Goal: Information Seeking & Learning: Learn about a topic

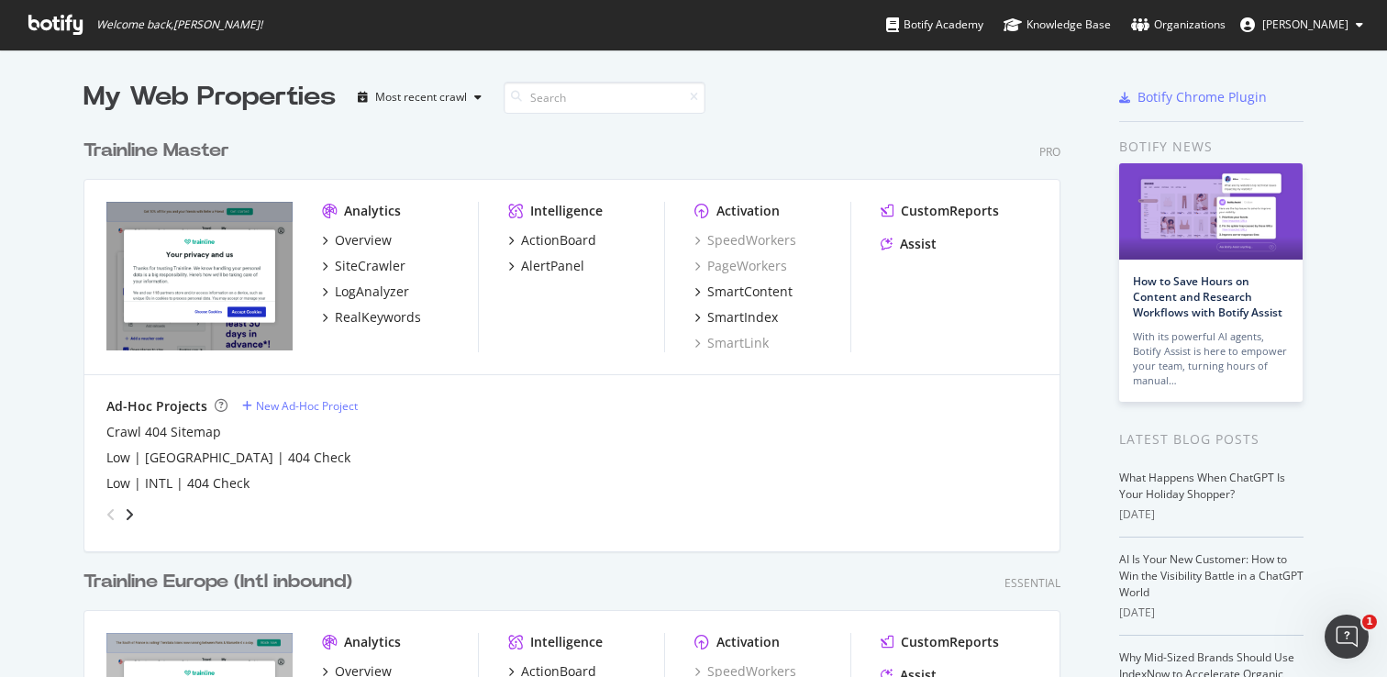
click at [193, 154] on div "Trainline Master" at bounding box center [156, 151] width 146 height 27
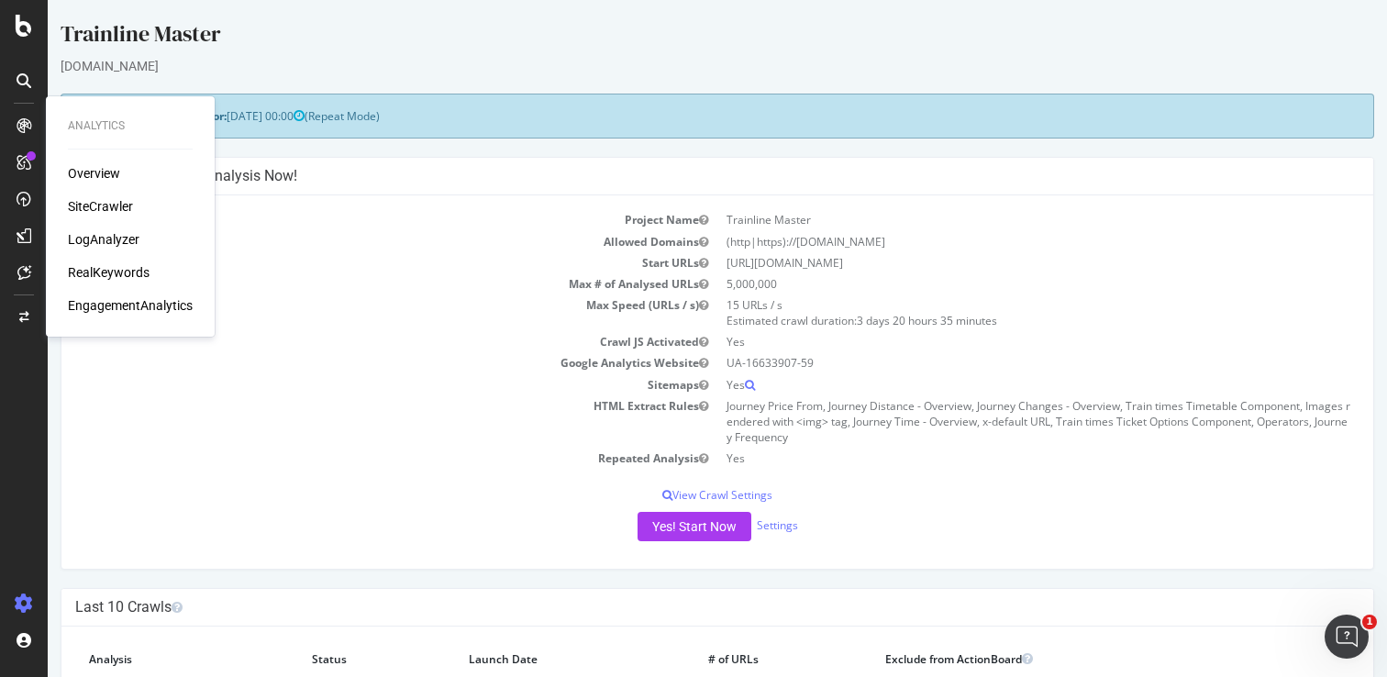
click at [99, 266] on div "RealKeywords" at bounding box center [109, 272] width 82 height 18
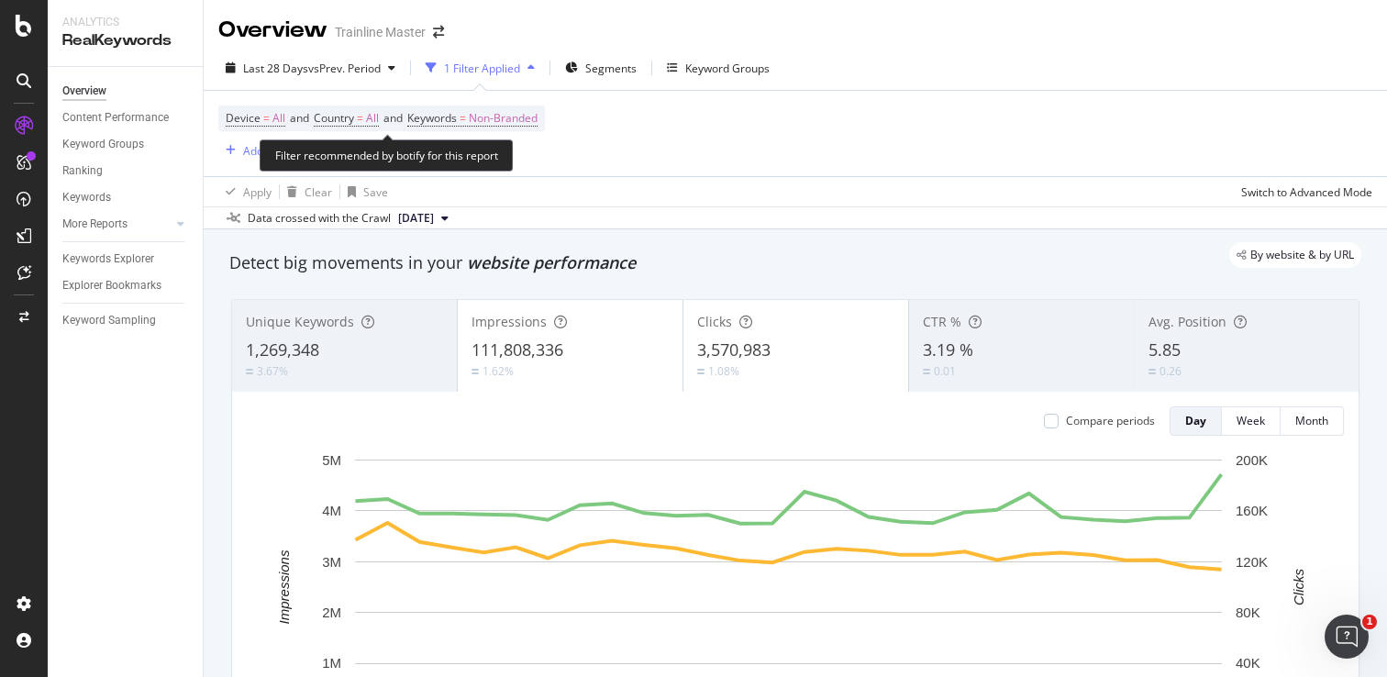
click at [384, 114] on span "Country = All and" at bounding box center [361, 118] width 94 height 16
click at [372, 121] on span "All" at bounding box center [372, 119] width 13 height 26
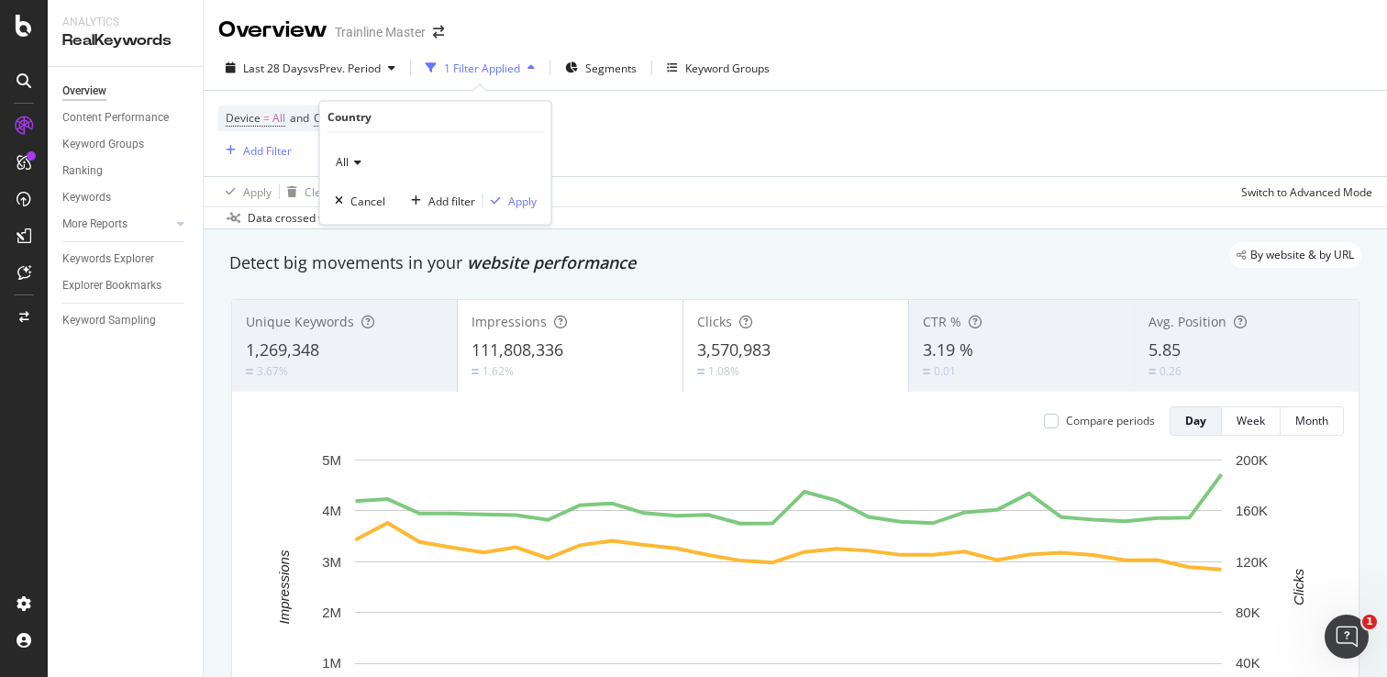
click at [358, 164] on icon at bounding box center [355, 162] width 13 height 11
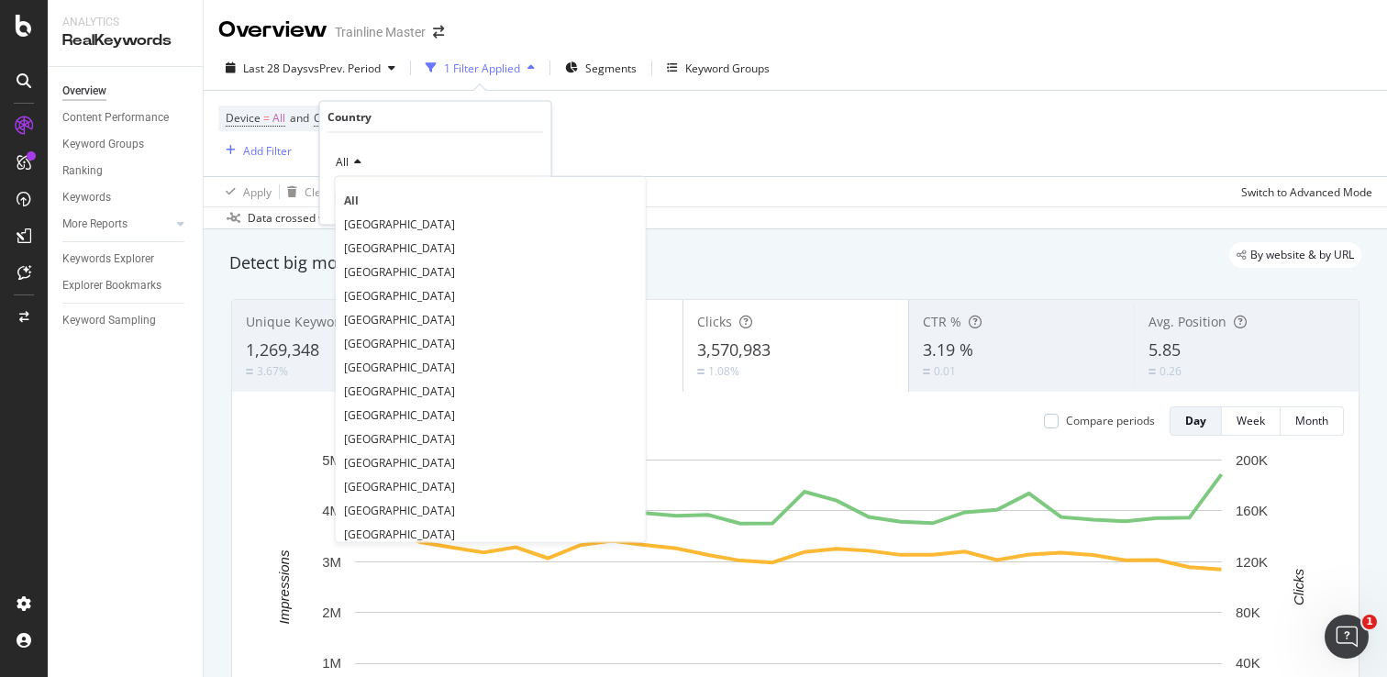
click at [394, 339] on span "[GEOGRAPHIC_DATA]" at bounding box center [399, 343] width 111 height 16
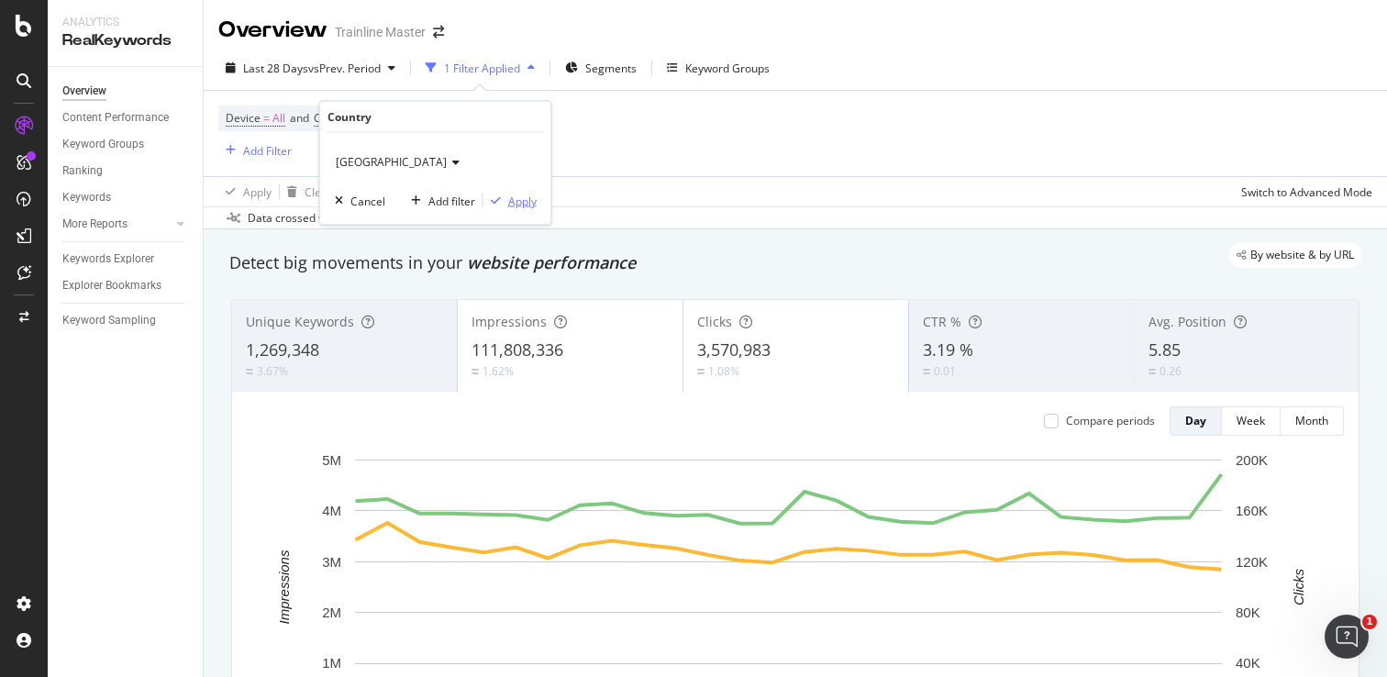
click at [528, 203] on div "Apply" at bounding box center [522, 201] width 28 height 16
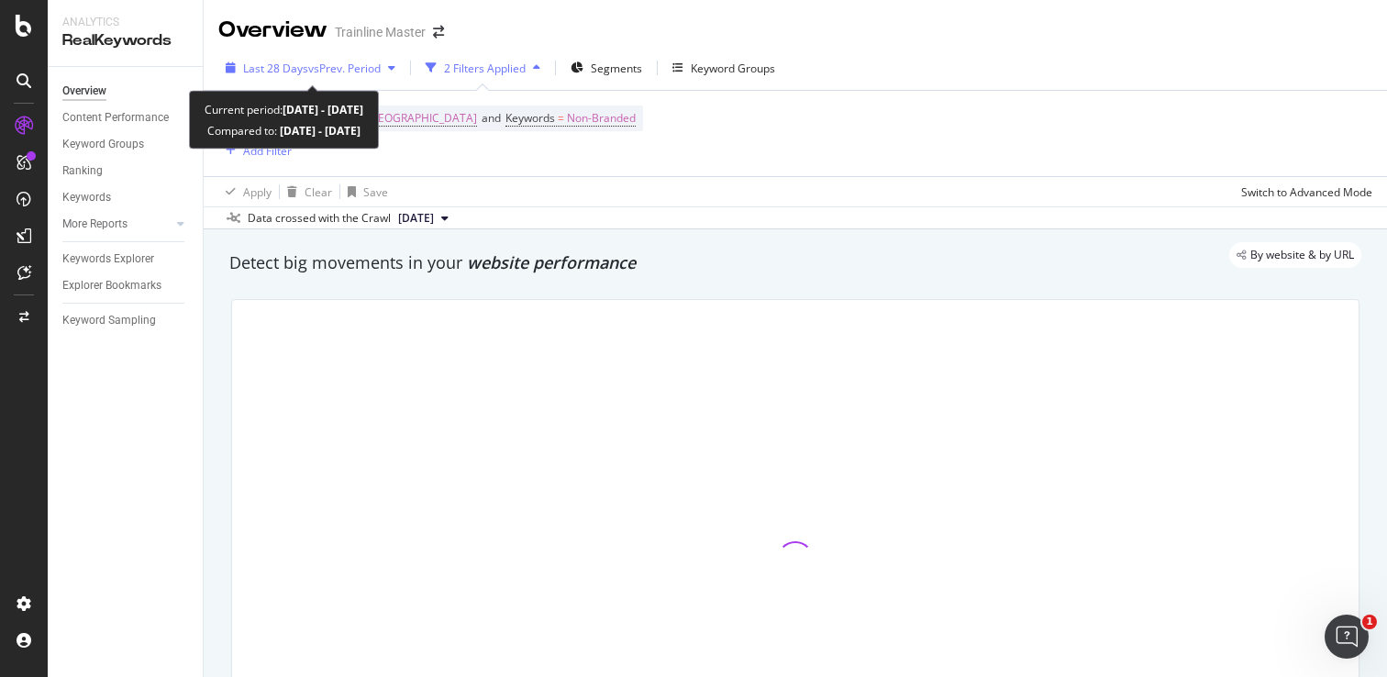
click at [308, 62] on span "vs Prev. Period" at bounding box center [344, 69] width 72 height 16
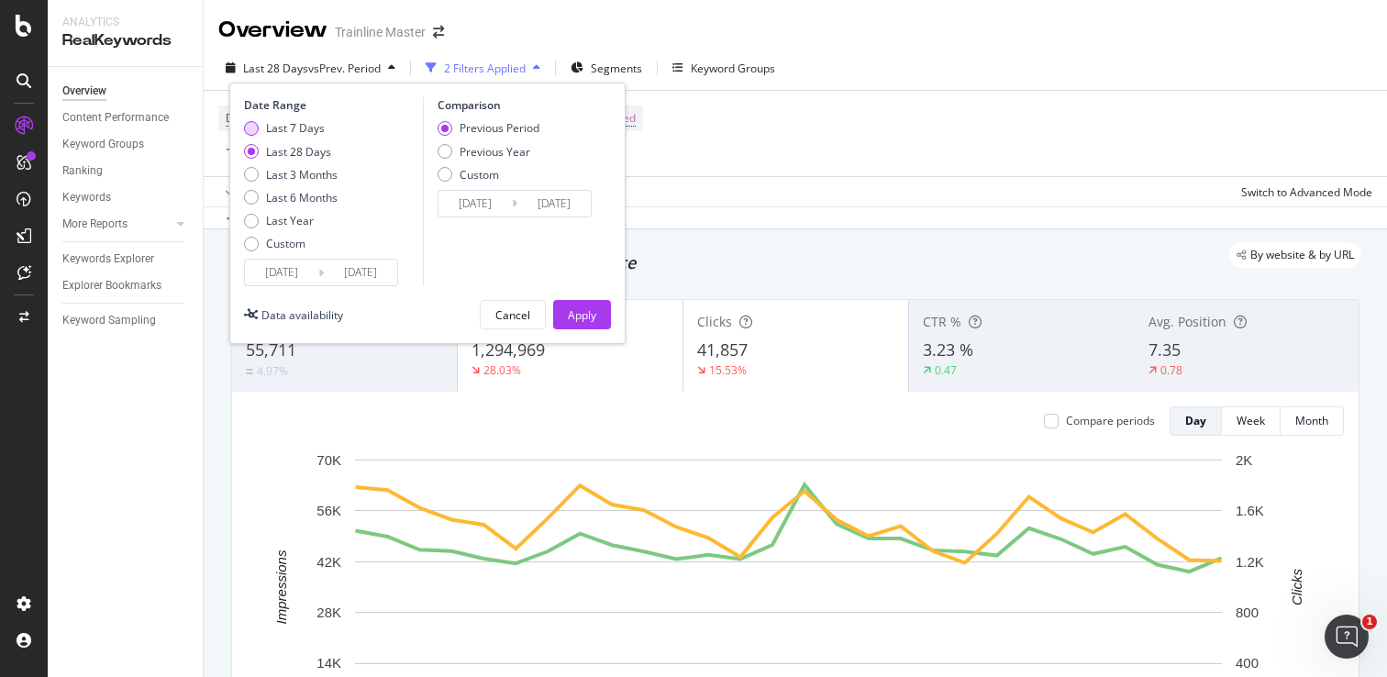
click at [305, 131] on div "Last 7 Days" at bounding box center [295, 128] width 59 height 16
type input "[DATE]"
click at [308, 268] on input "[DATE]" at bounding box center [281, 273] width 73 height 26
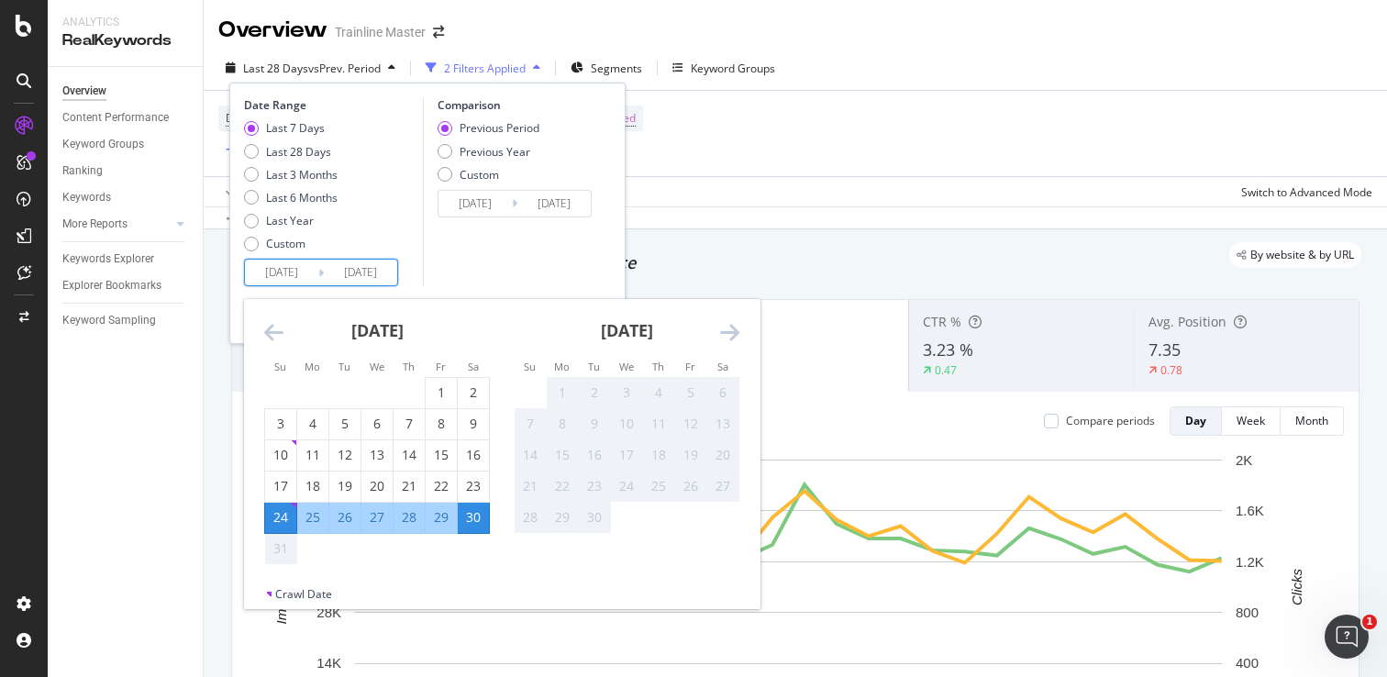
click at [451, 232] on div "Comparison Previous Period Previous Year Custom [DATE] Navigate forward to inte…" at bounding box center [510, 191] width 174 height 189
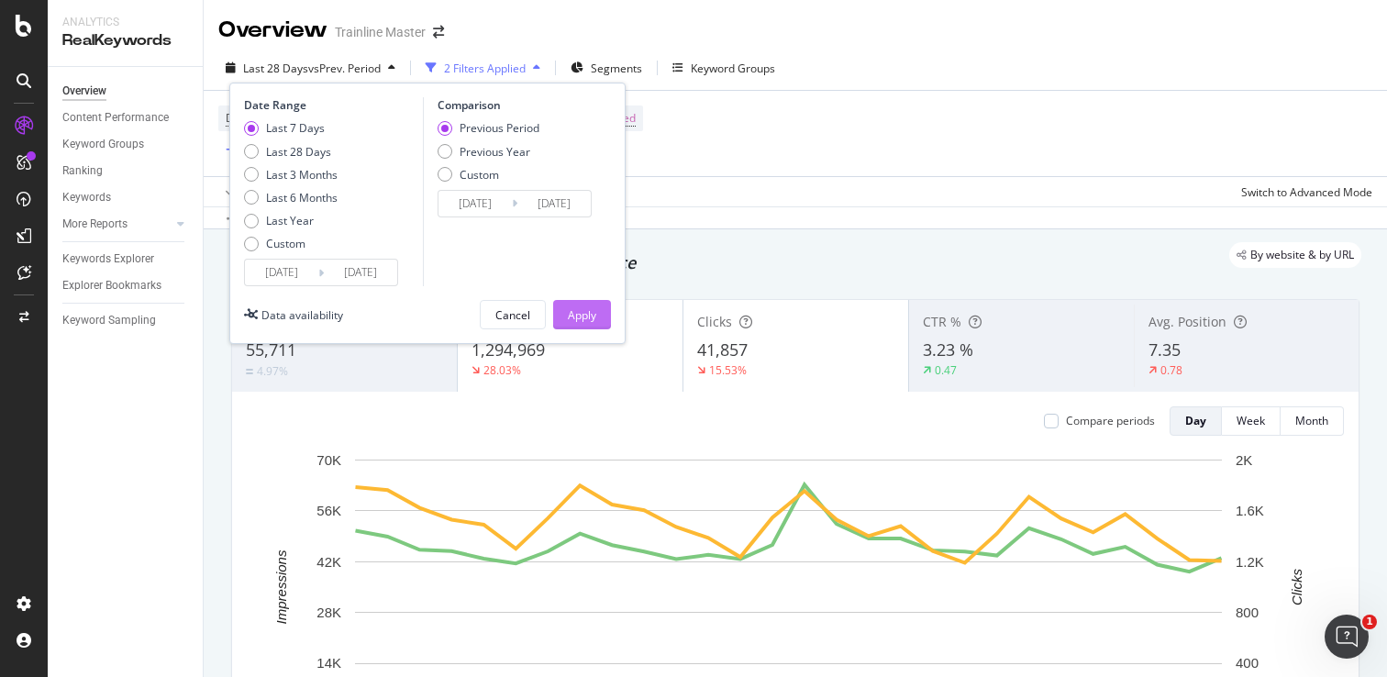
click at [569, 313] on div "Apply" at bounding box center [582, 315] width 28 height 16
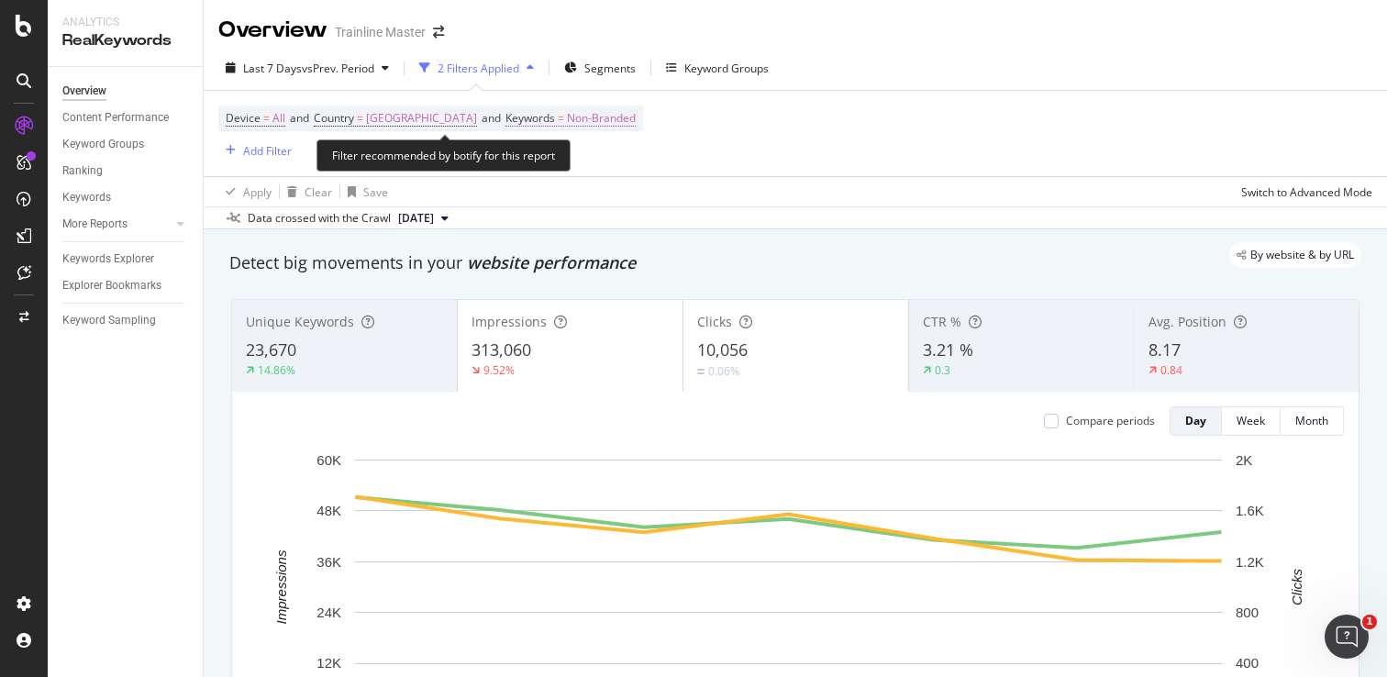
click at [616, 116] on span "Non-Branded" at bounding box center [601, 119] width 69 height 26
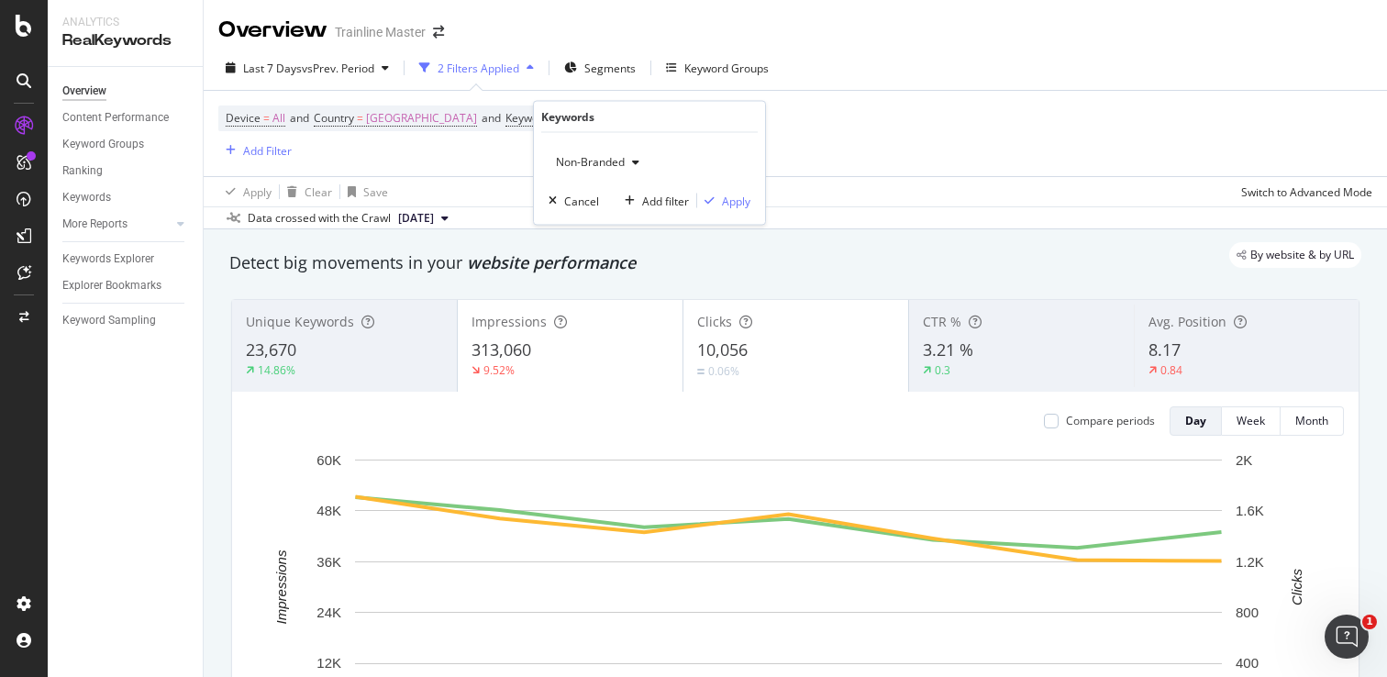
click at [634, 165] on icon "button" at bounding box center [635, 162] width 7 height 11
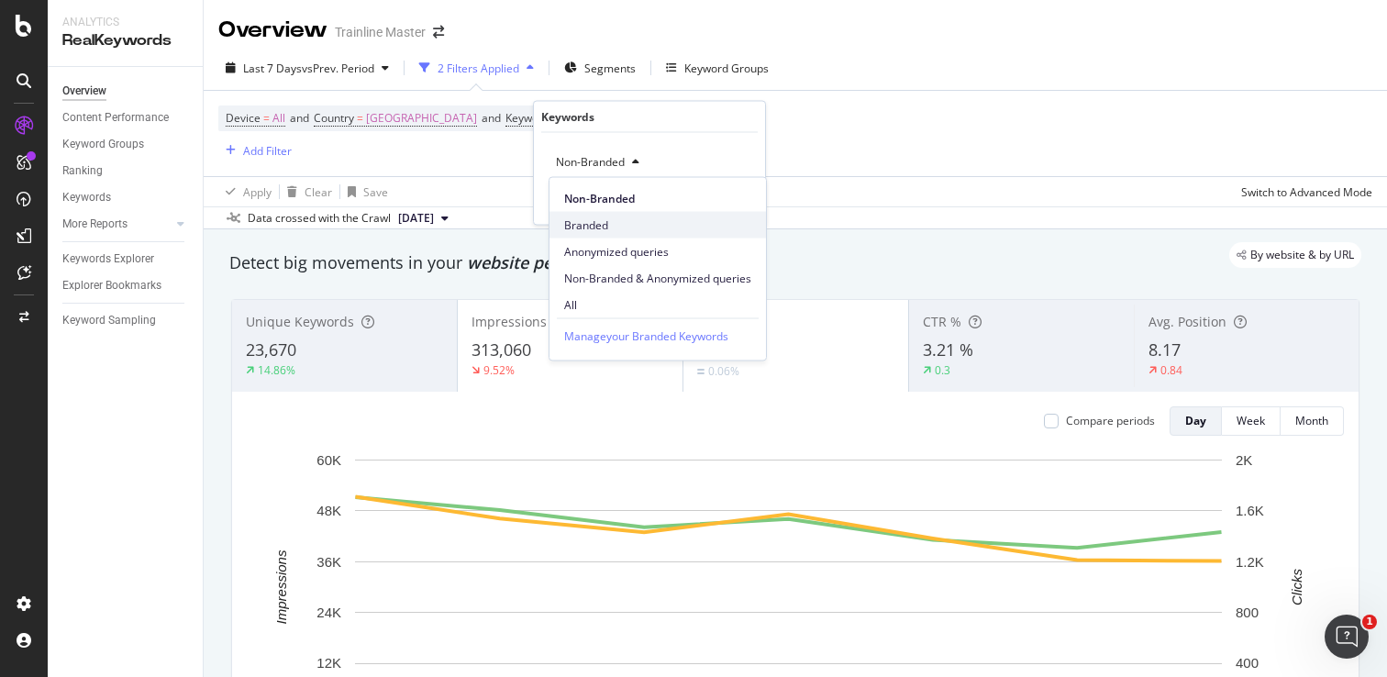
click at [583, 217] on span "Branded" at bounding box center [657, 225] width 187 height 17
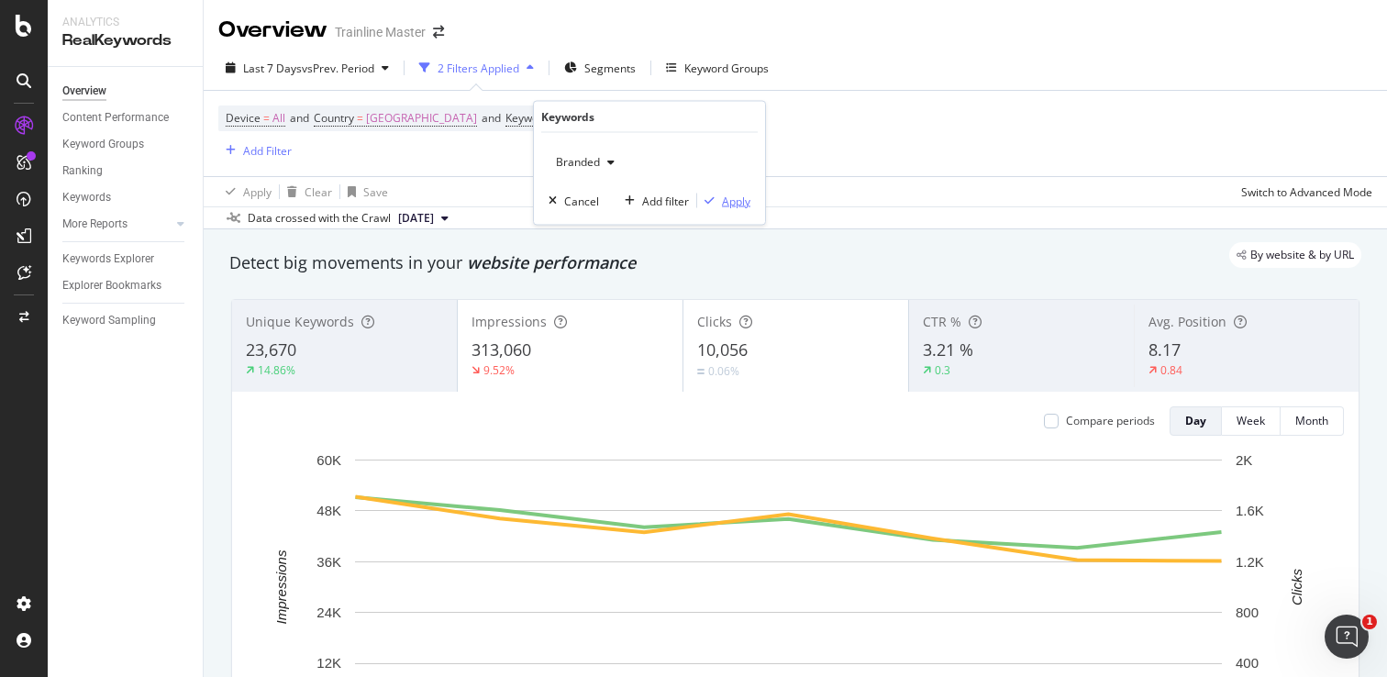
click at [719, 203] on div "button" at bounding box center [709, 200] width 25 height 11
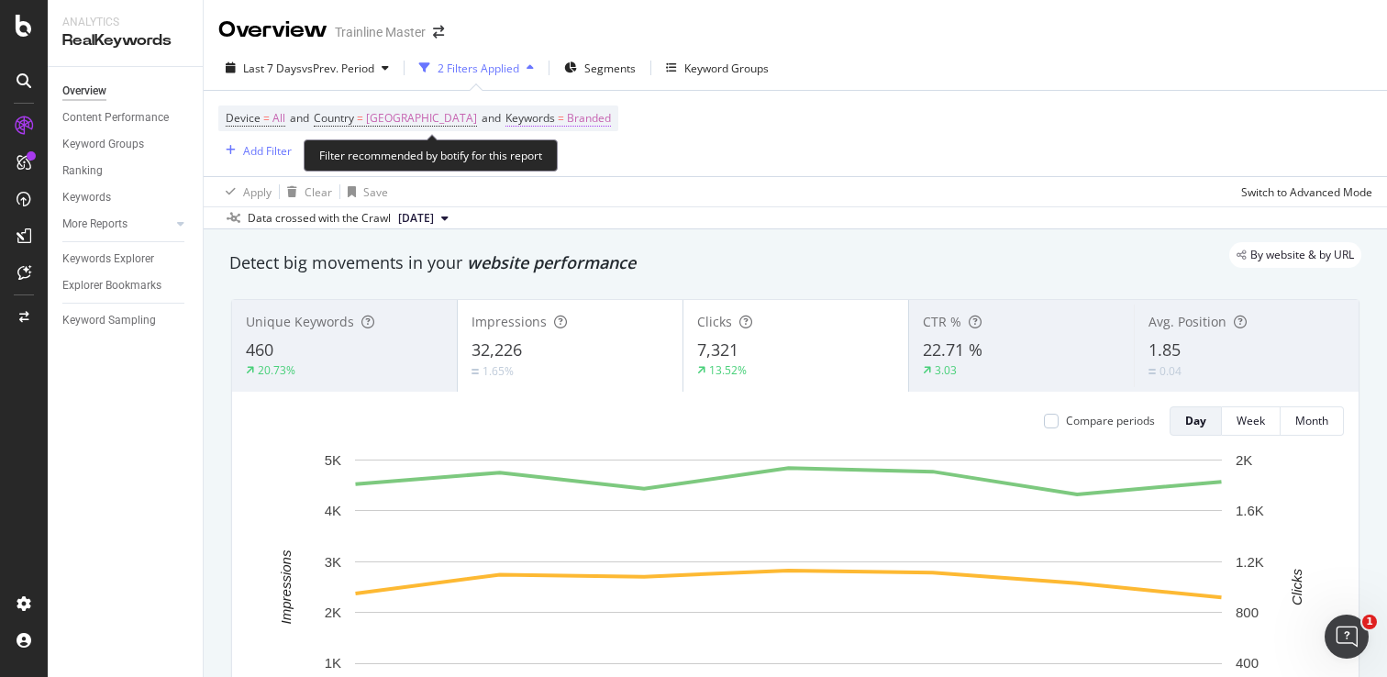
click at [611, 118] on span "Branded" at bounding box center [589, 119] width 44 height 26
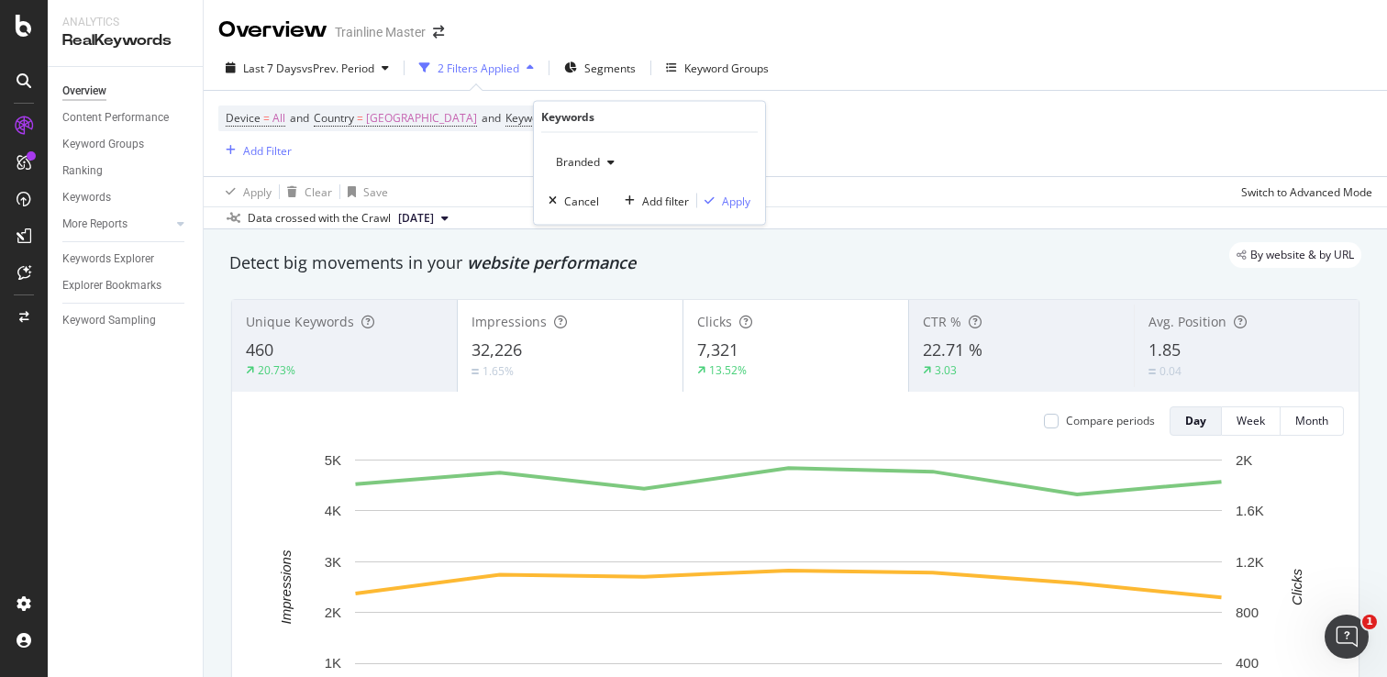
click at [815, 117] on div "Device = All and Country = [GEOGRAPHIC_DATA] and Keywords = Branded Add Filter" at bounding box center [795, 133] width 1154 height 85
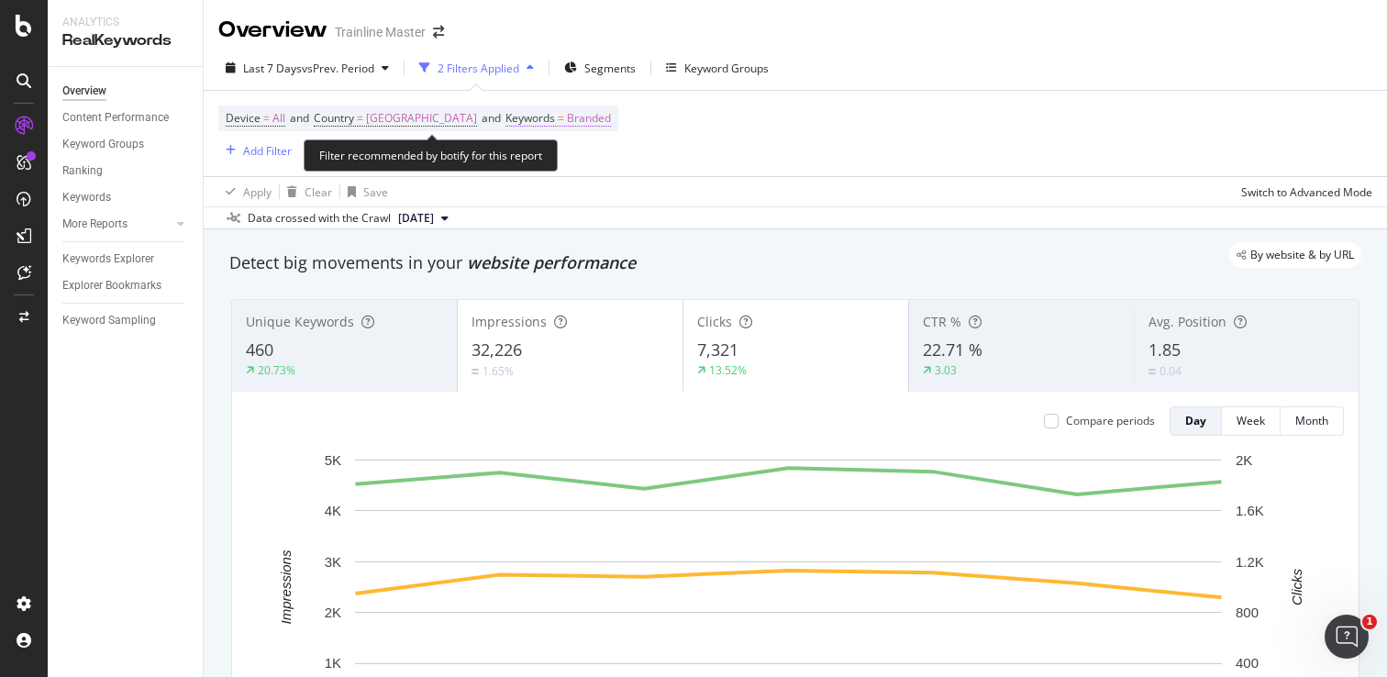
click at [611, 112] on span "Branded" at bounding box center [589, 119] width 44 height 26
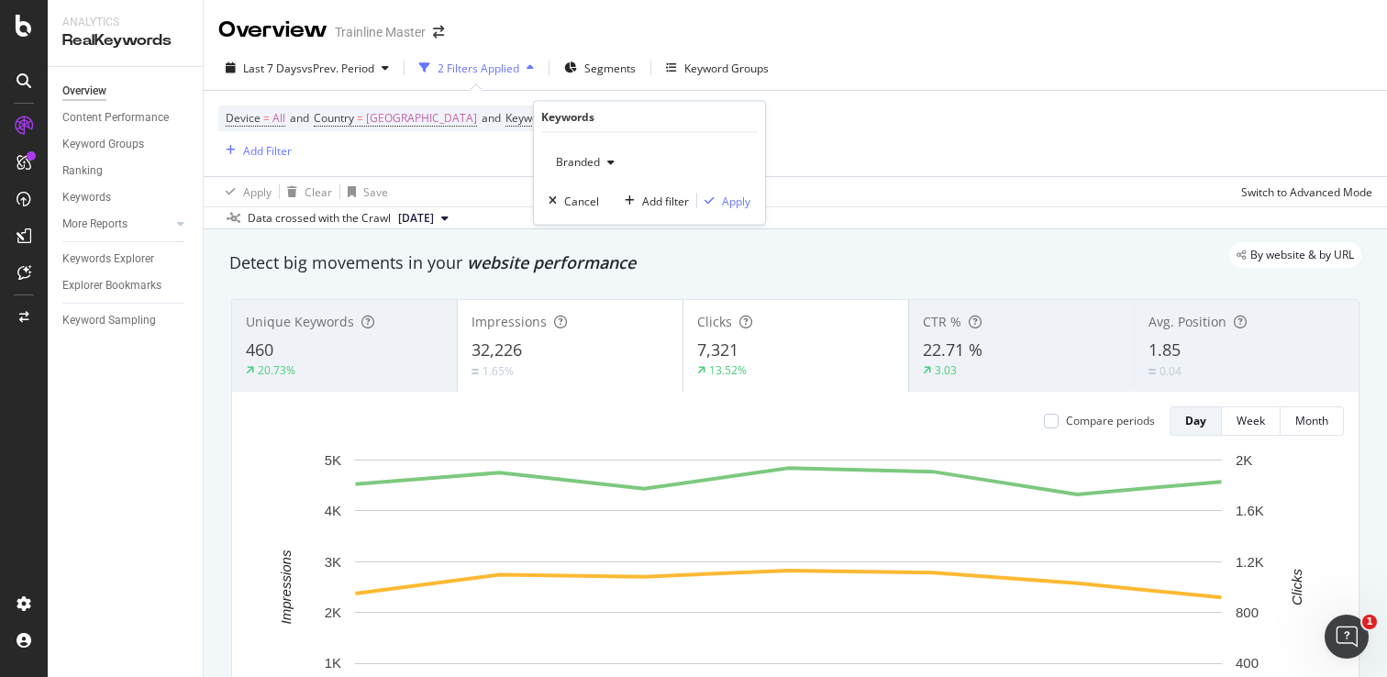
click at [609, 150] on div "Branded" at bounding box center [585, 163] width 73 height 28
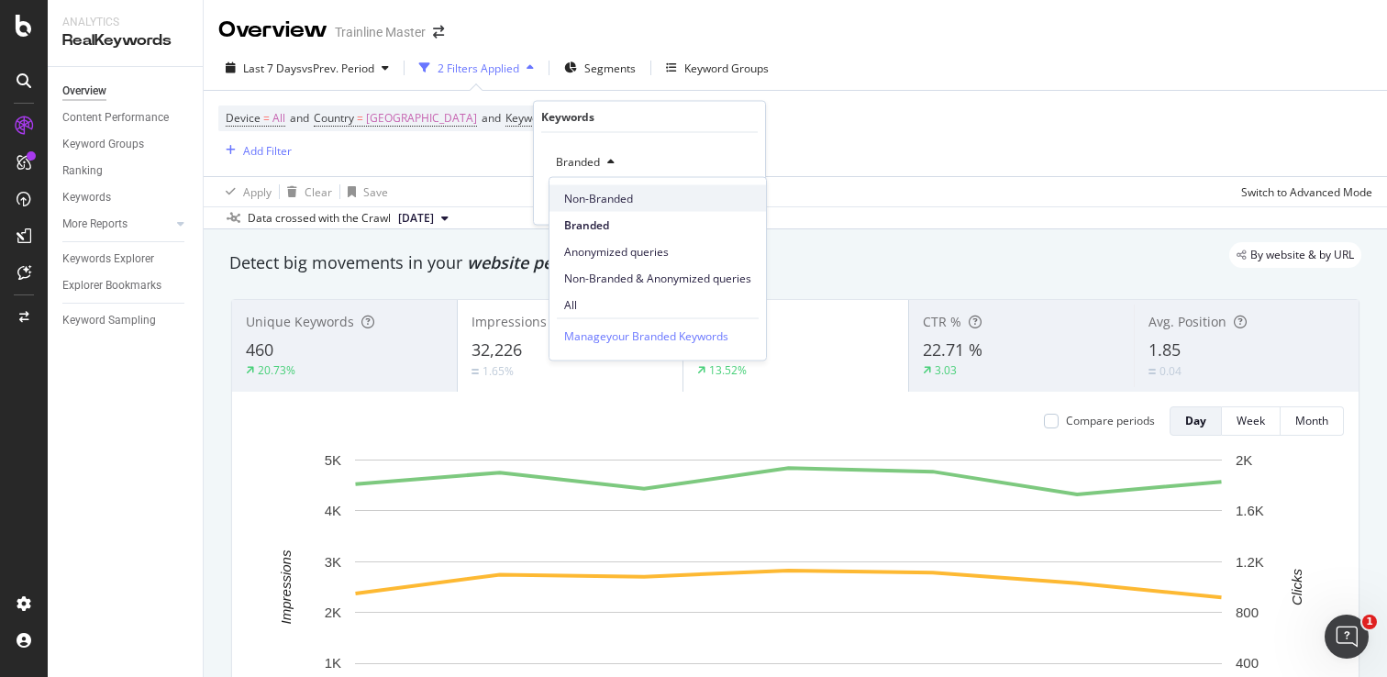
click at [605, 193] on span "Non-Branded" at bounding box center [657, 198] width 187 height 17
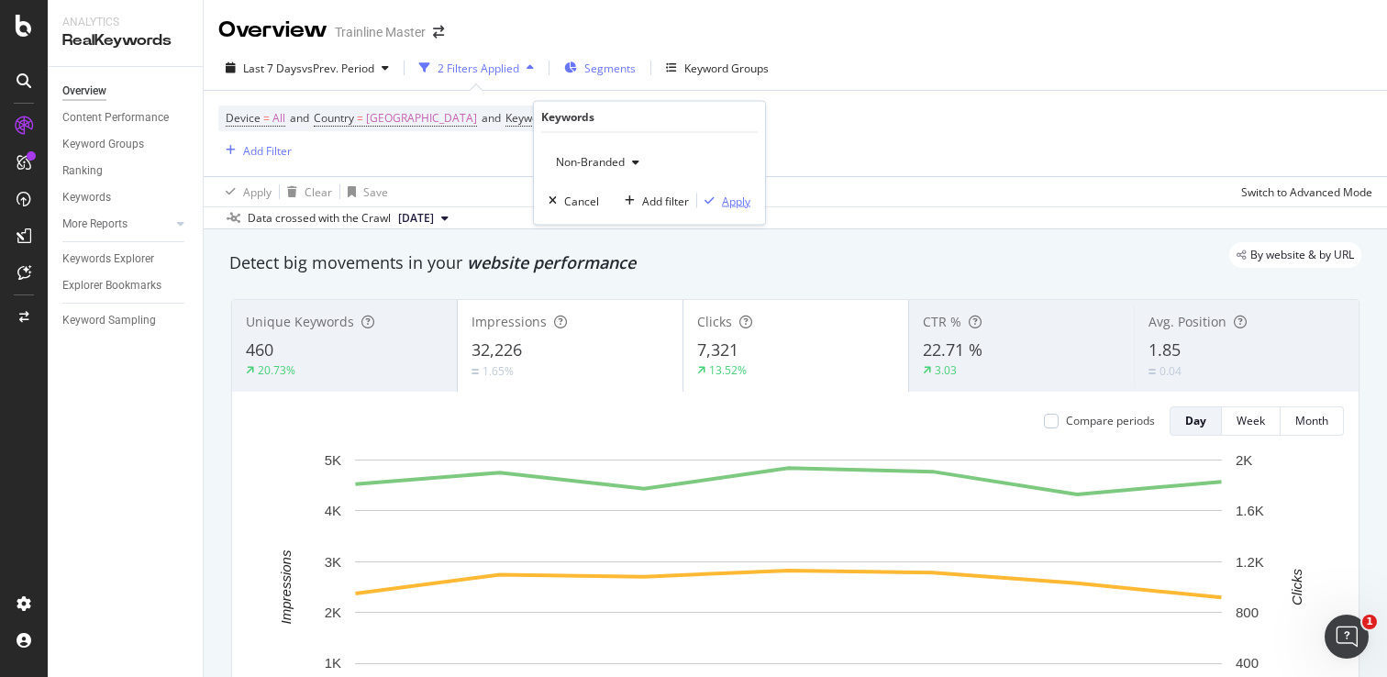
click at [710, 196] on icon "button" at bounding box center [710, 200] width 10 height 11
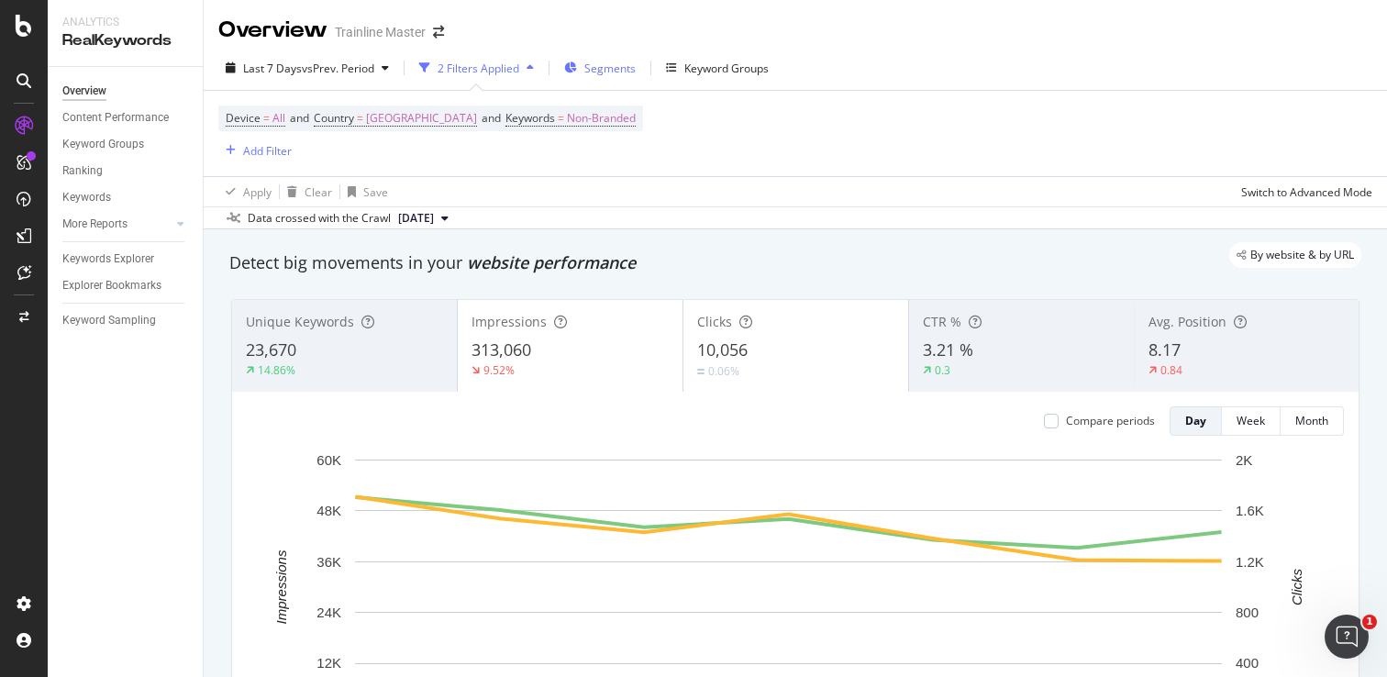
click at [612, 63] on span "Segments" at bounding box center [609, 69] width 51 height 16
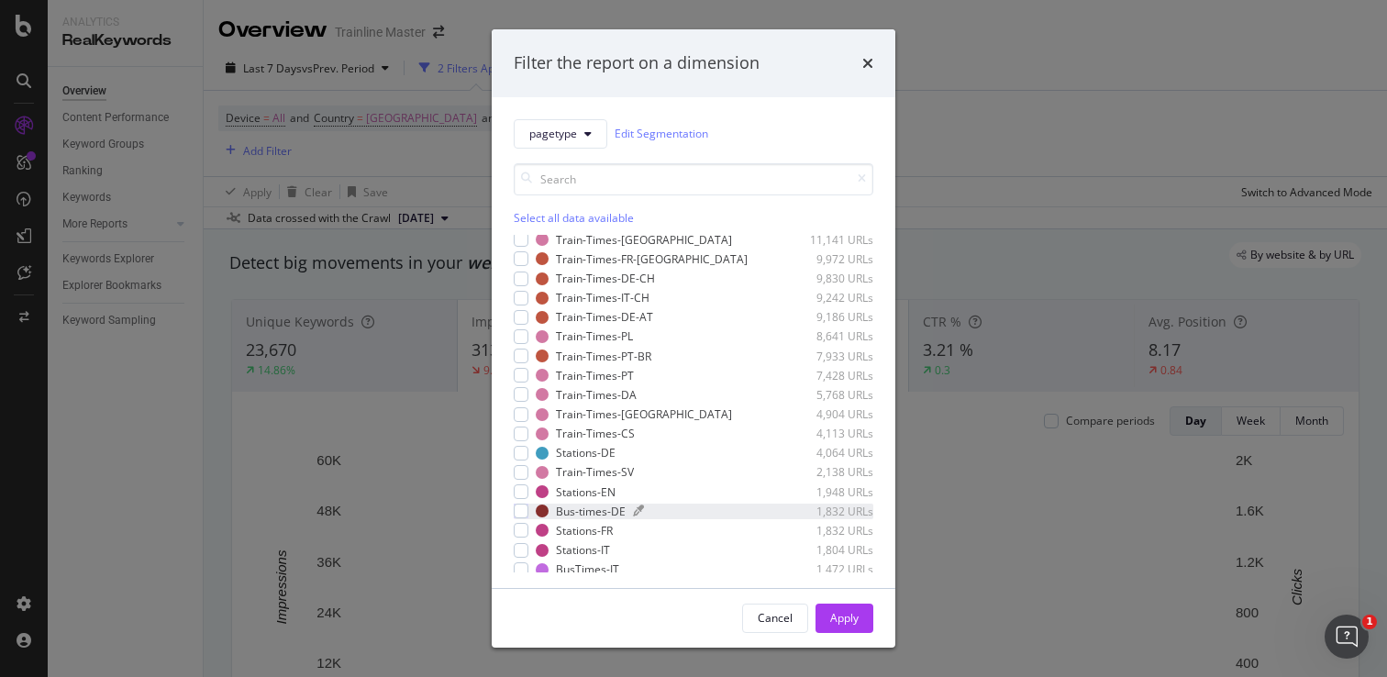
scroll to position [186, 0]
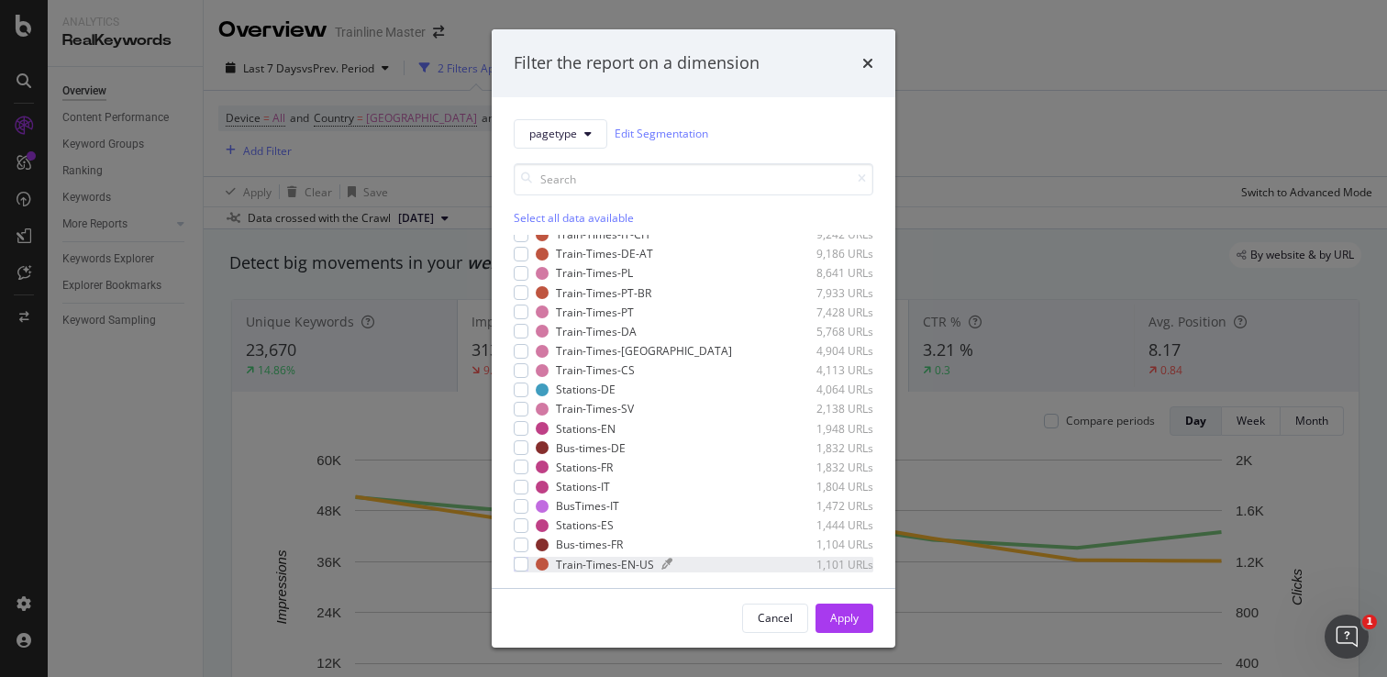
drag, startPoint x: 521, startPoint y: 561, endPoint x: 608, endPoint y: 571, distance: 87.6
click at [522, 561] on div "modal" at bounding box center [521, 564] width 15 height 15
click at [826, 612] on button "Apply" at bounding box center [845, 618] width 58 height 29
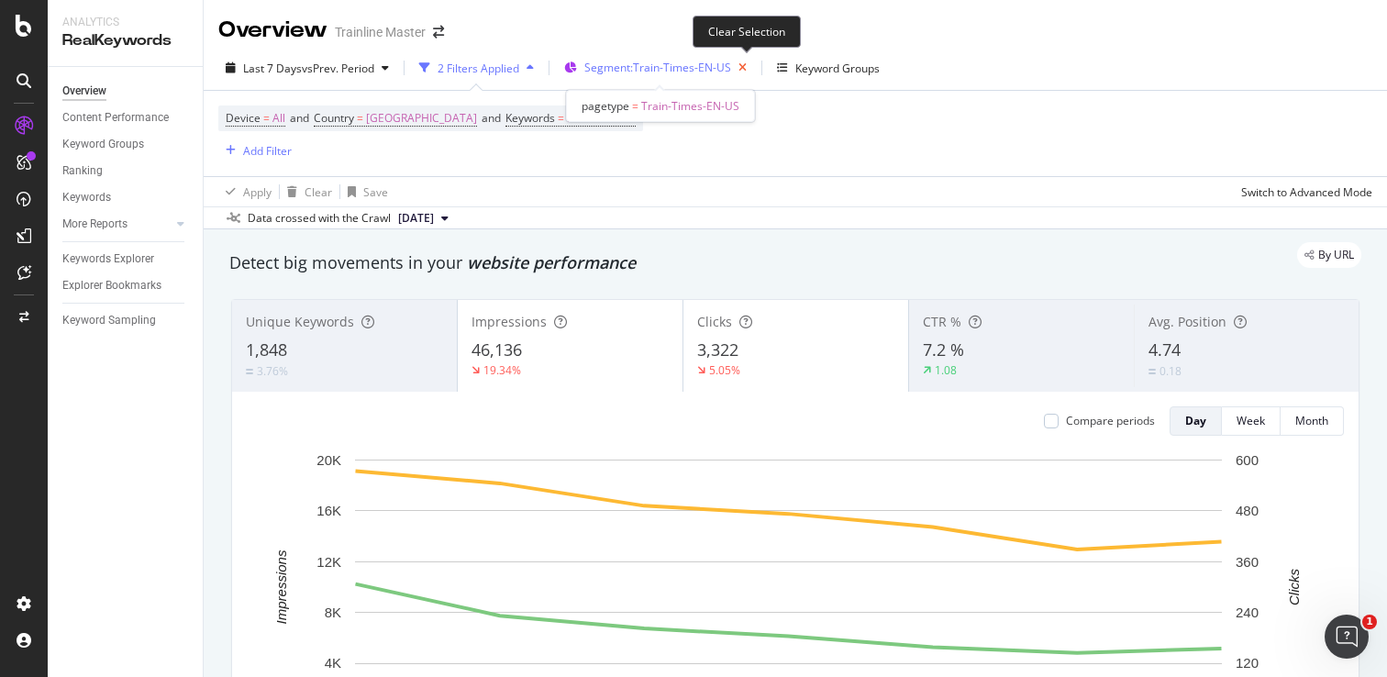
click at [743, 61] on icon "button" at bounding box center [742, 68] width 23 height 26
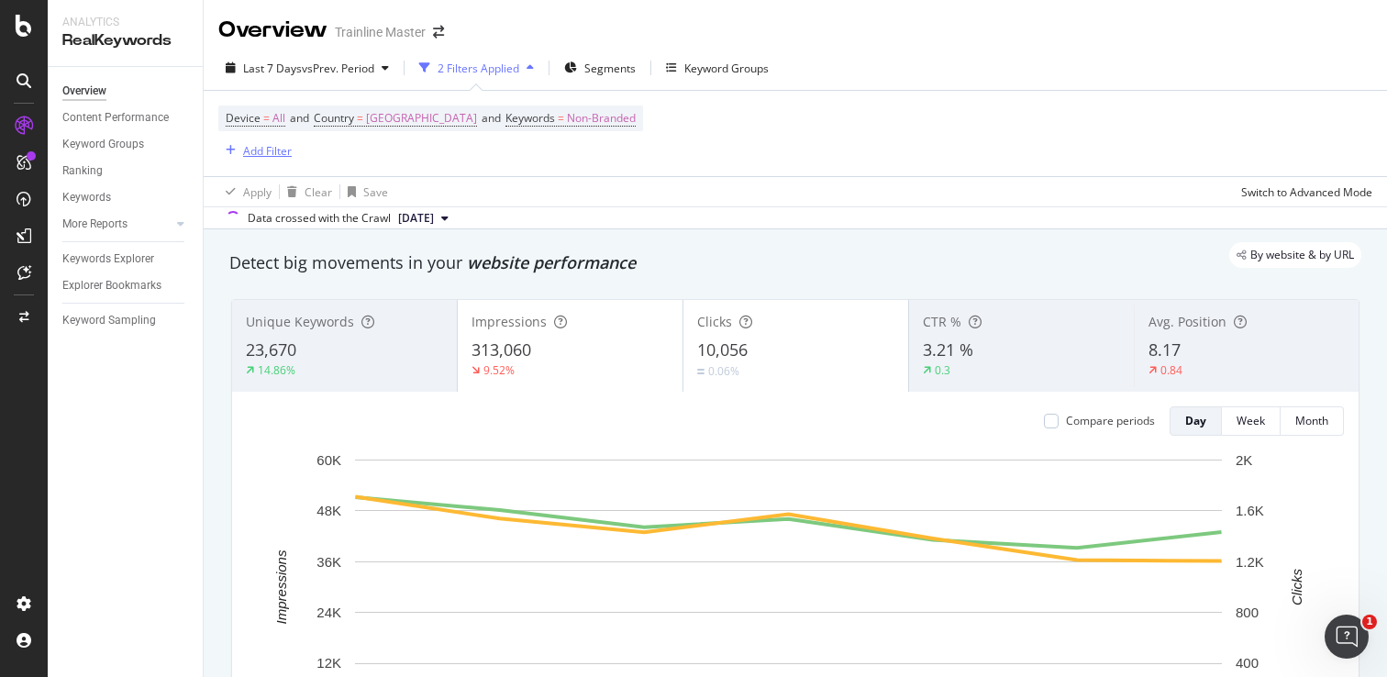
click at [276, 151] on div "Add Filter" at bounding box center [267, 151] width 49 height 16
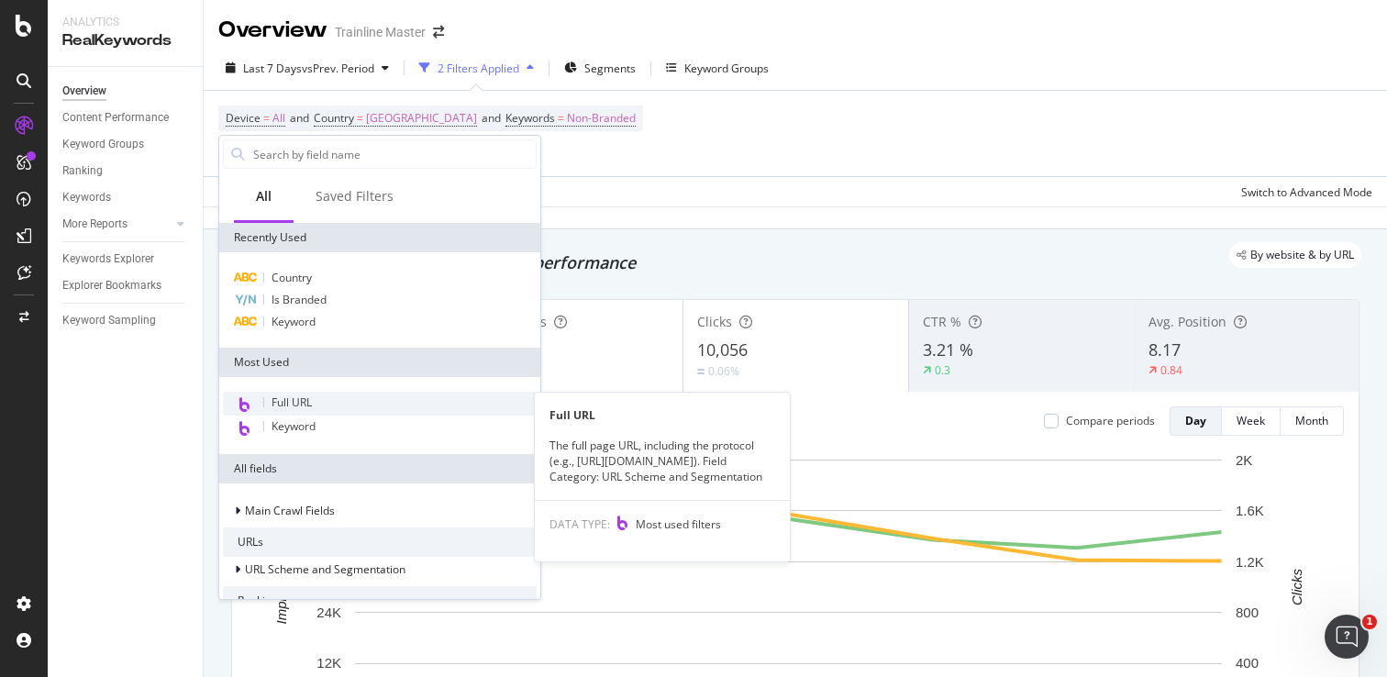
click at [292, 399] on span "Full URL" at bounding box center [292, 402] width 40 height 16
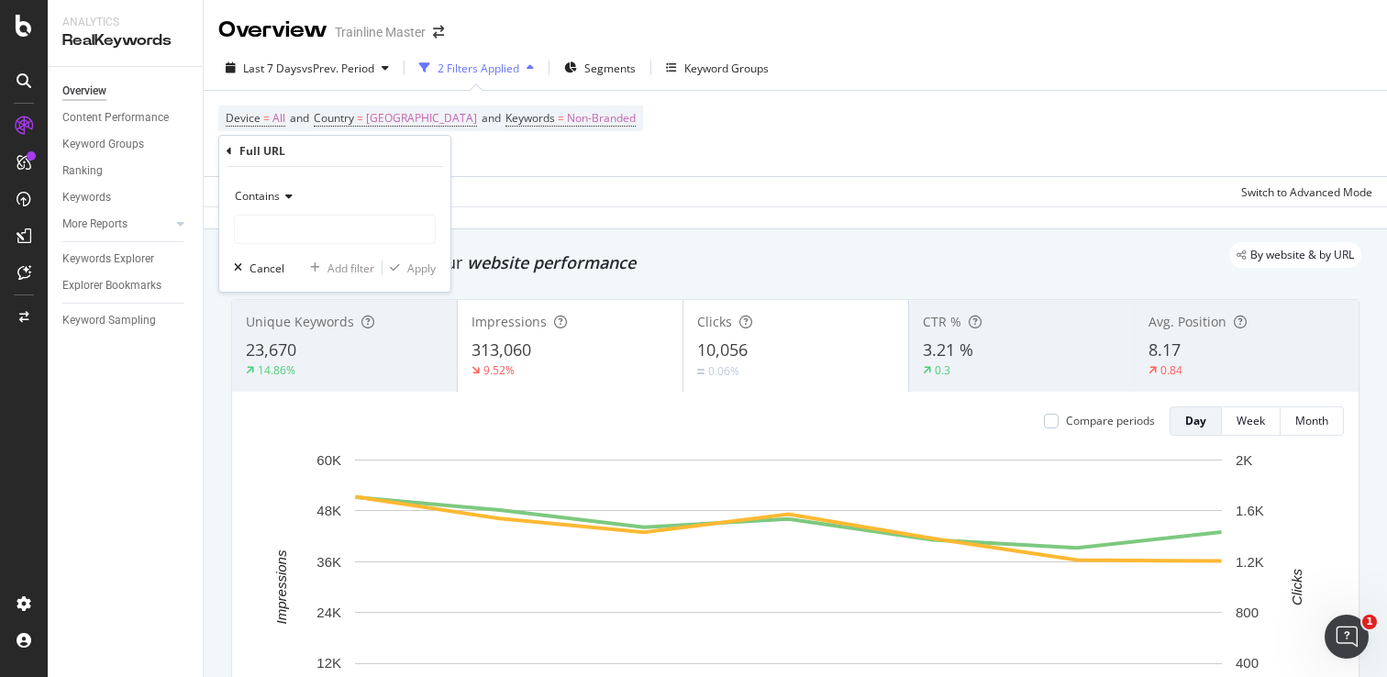
click at [304, 250] on div "Contains Cancel Add filter Apply" at bounding box center [334, 229] width 231 height 125
click at [297, 242] on input "text" at bounding box center [335, 229] width 200 height 29
click at [286, 203] on div "Contains" at bounding box center [335, 196] width 202 height 29
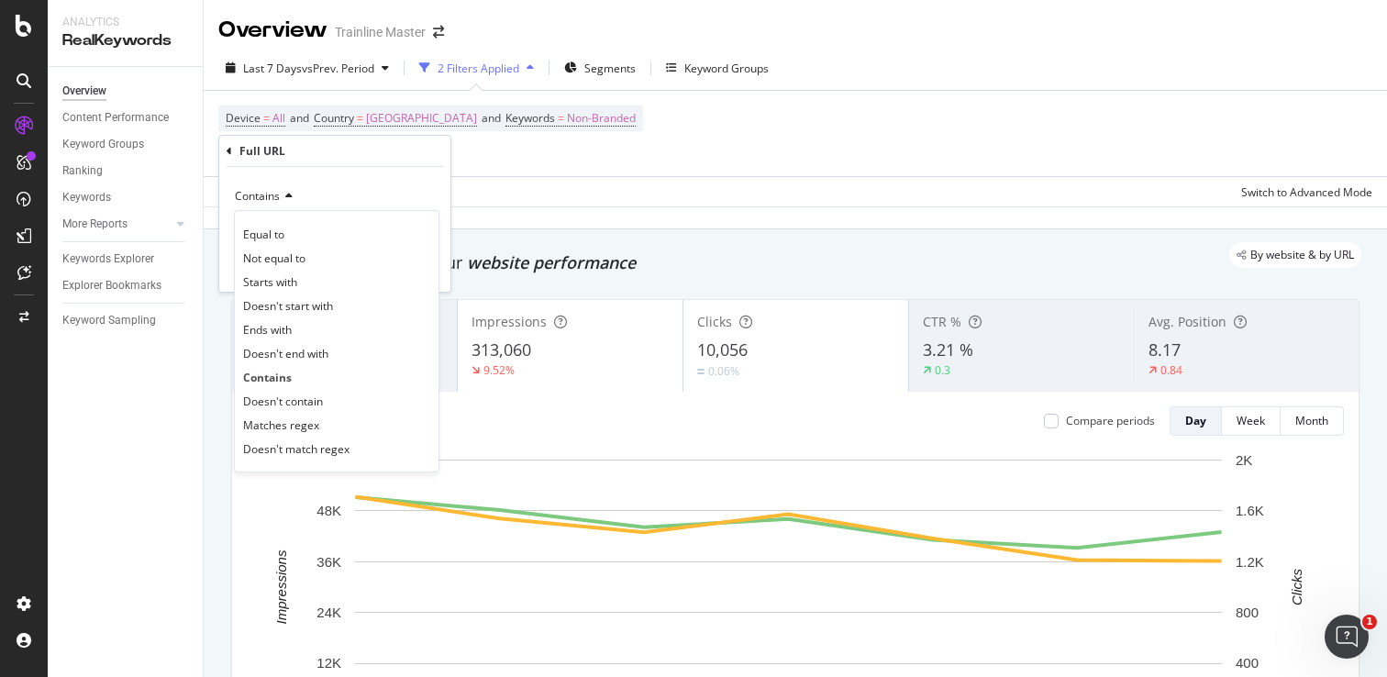
click at [285, 201] on icon at bounding box center [286, 196] width 13 height 11
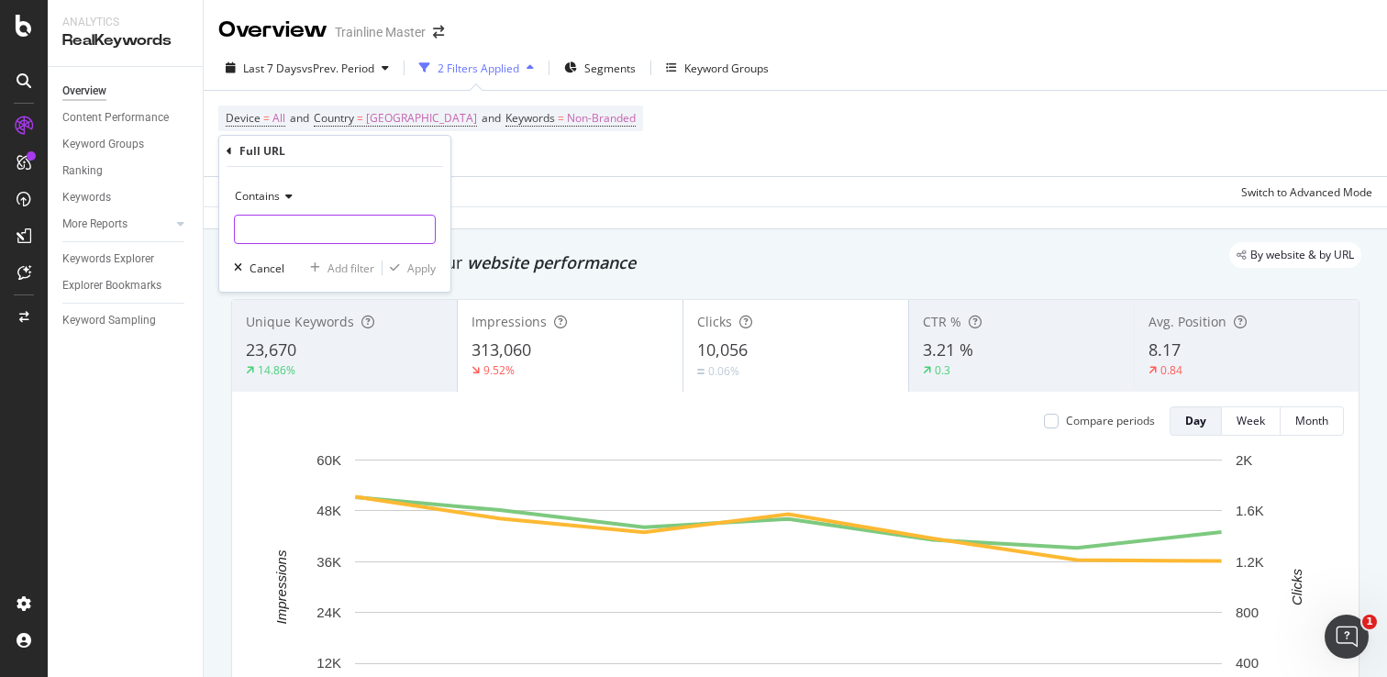
click at [306, 234] on input "text" at bounding box center [335, 229] width 200 height 29
type input "/en-us/"
click at [420, 272] on div "Apply" at bounding box center [421, 269] width 28 height 16
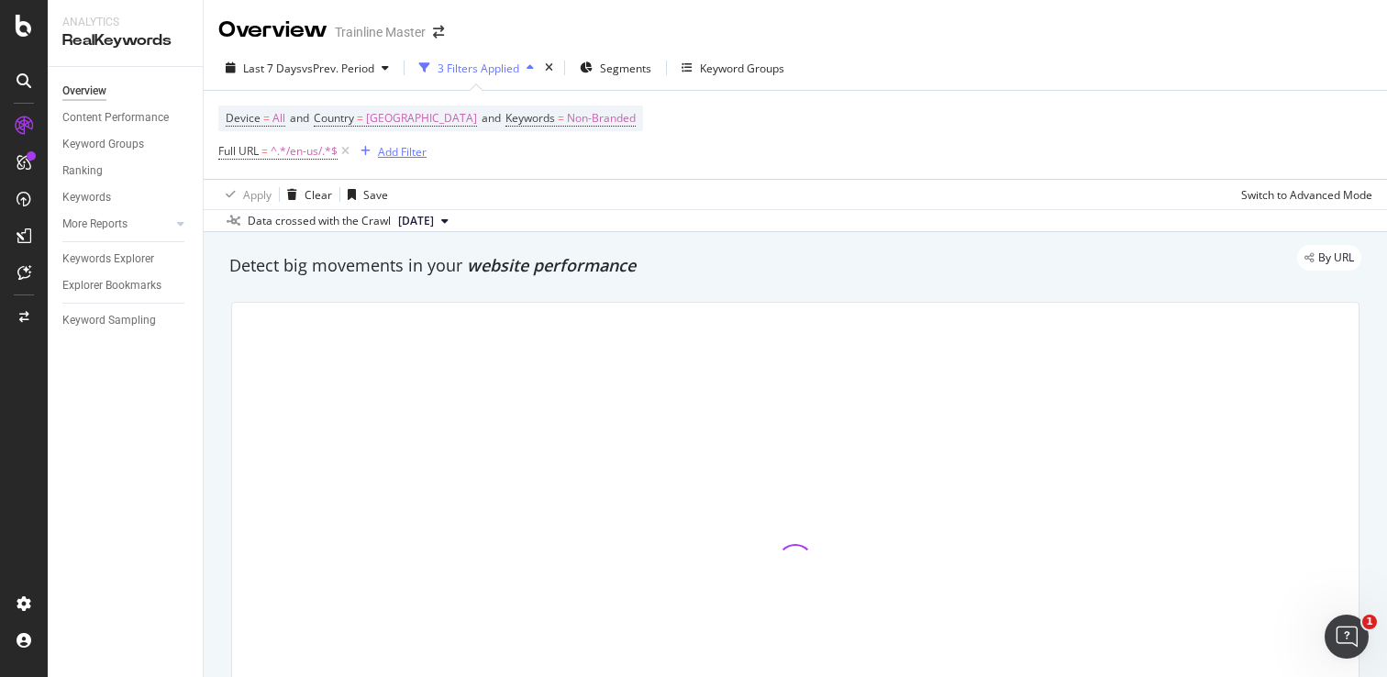
click at [413, 154] on div "Add Filter" at bounding box center [402, 152] width 49 height 16
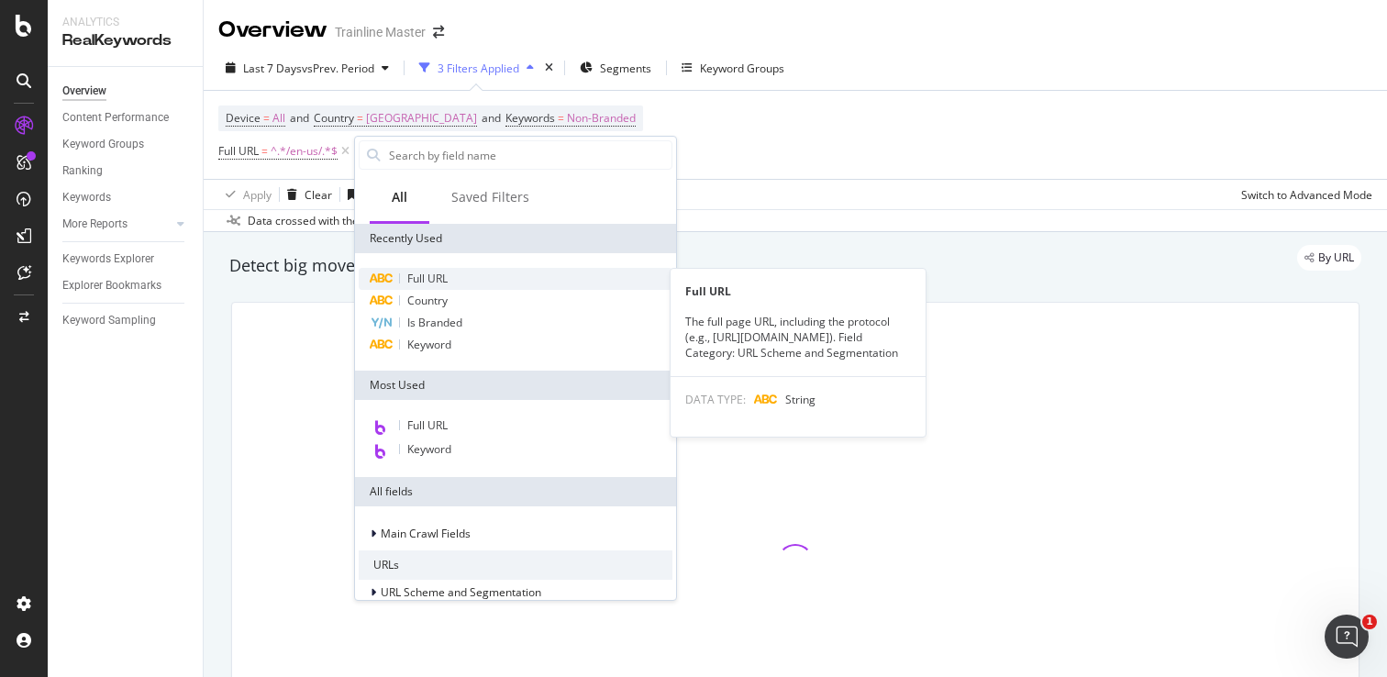
click at [424, 271] on span "Full URL" at bounding box center [427, 279] width 40 height 16
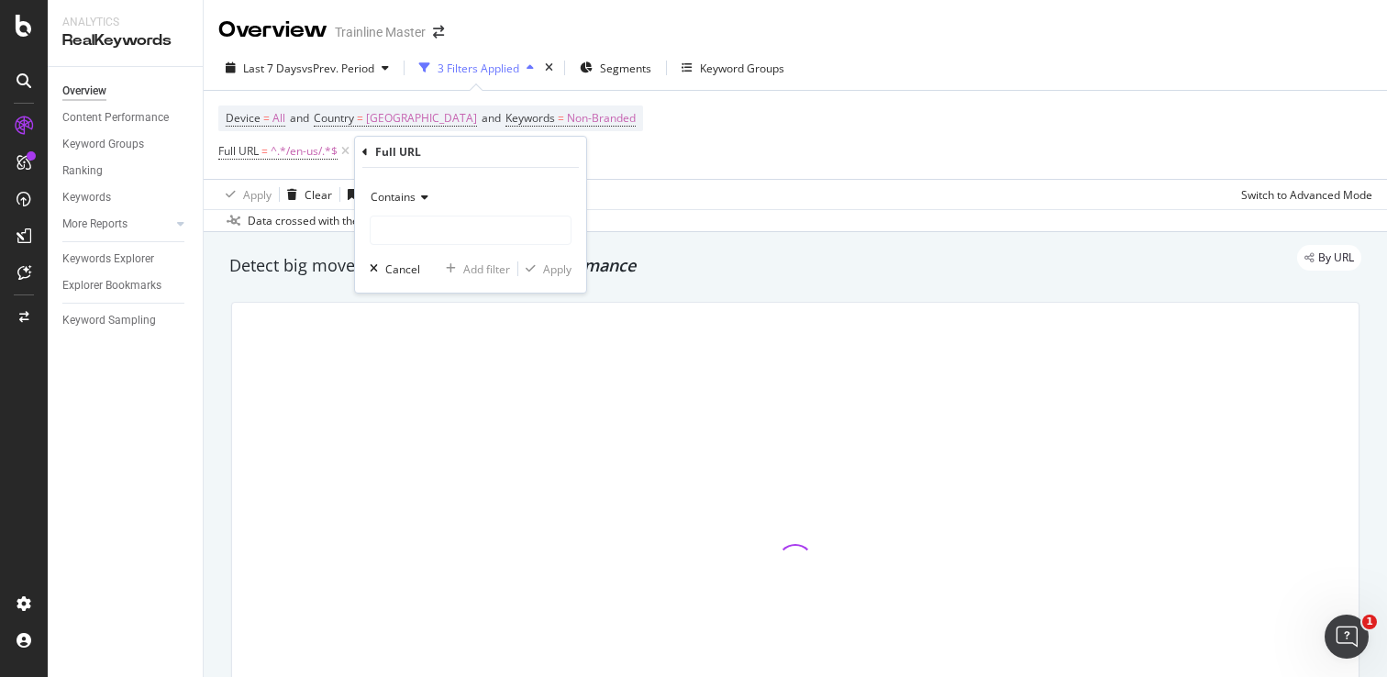
click at [411, 213] on div "Contains" at bounding box center [471, 214] width 202 height 62
click at [411, 194] on span "Contains" at bounding box center [393, 197] width 45 height 16
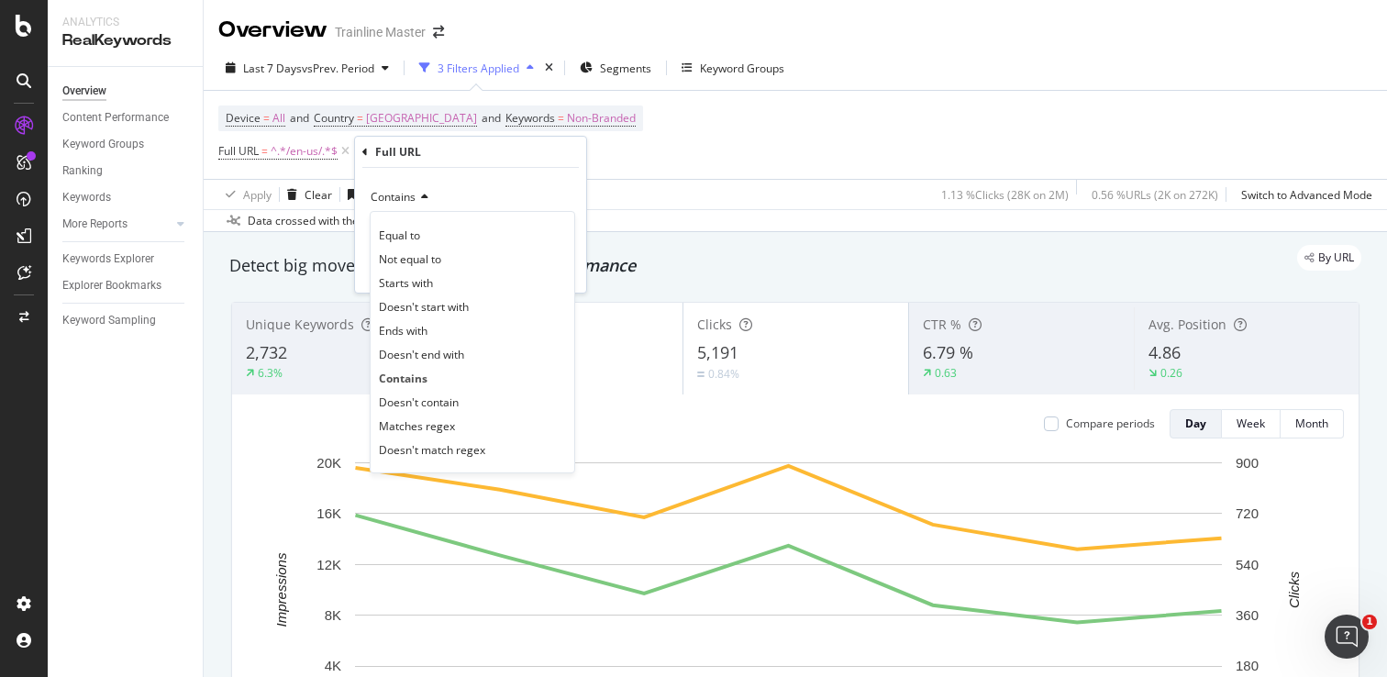
click at [428, 395] on span "Doesn't contain" at bounding box center [419, 402] width 80 height 16
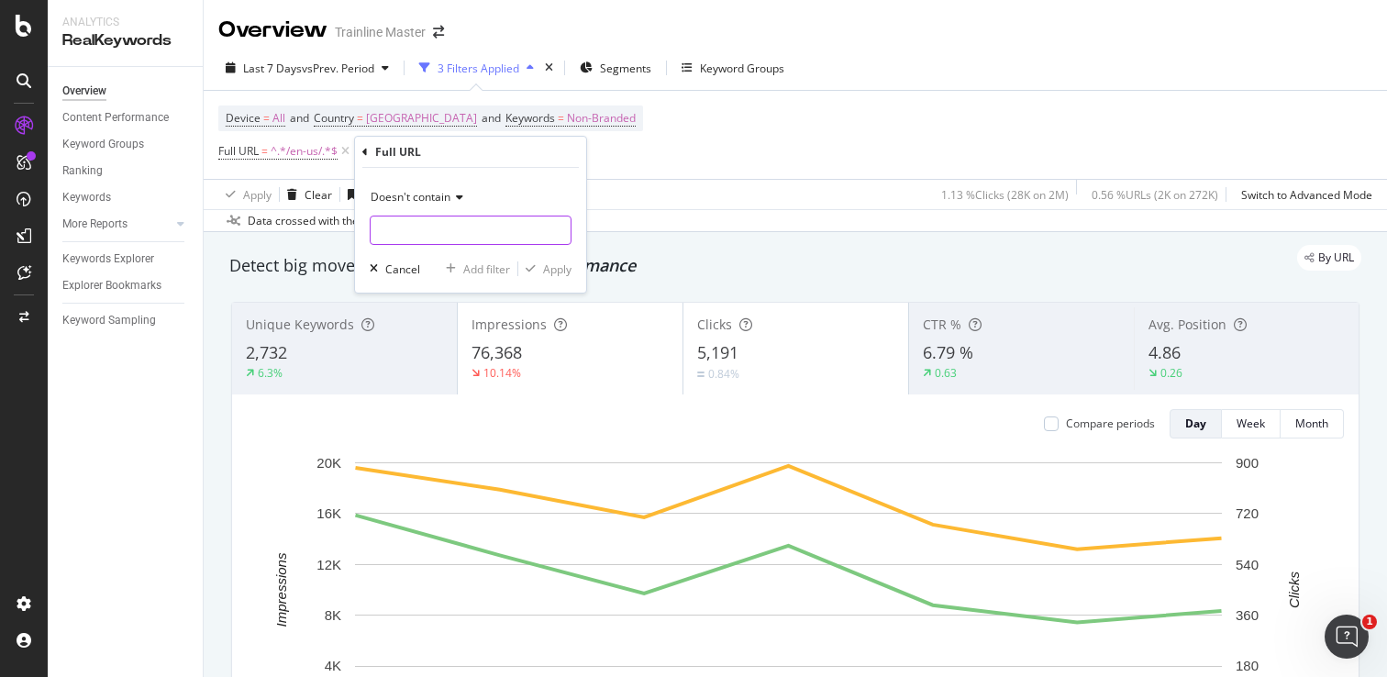
click at [424, 221] on input "text" at bounding box center [471, 230] width 200 height 29
type input "/via/"
click at [537, 261] on div "Apply" at bounding box center [544, 269] width 53 height 17
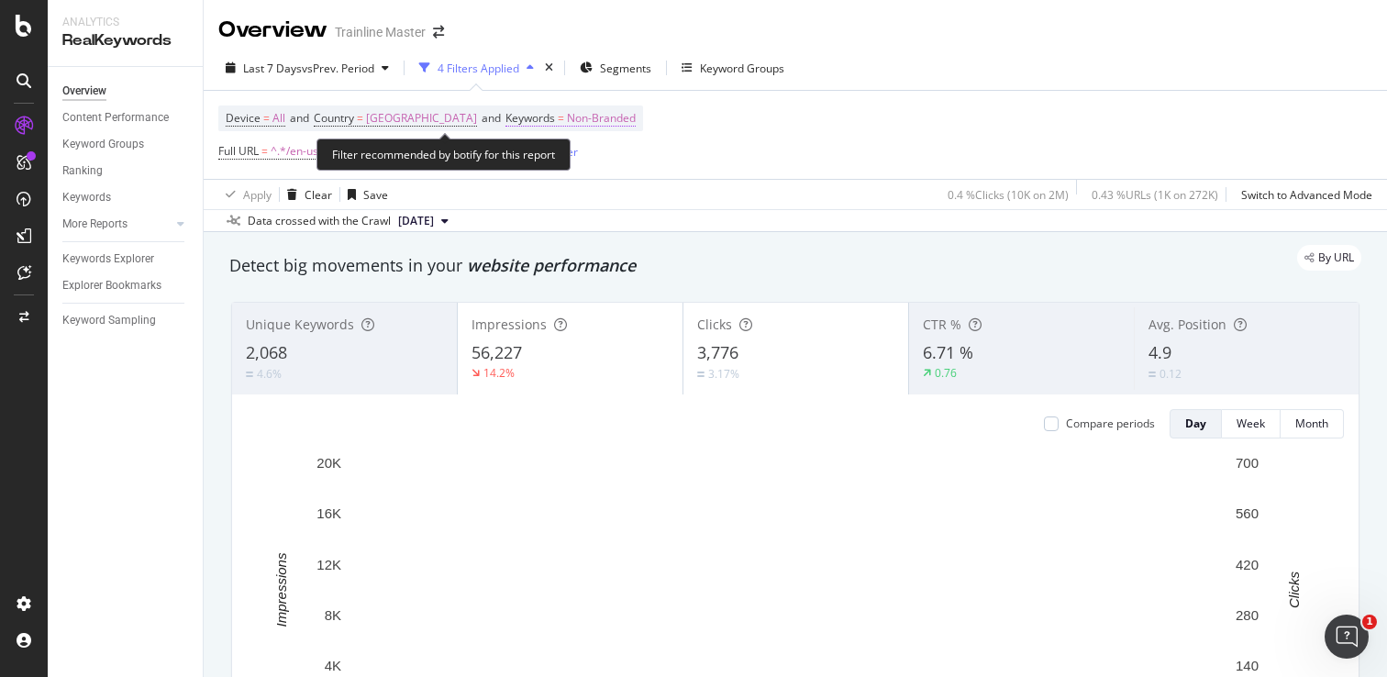
click at [612, 117] on span "Non-Branded" at bounding box center [601, 119] width 69 height 26
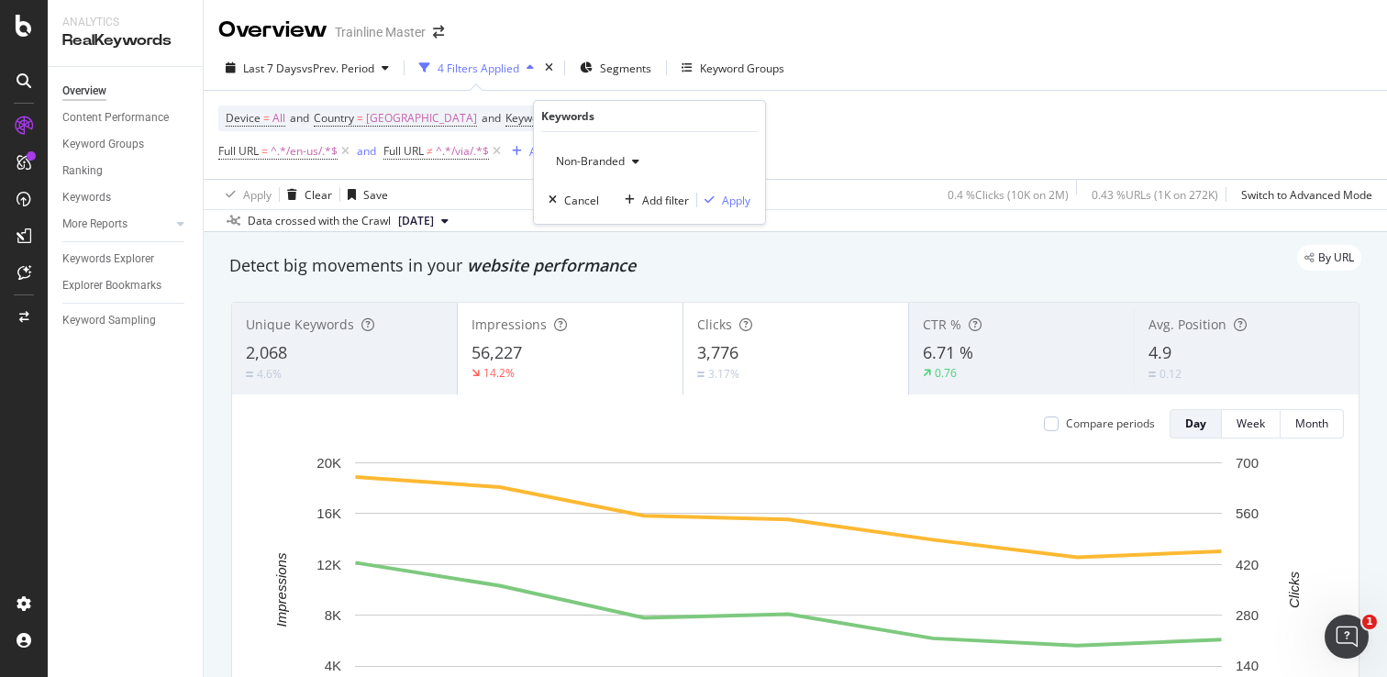
click at [614, 160] on span "Non-Branded" at bounding box center [587, 161] width 76 height 16
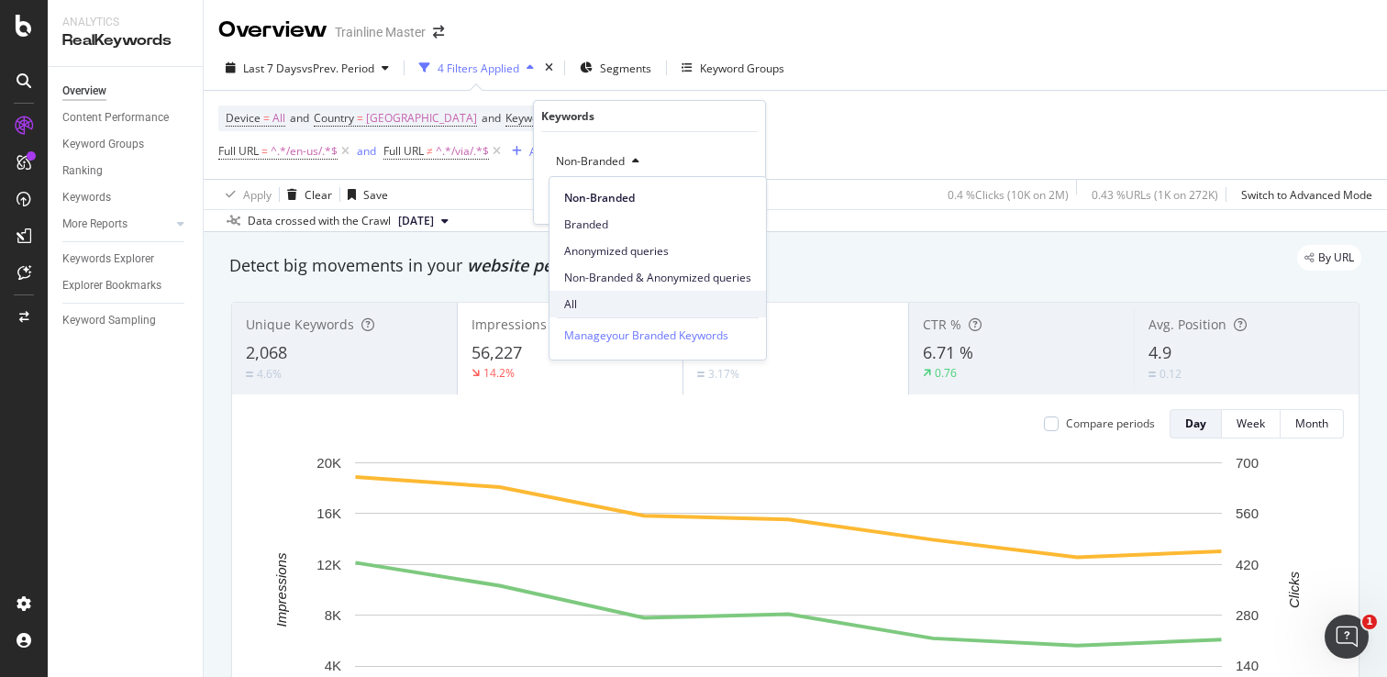
click at [585, 304] on span "All" at bounding box center [657, 304] width 187 height 17
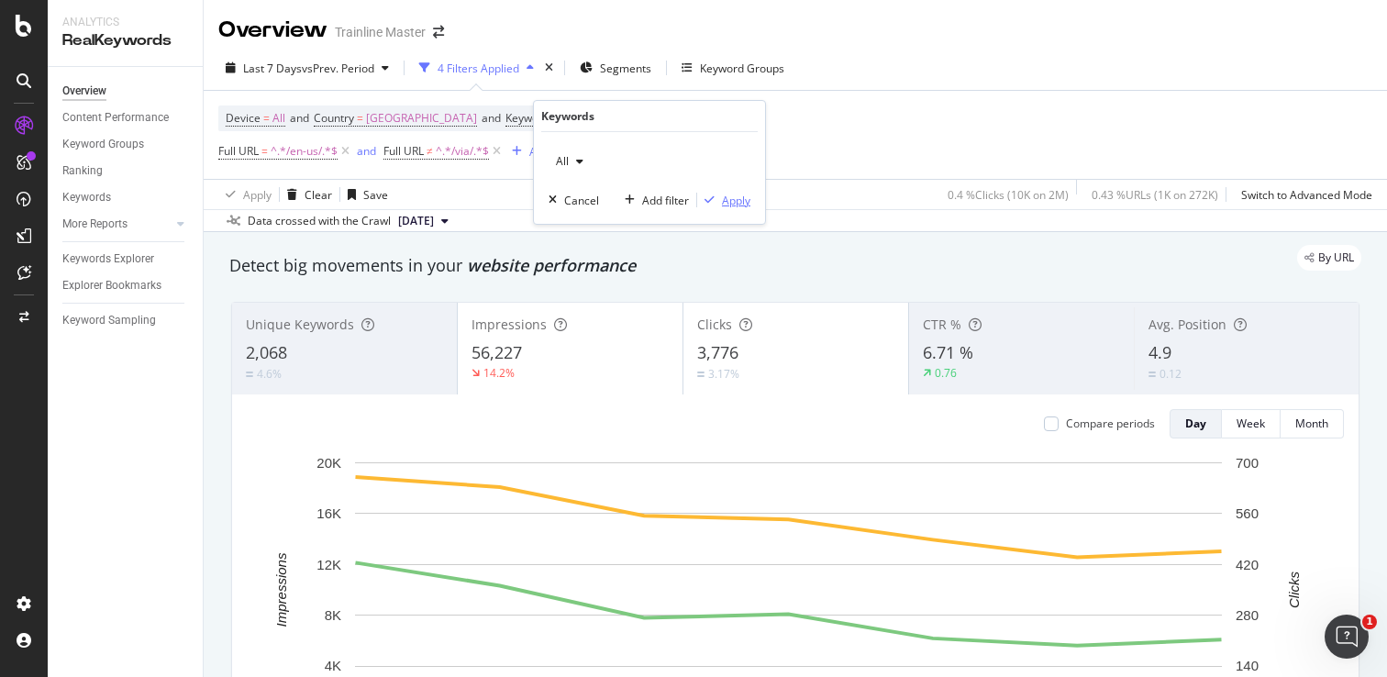
click at [725, 205] on div "Apply" at bounding box center [736, 201] width 28 height 16
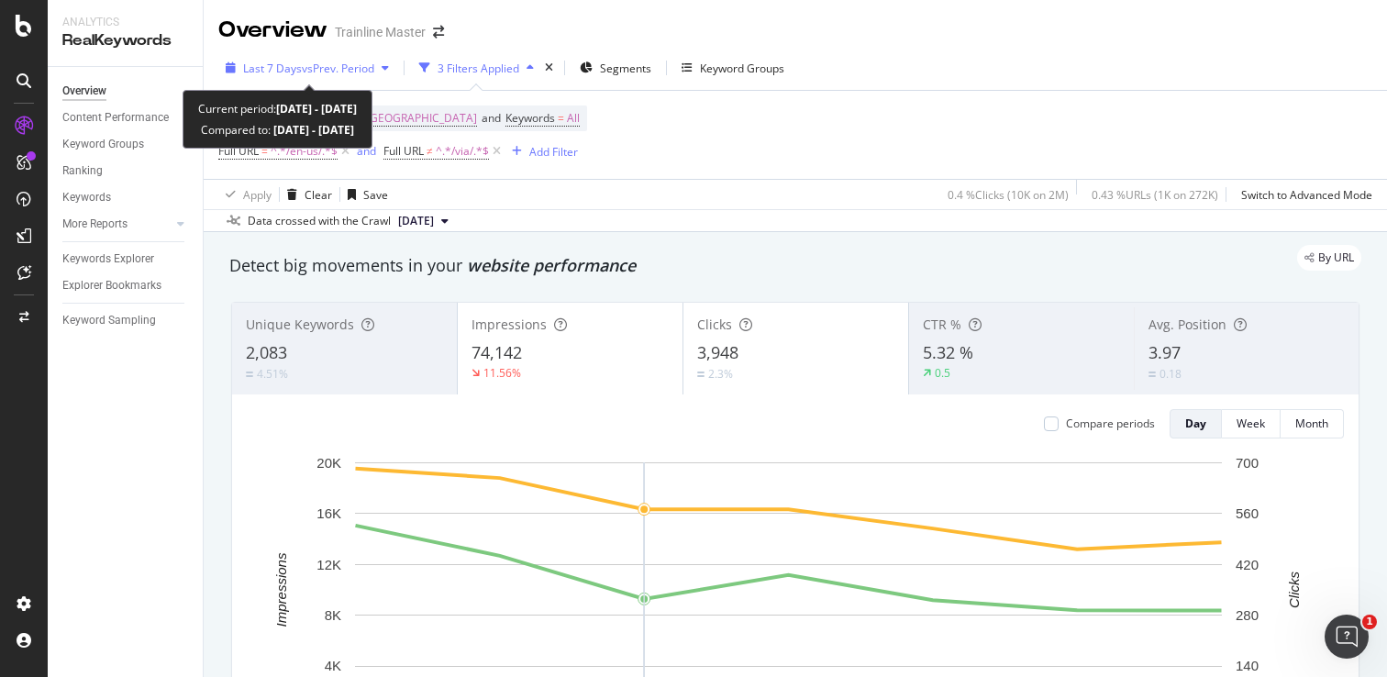
click at [326, 61] on span "vs Prev. Period" at bounding box center [338, 69] width 72 height 16
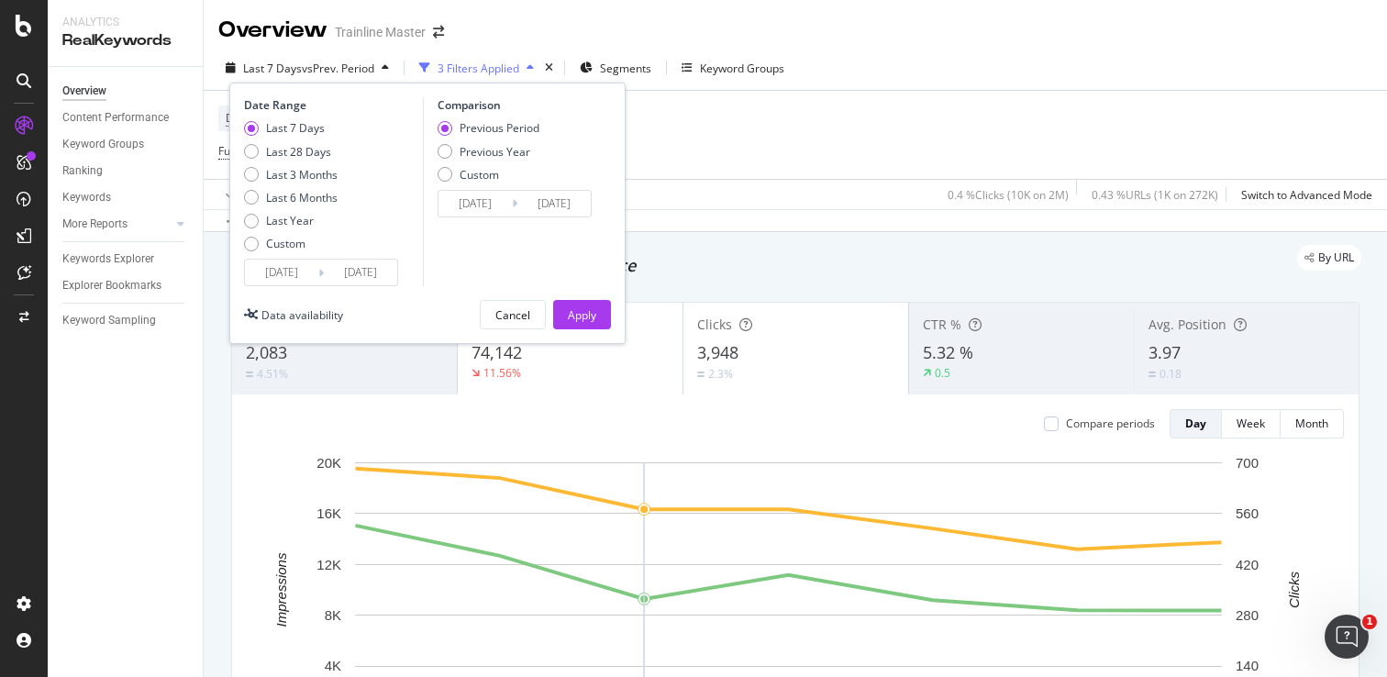
click at [468, 141] on div "Previous Period Previous Year Custom" at bounding box center [489, 154] width 102 height 69
click at [460, 151] on div "Previous Year" at bounding box center [495, 152] width 71 height 16
type input "[DATE]"
click at [577, 316] on div "Apply" at bounding box center [582, 315] width 28 height 16
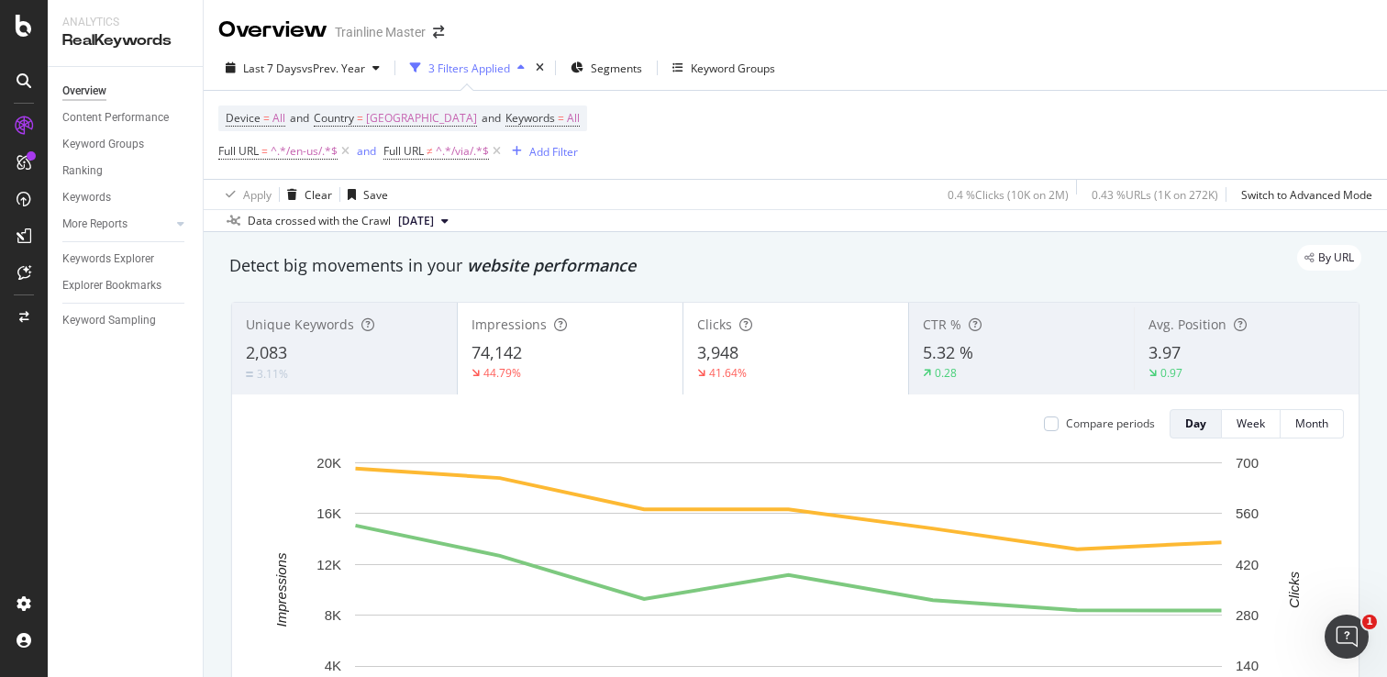
click at [499, 151] on icon at bounding box center [497, 151] width 16 height 18
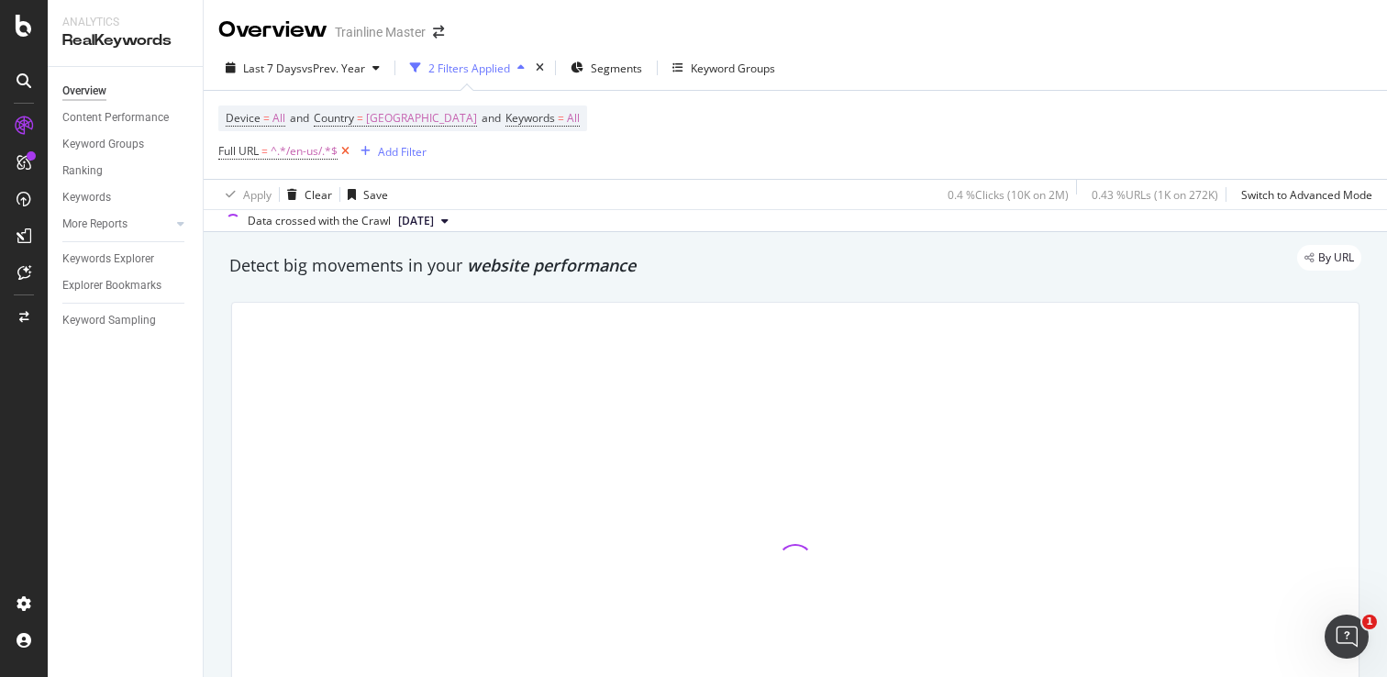
click at [344, 148] on icon at bounding box center [346, 151] width 16 height 18
click at [590, 66] on span "Segments" at bounding box center [595, 69] width 51 height 16
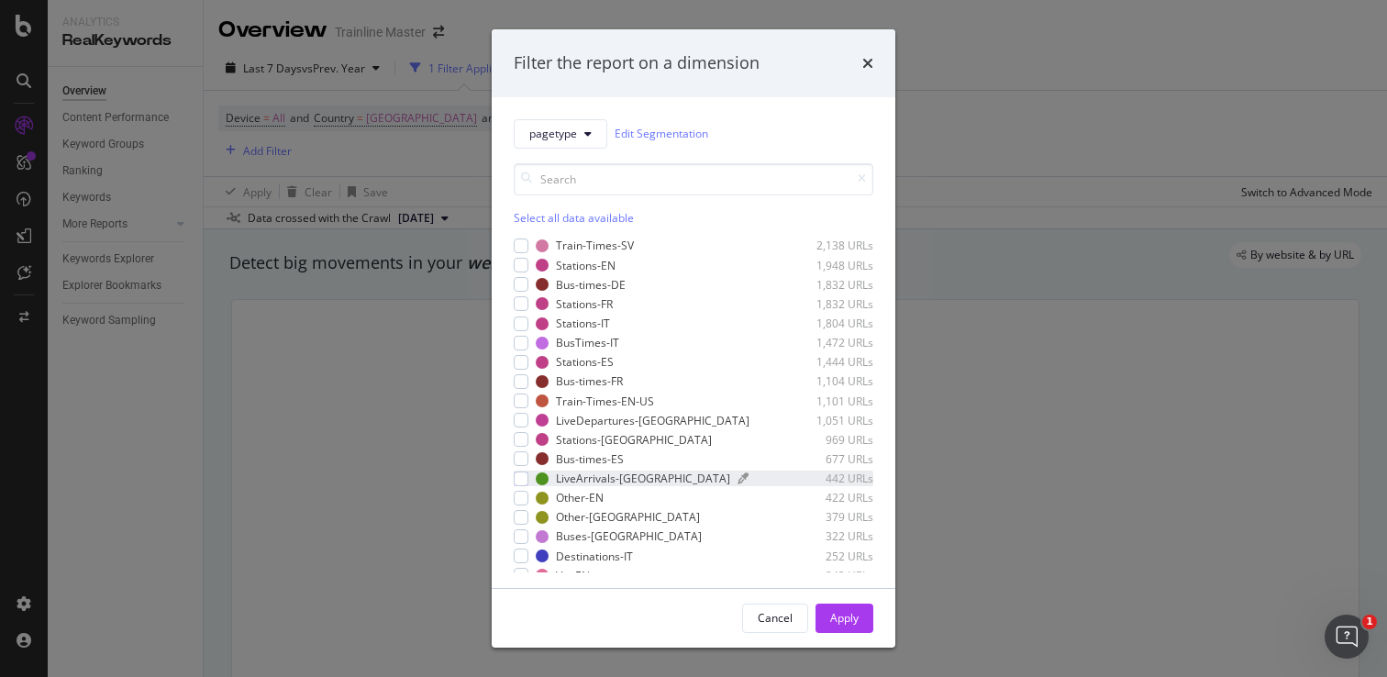
scroll to position [351, 0]
click at [523, 394] on div "modal" at bounding box center [521, 399] width 15 height 15
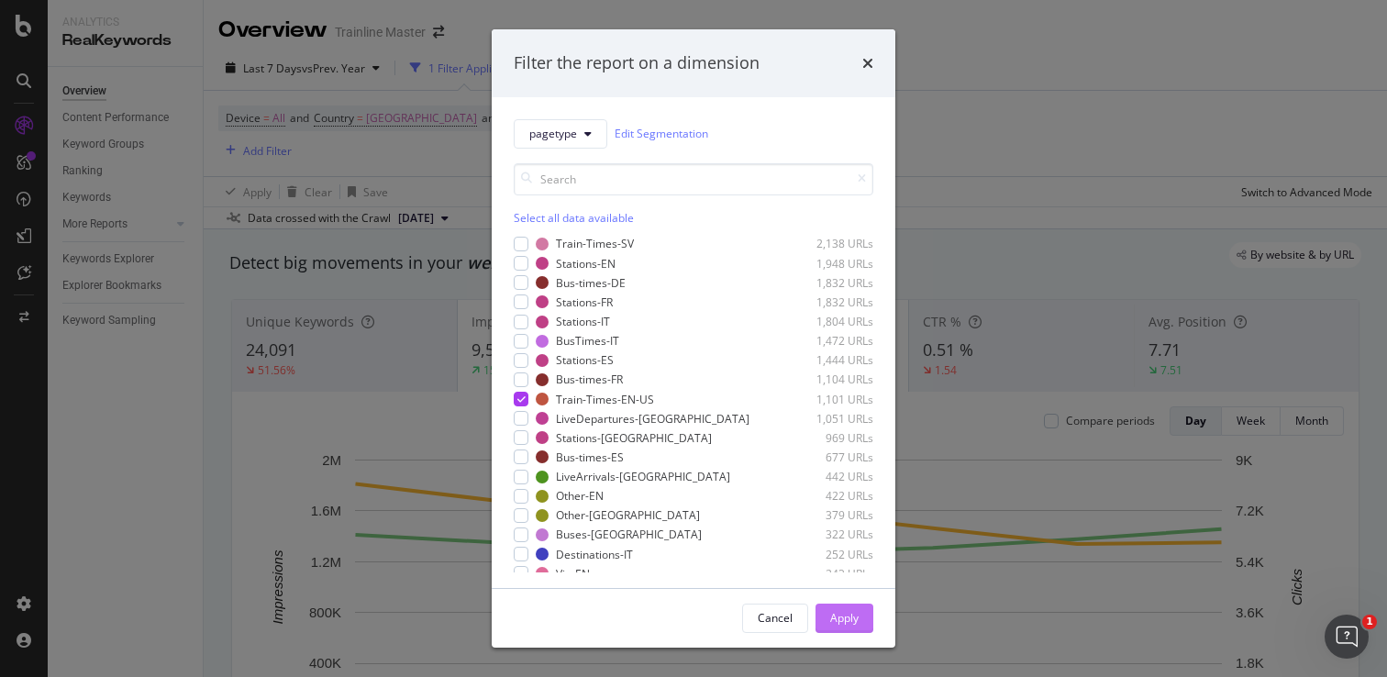
click at [863, 627] on button "Apply" at bounding box center [845, 618] width 58 height 29
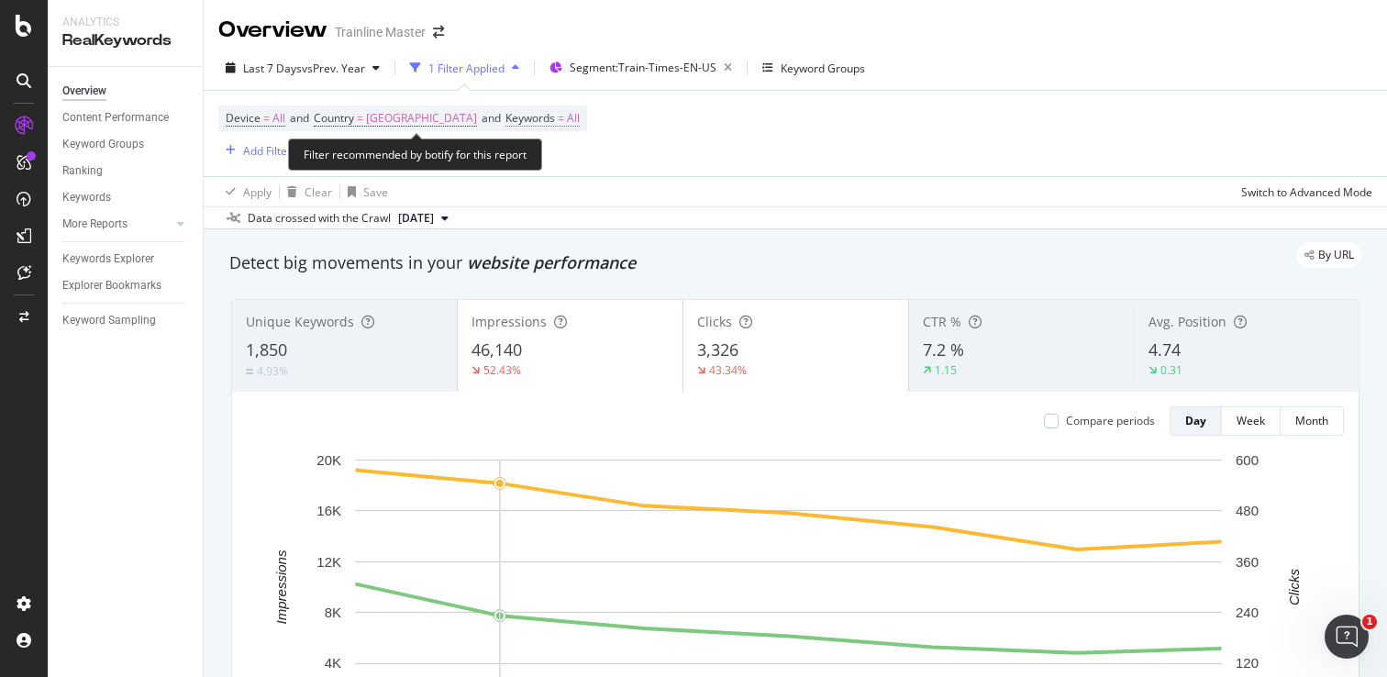
click at [555, 111] on span "Keywords" at bounding box center [530, 118] width 50 height 16
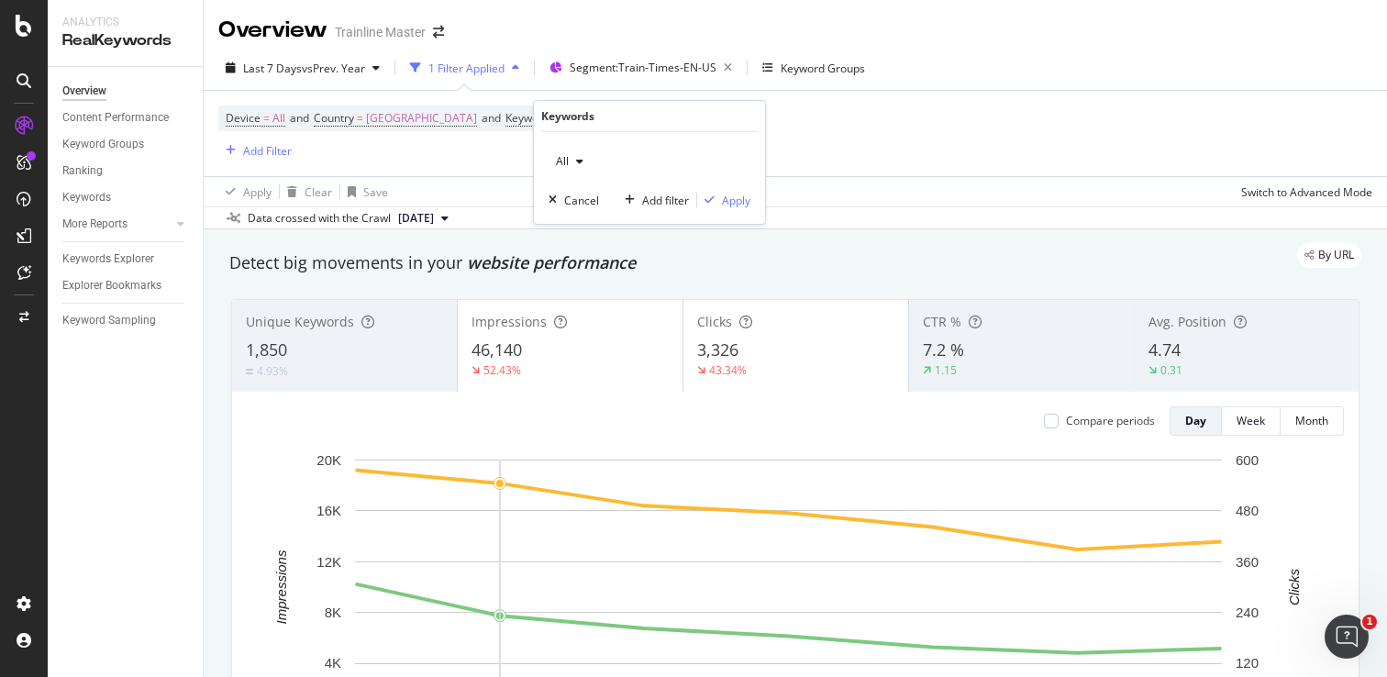
click at [579, 157] on icon "button" at bounding box center [579, 161] width 7 height 11
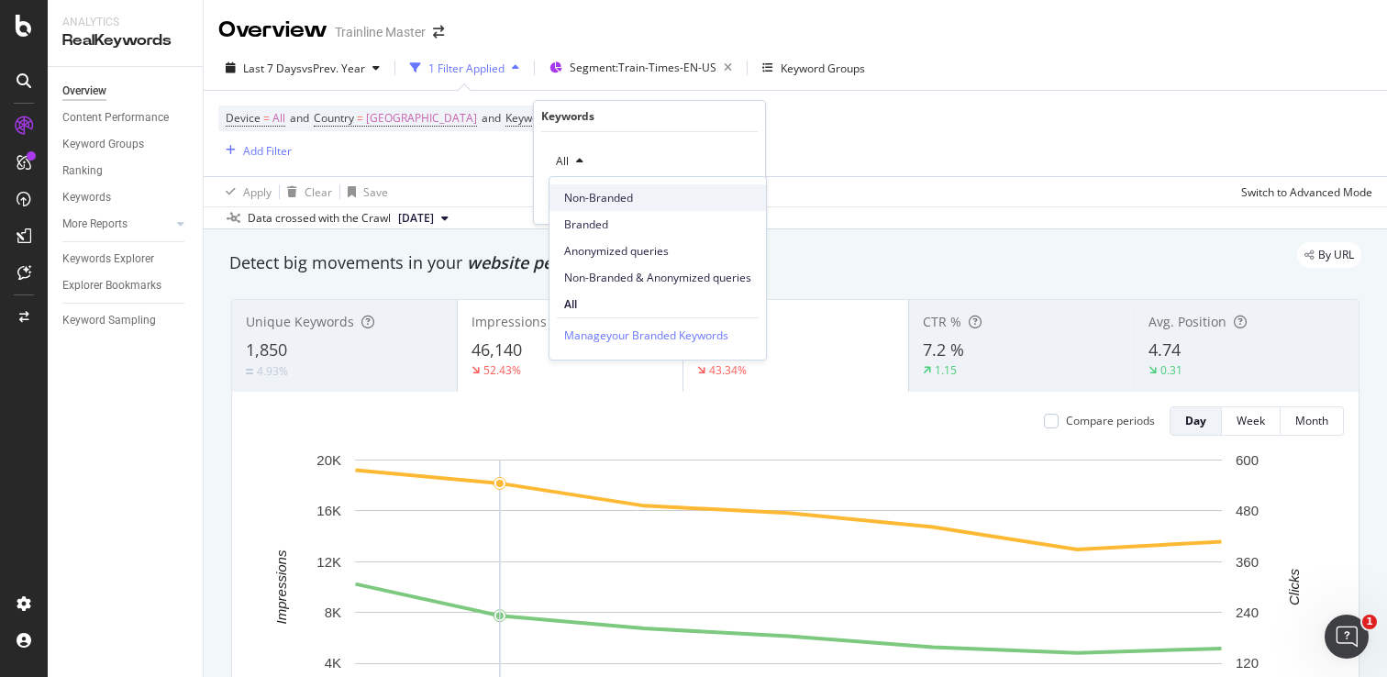
click at [607, 202] on span "Non-Branded" at bounding box center [657, 198] width 187 height 17
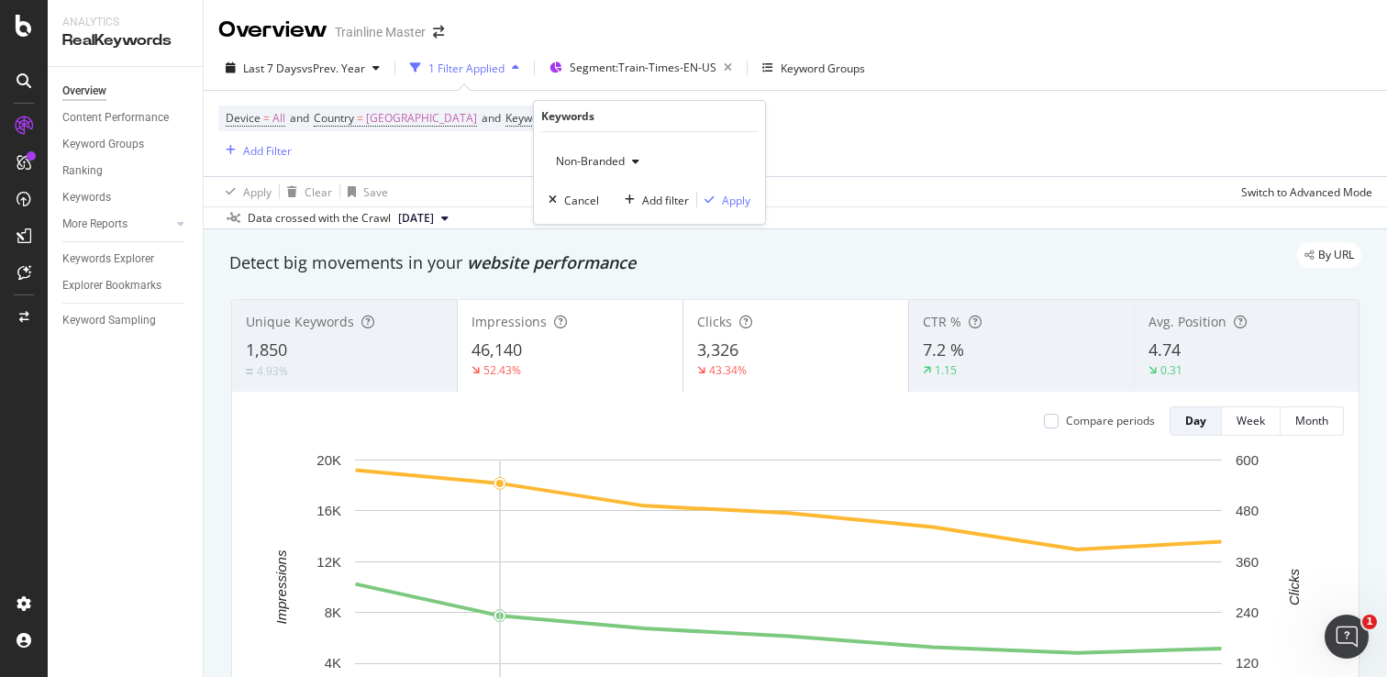
click at [735, 209] on div "Add filter Apply" at bounding box center [683, 200] width 133 height 18
click at [738, 198] on div "Apply" at bounding box center [736, 201] width 28 height 16
click at [251, 152] on div "Add Filter" at bounding box center [267, 151] width 49 height 16
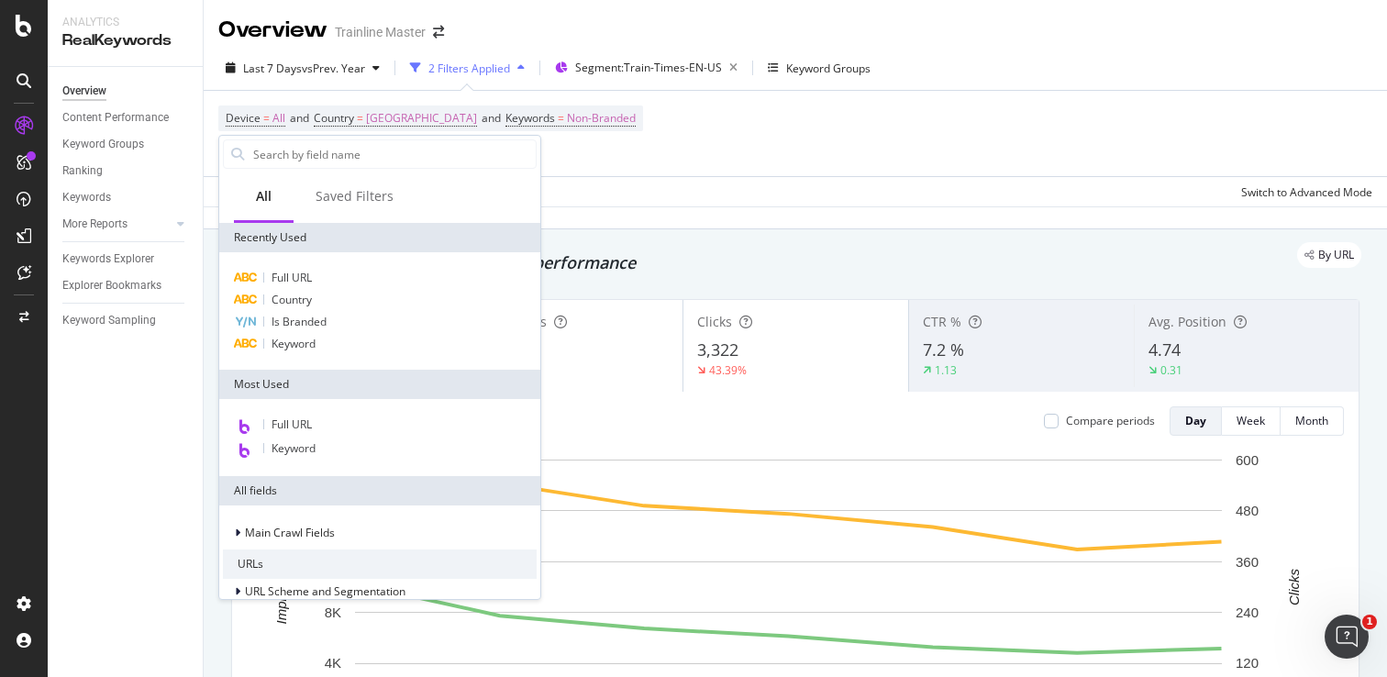
click at [303, 339] on span "Keyword" at bounding box center [294, 344] width 44 height 16
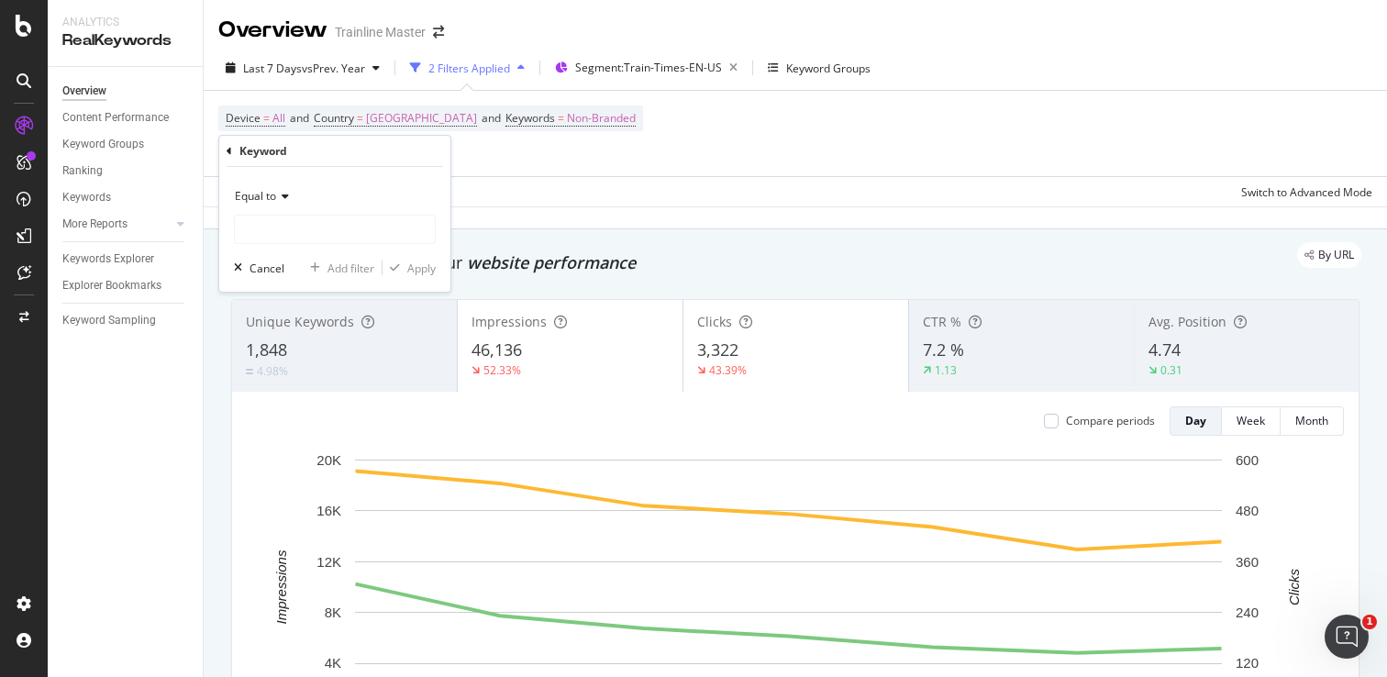
click at [242, 188] on span "Equal to" at bounding box center [255, 196] width 41 height 16
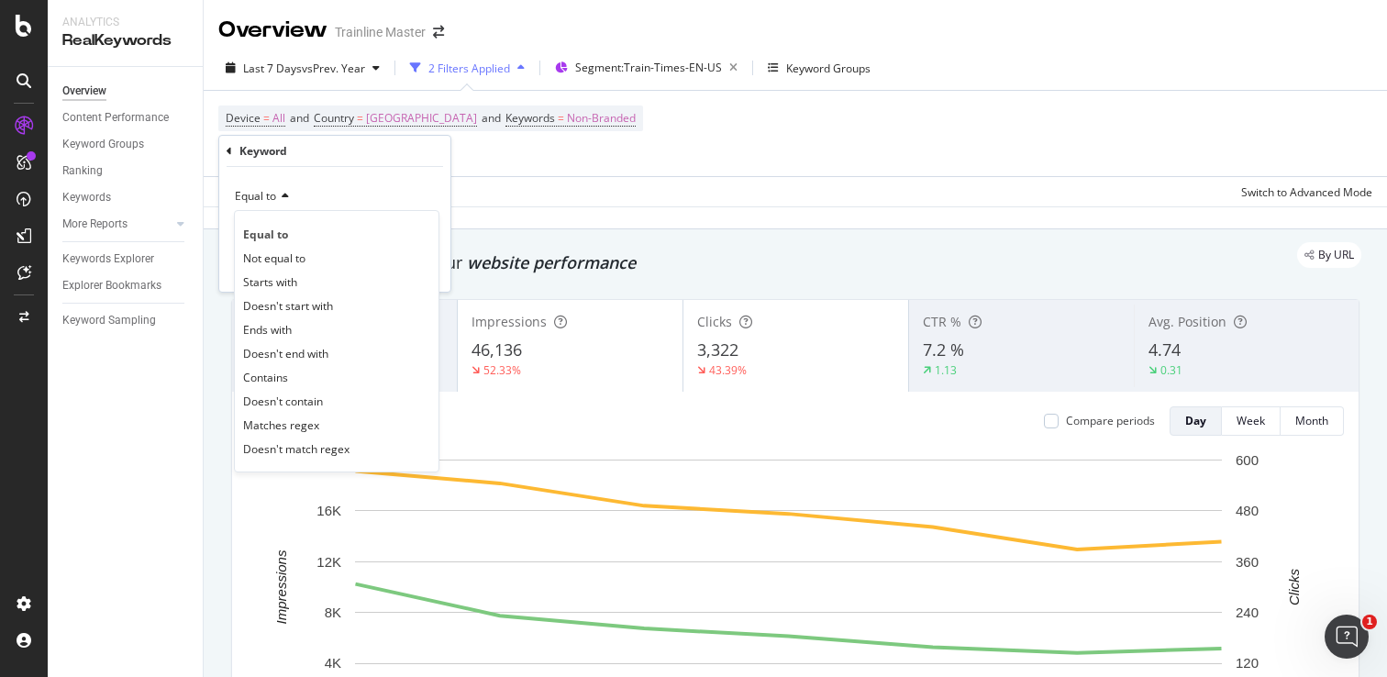
drag, startPoint x: 300, startPoint y: 381, endPoint x: 305, endPoint y: 339, distance: 42.6
click at [300, 381] on div "Contains" at bounding box center [337, 377] width 196 height 24
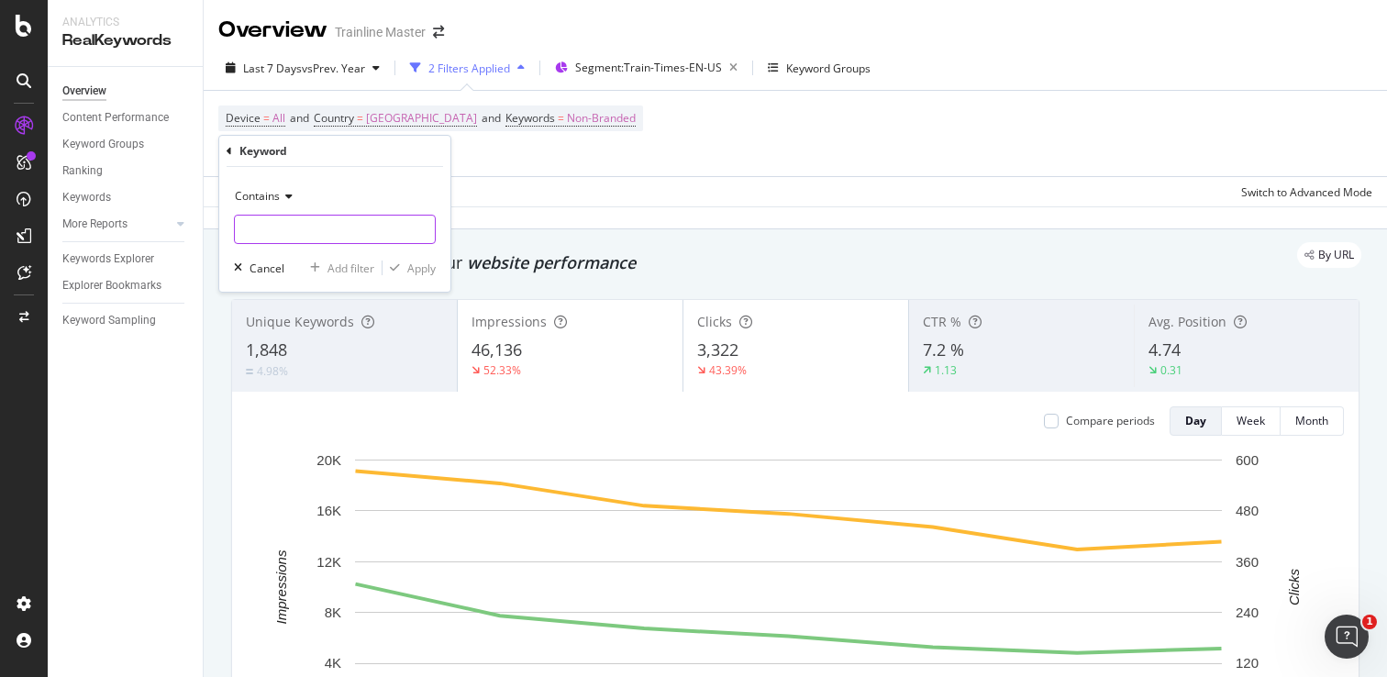
click at [304, 223] on input "text" at bounding box center [335, 229] width 200 height 29
click at [271, 191] on span "Contains" at bounding box center [257, 196] width 45 height 16
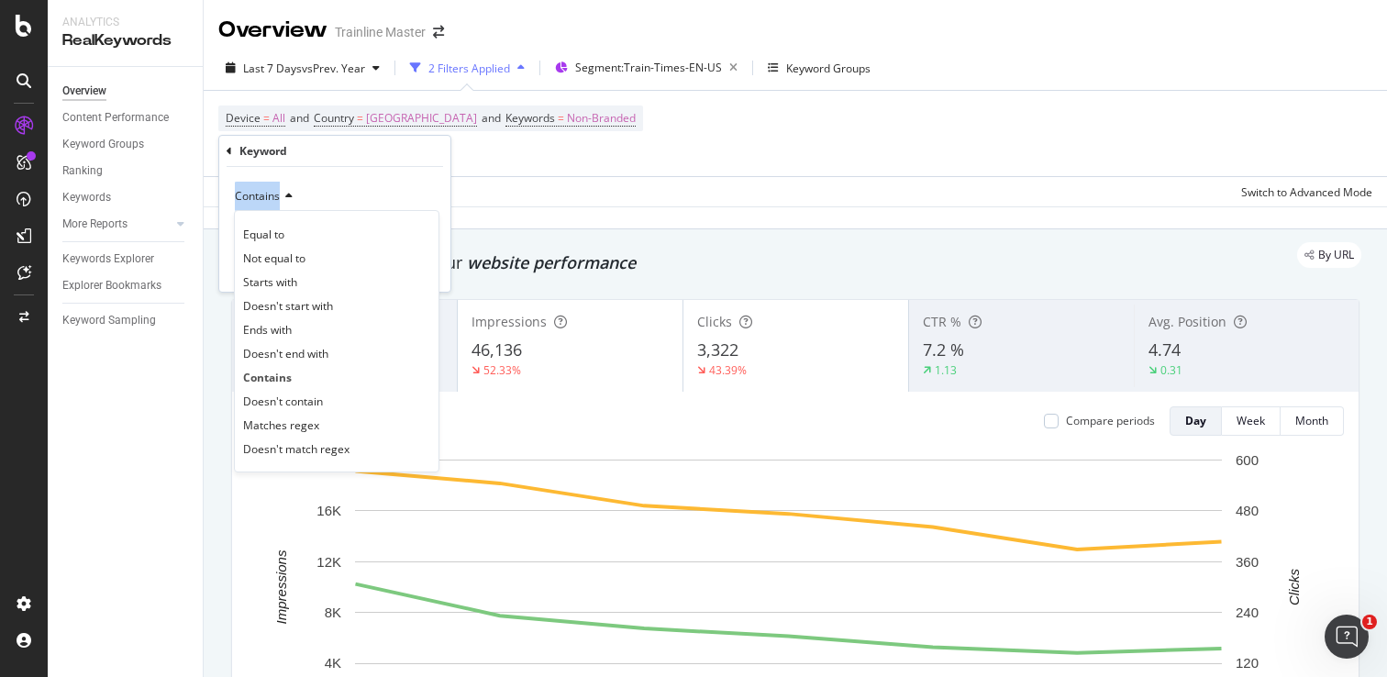
click at [270, 191] on span "Contains" at bounding box center [257, 196] width 45 height 16
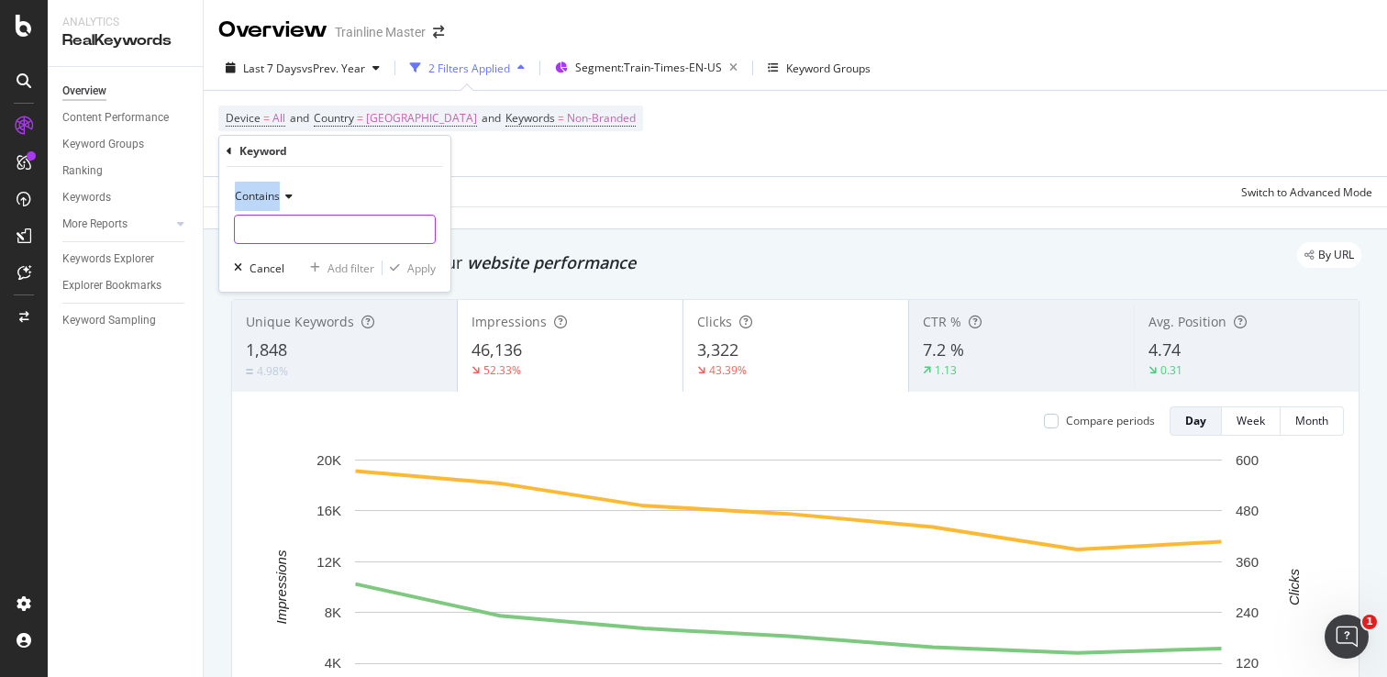
click at [295, 234] on input "text" at bounding box center [335, 229] width 200 height 29
type input "train"
click at [275, 188] on span "Contains" at bounding box center [257, 196] width 45 height 16
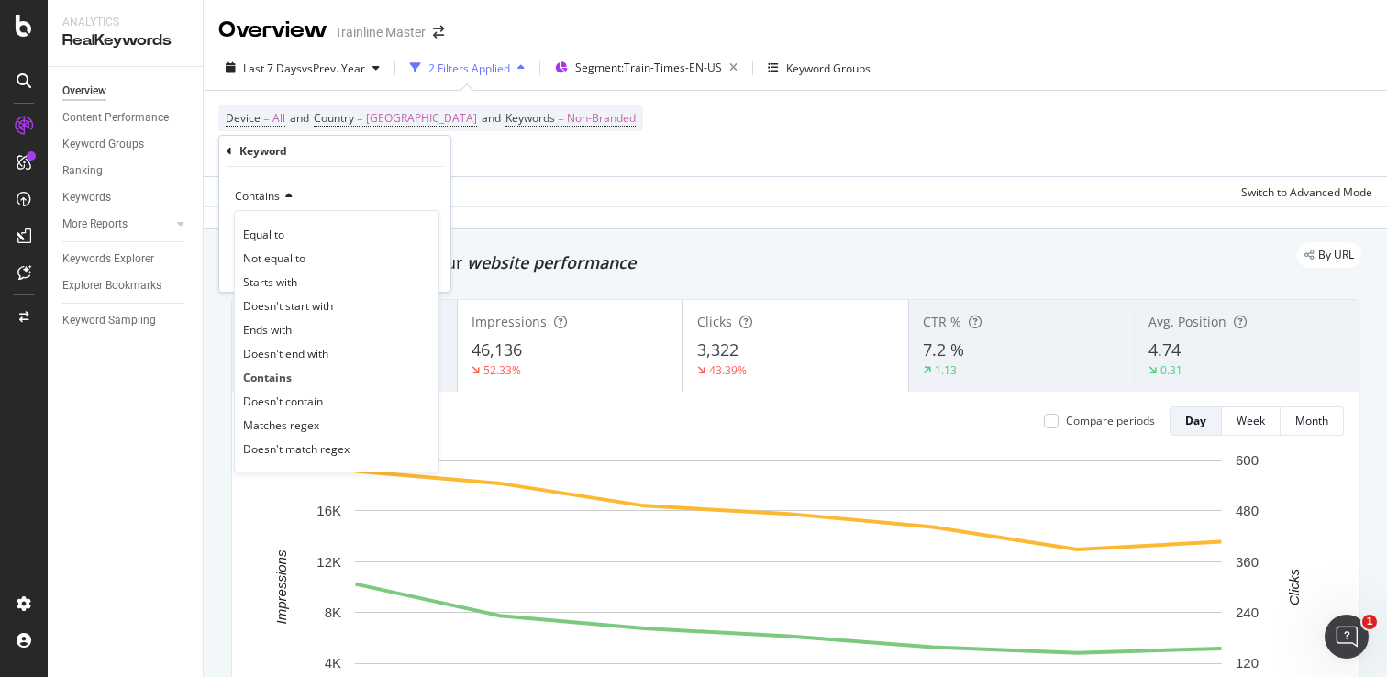
click at [275, 188] on span "Contains" at bounding box center [257, 196] width 45 height 16
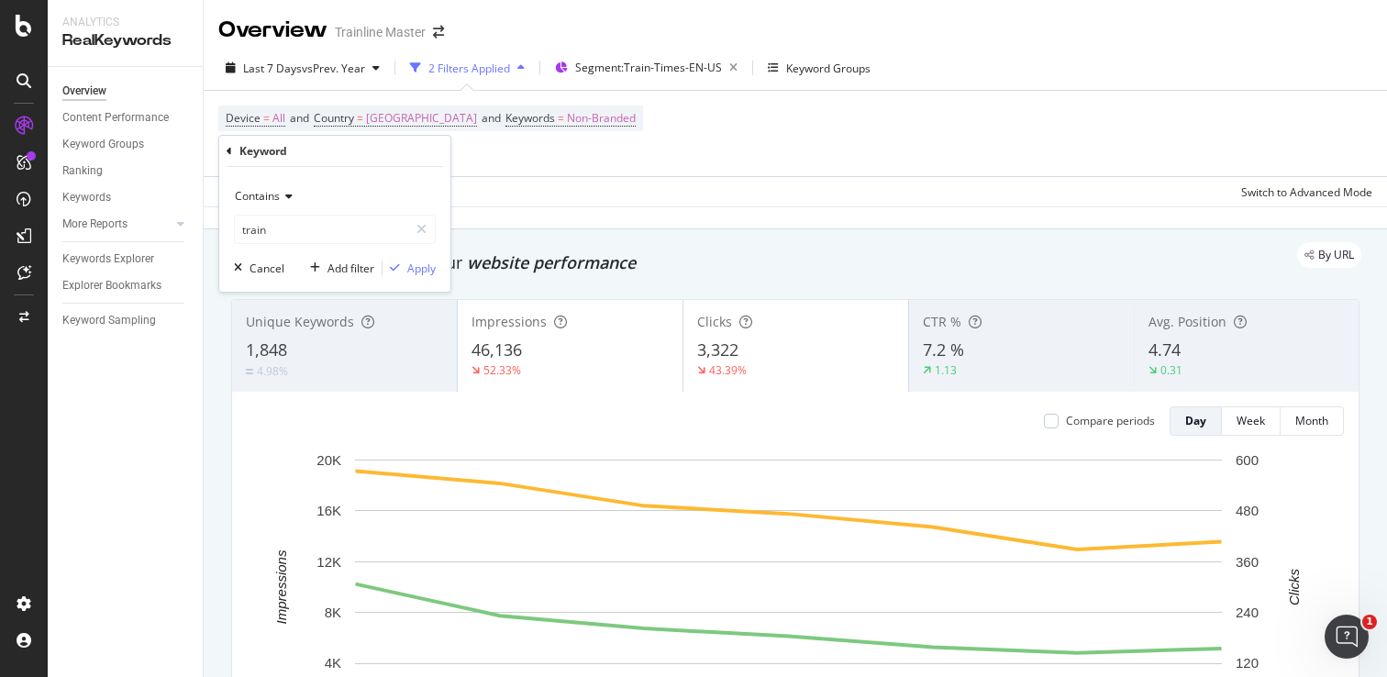
click at [281, 193] on icon at bounding box center [286, 196] width 13 height 11
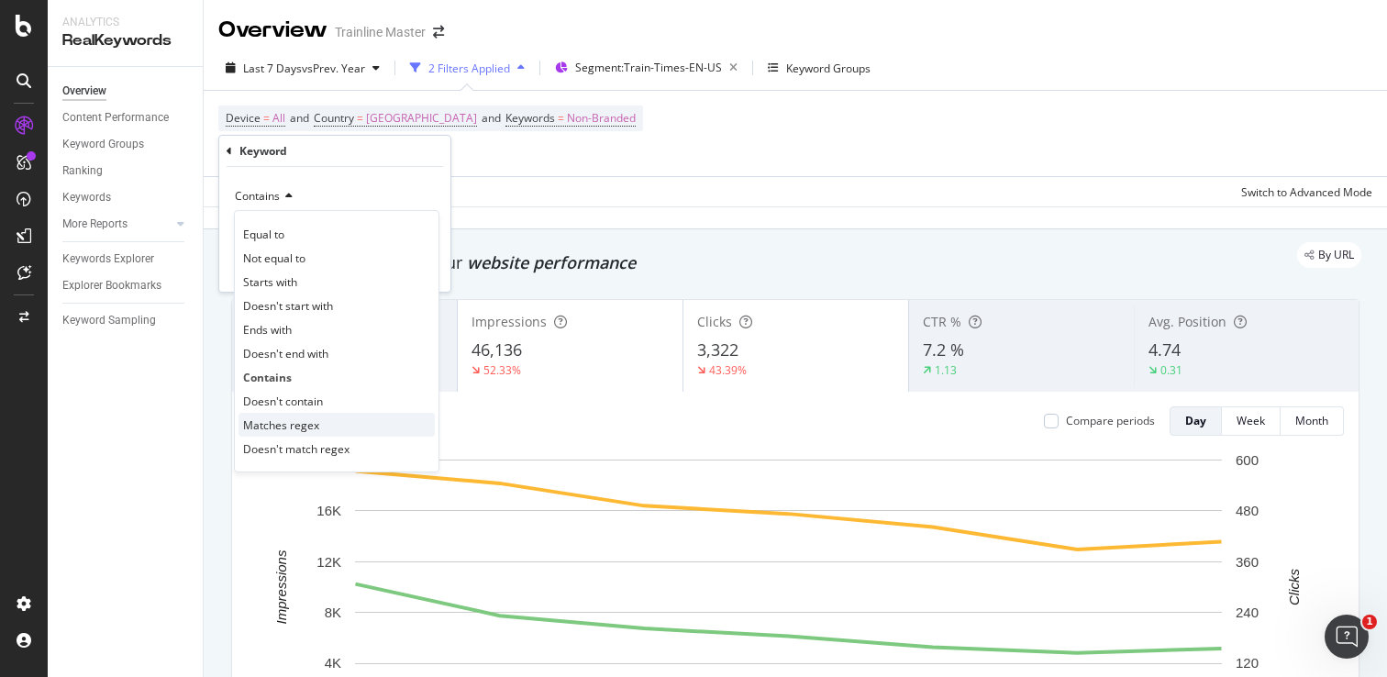
click at [302, 428] on span "Matches regex" at bounding box center [281, 425] width 76 height 16
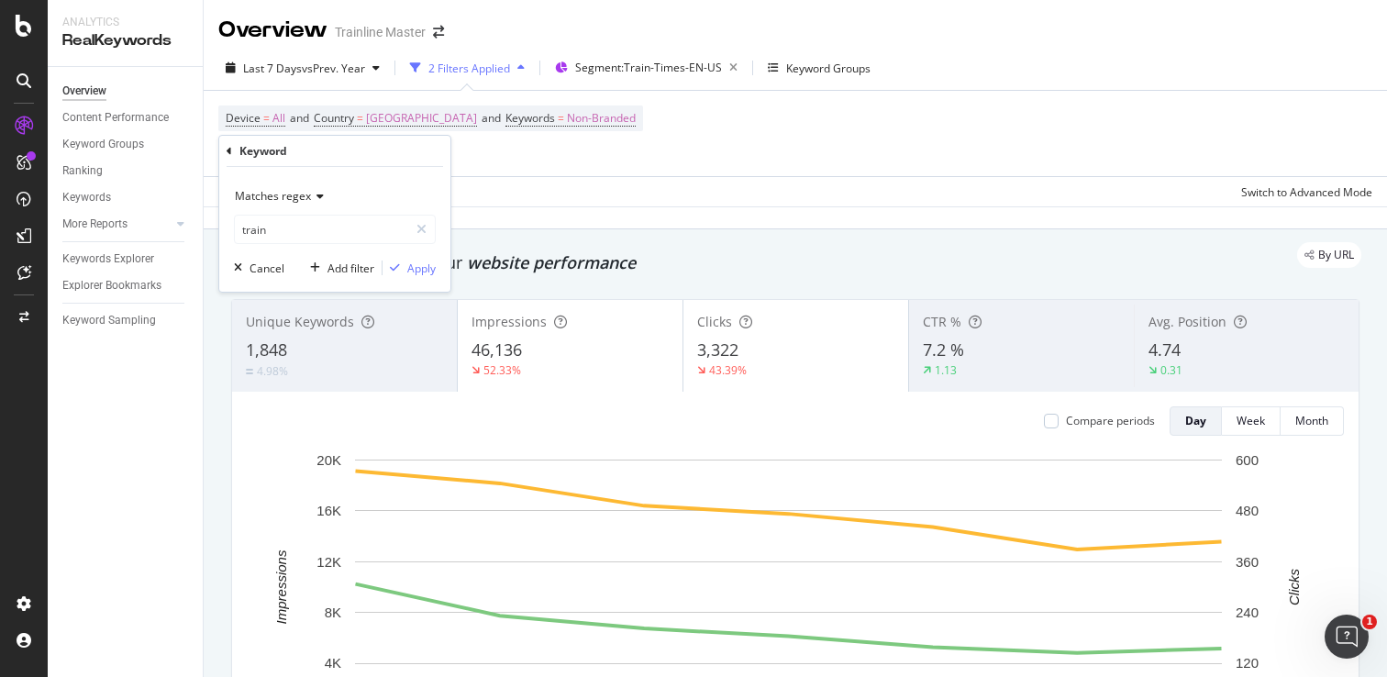
click at [302, 206] on div "Matches regex" at bounding box center [335, 196] width 202 height 29
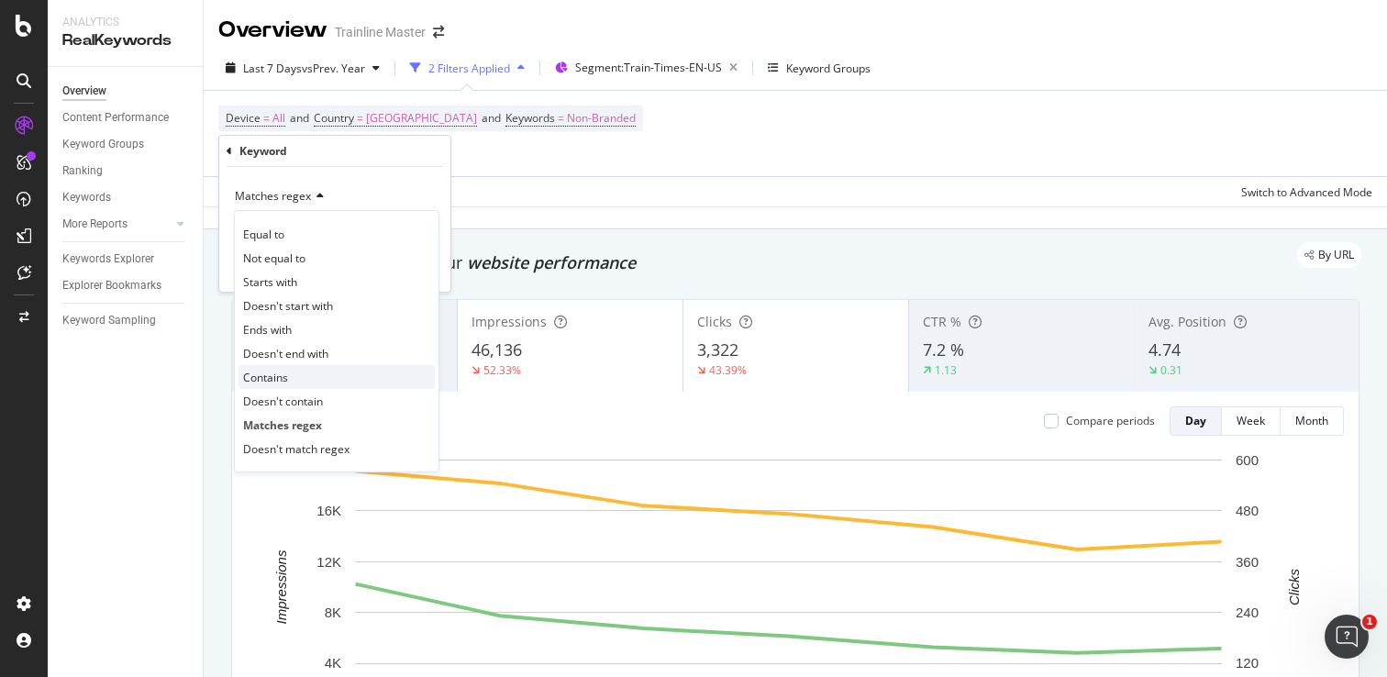
click at [318, 380] on div "Contains" at bounding box center [337, 377] width 196 height 24
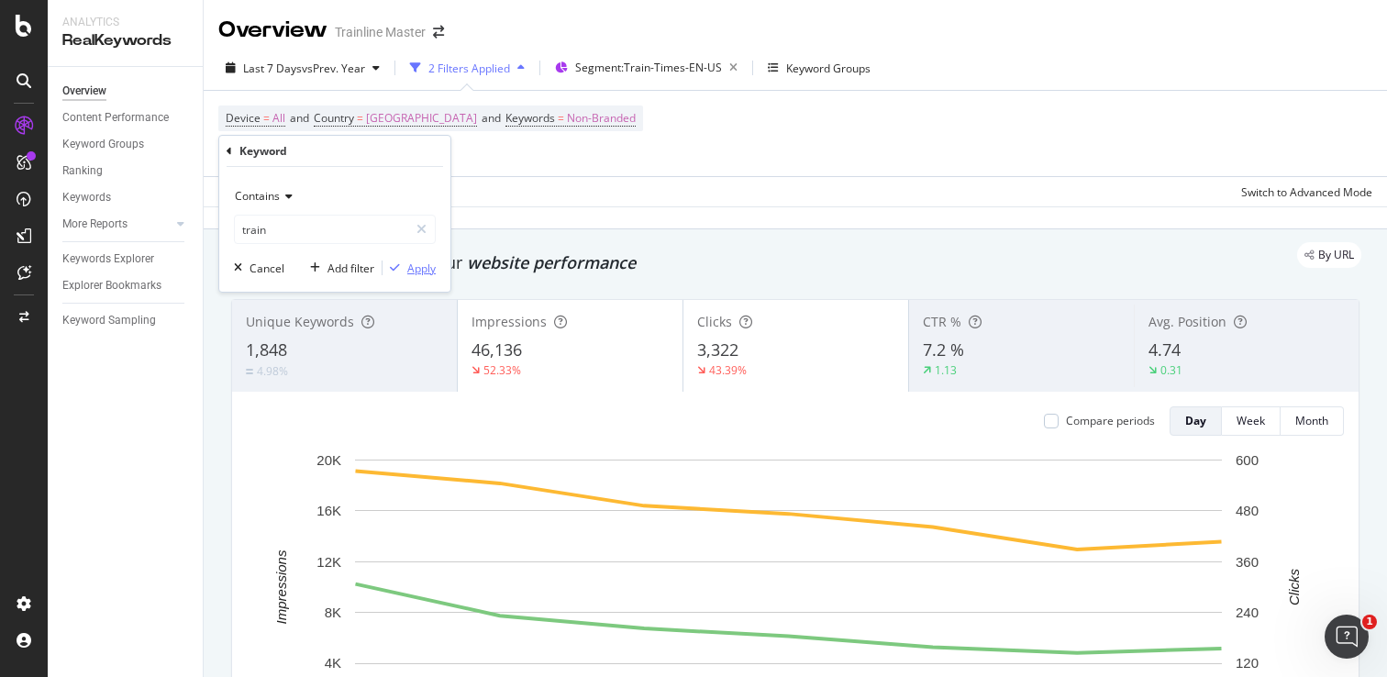
click at [412, 269] on div "Apply" at bounding box center [421, 269] width 28 height 16
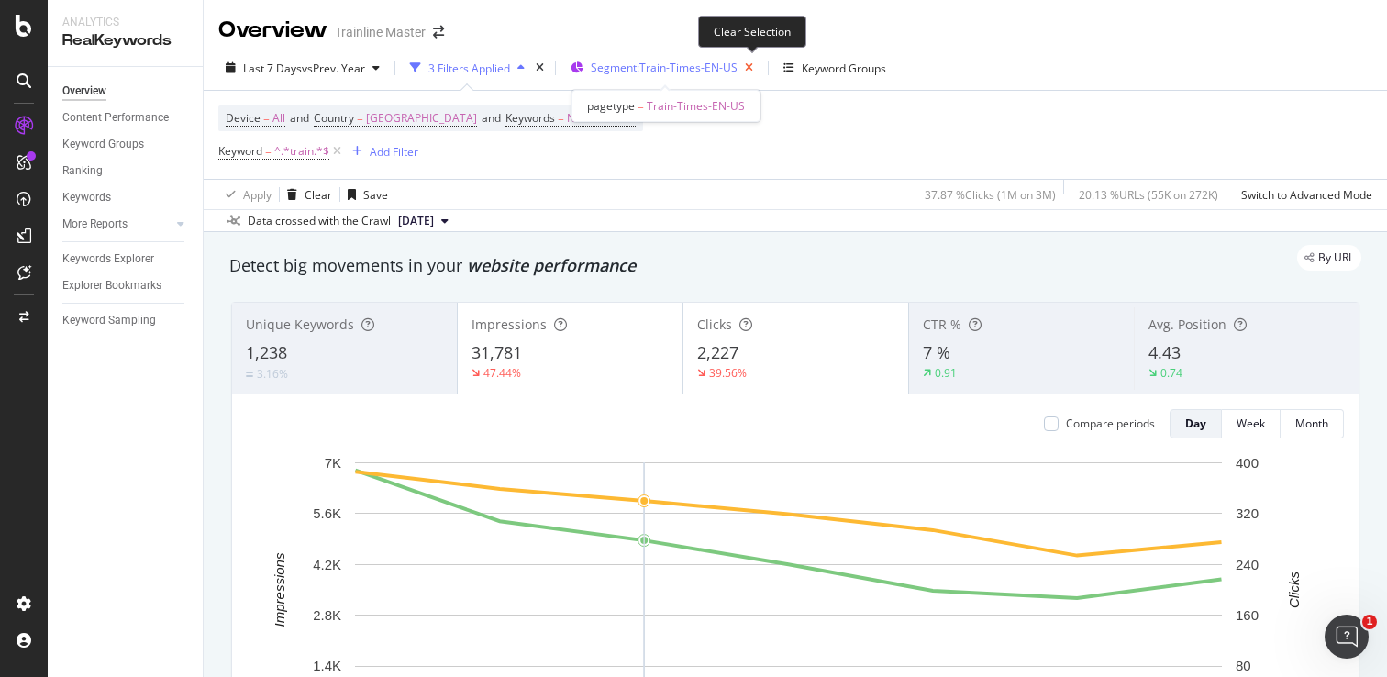
click at [749, 68] on icon "button" at bounding box center [749, 68] width 23 height 26
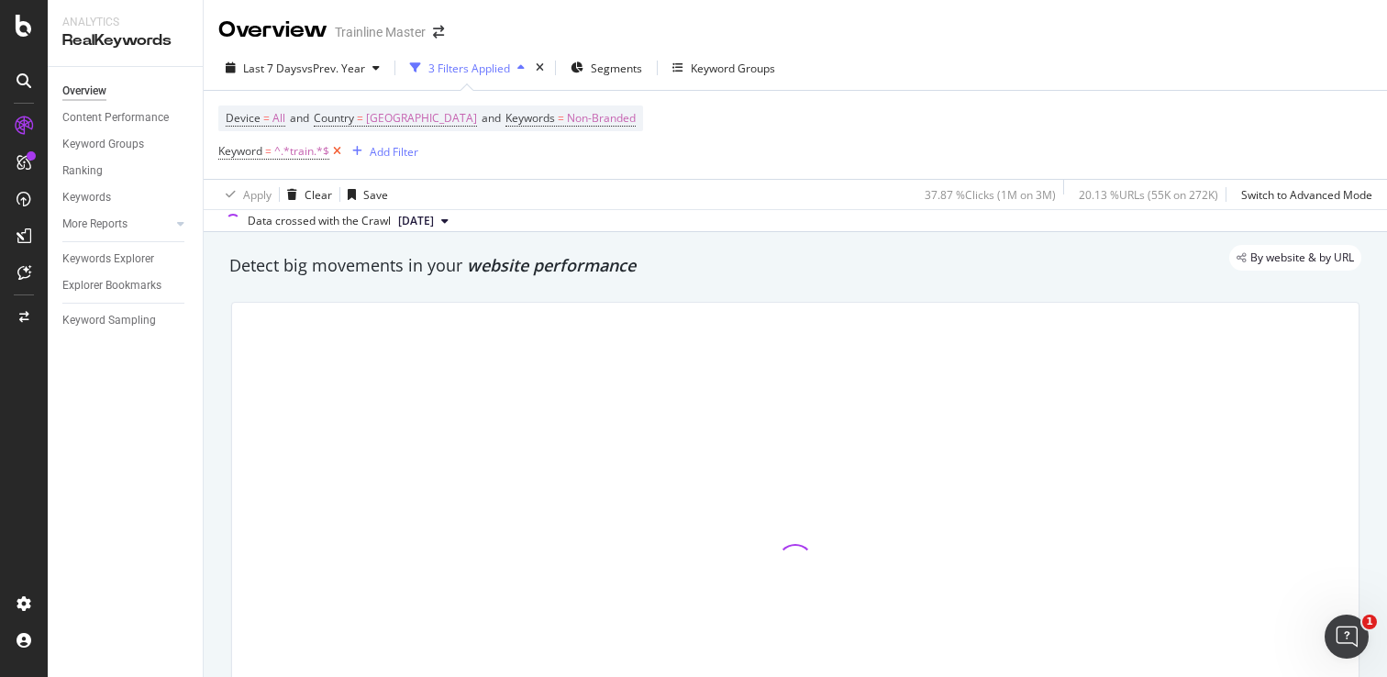
click at [341, 150] on icon at bounding box center [337, 151] width 16 height 18
click at [271, 150] on div "Add Filter" at bounding box center [267, 151] width 49 height 16
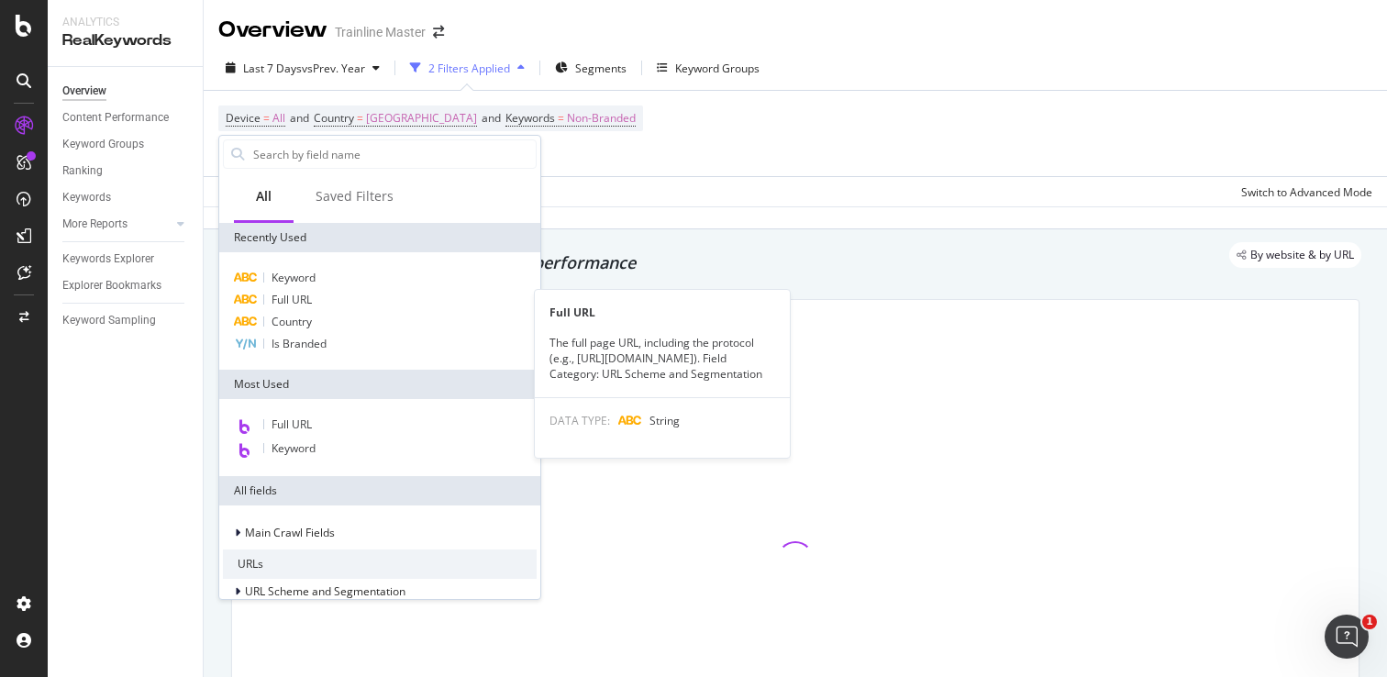
click at [362, 298] on div "Full URL" at bounding box center [380, 300] width 314 height 22
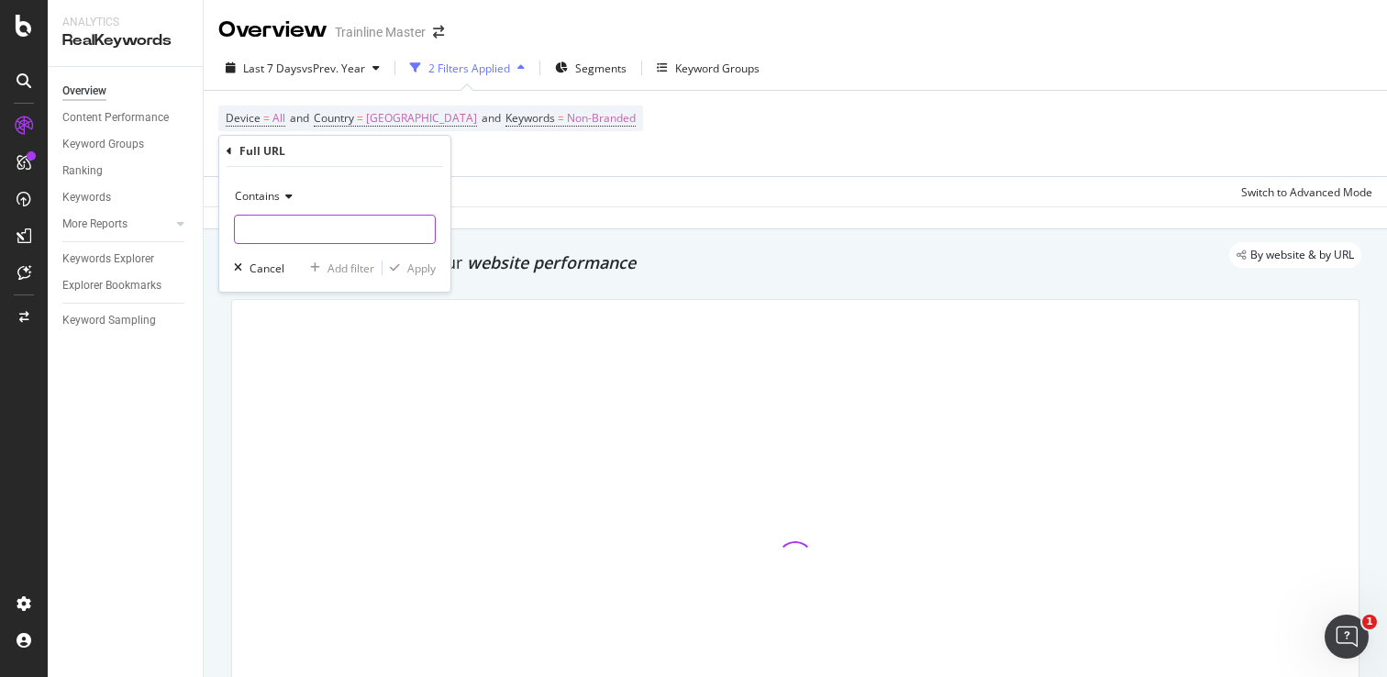
click at [311, 219] on input "text" at bounding box center [335, 229] width 200 height 29
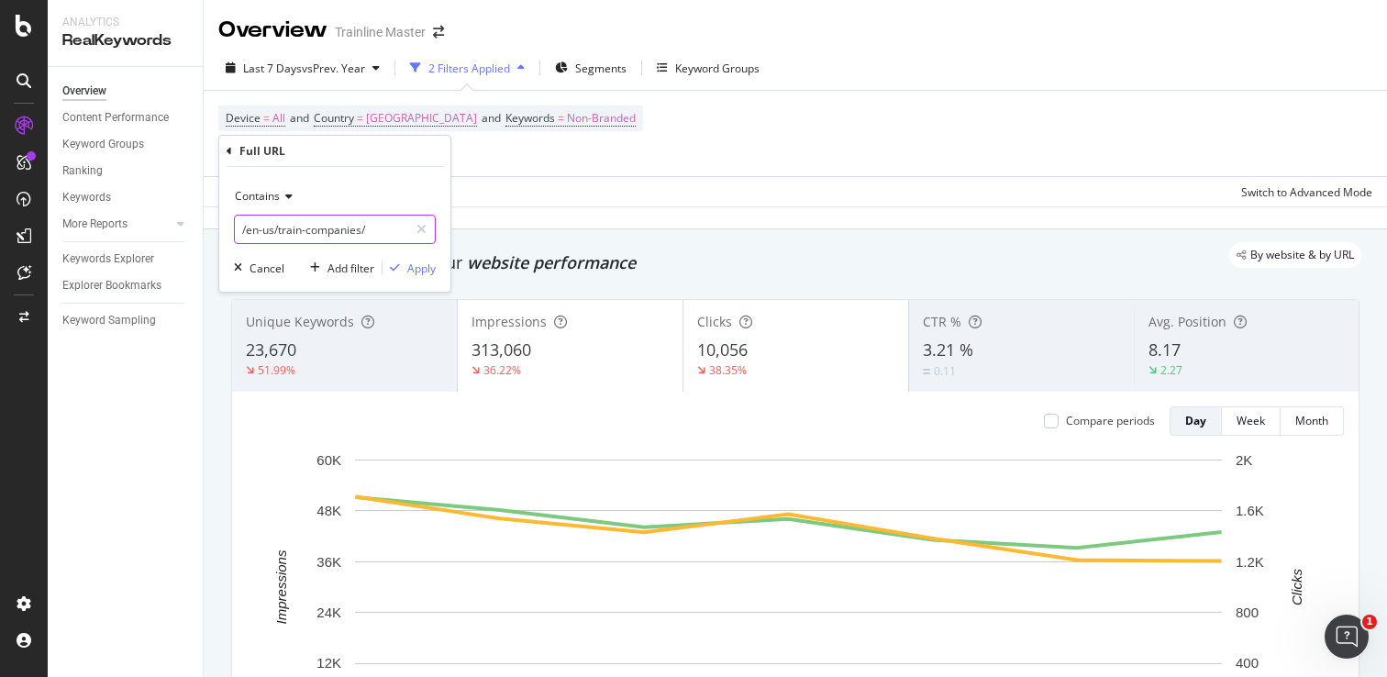
type input "/en-us/train-companies/"
click at [422, 280] on div "Contains /en-us/train-companies/ Cancel Add filter Apply" at bounding box center [334, 229] width 231 height 125
click at [422, 270] on div "Apply" at bounding box center [421, 269] width 28 height 16
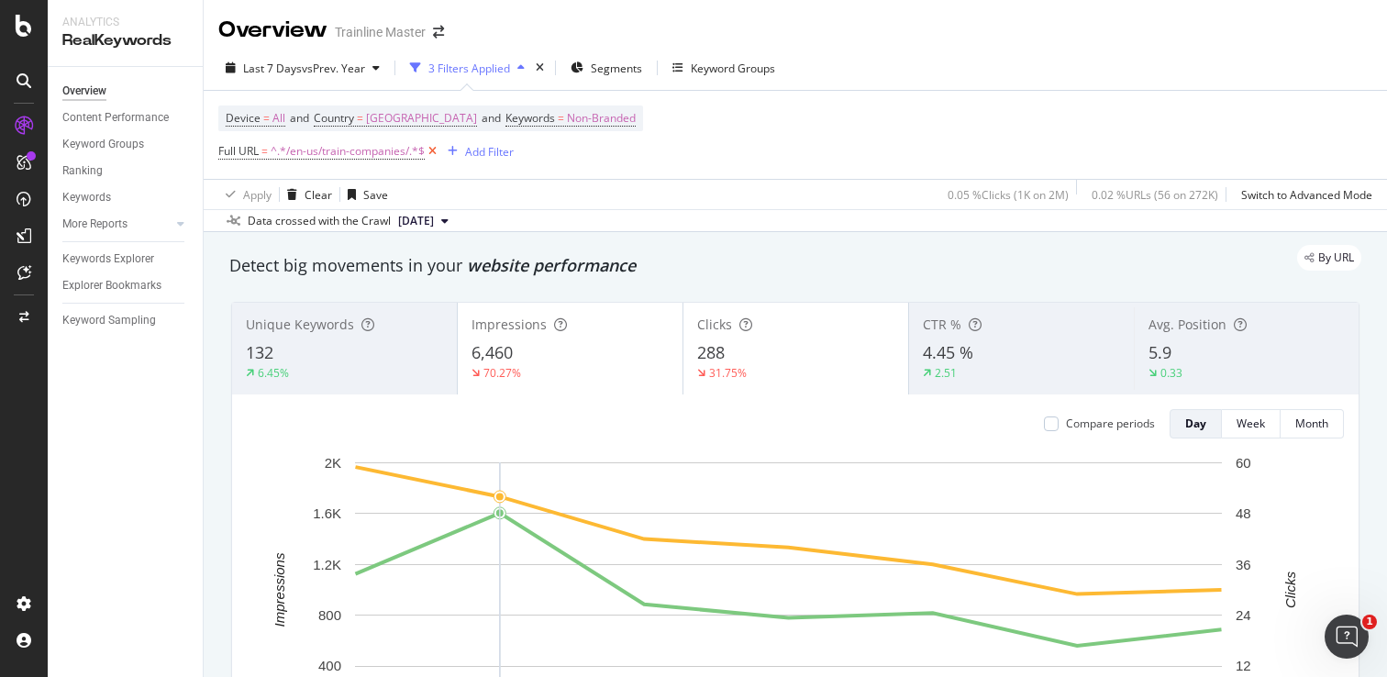
click at [432, 150] on icon at bounding box center [433, 151] width 16 height 18
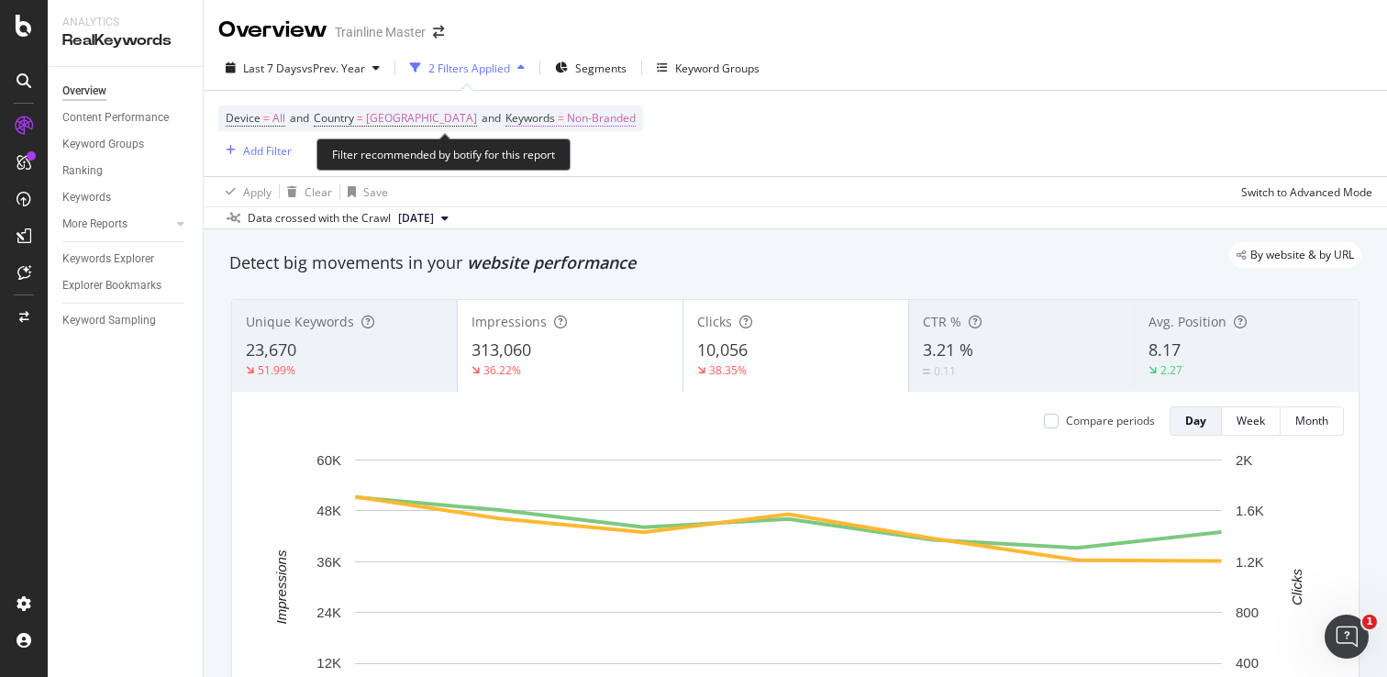
click at [597, 124] on span "Non-Branded" at bounding box center [601, 119] width 69 height 26
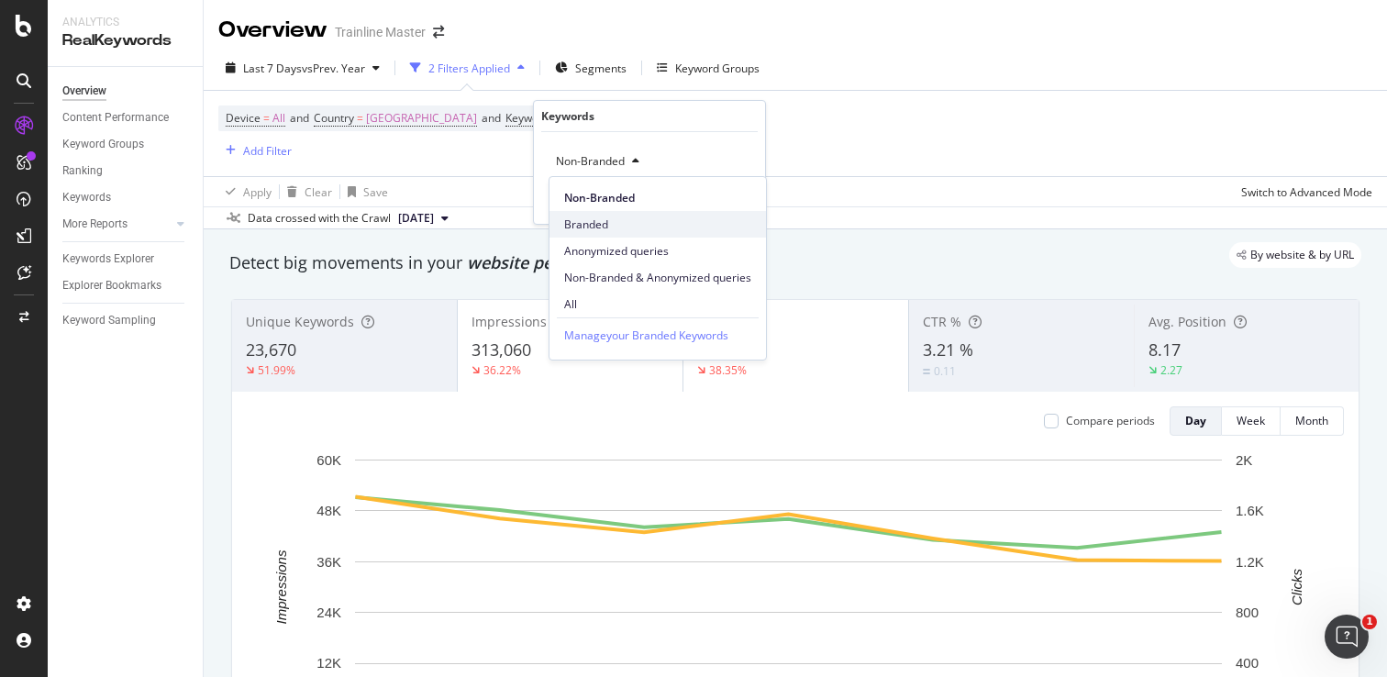
click at [605, 229] on span "Branded" at bounding box center [657, 225] width 187 height 17
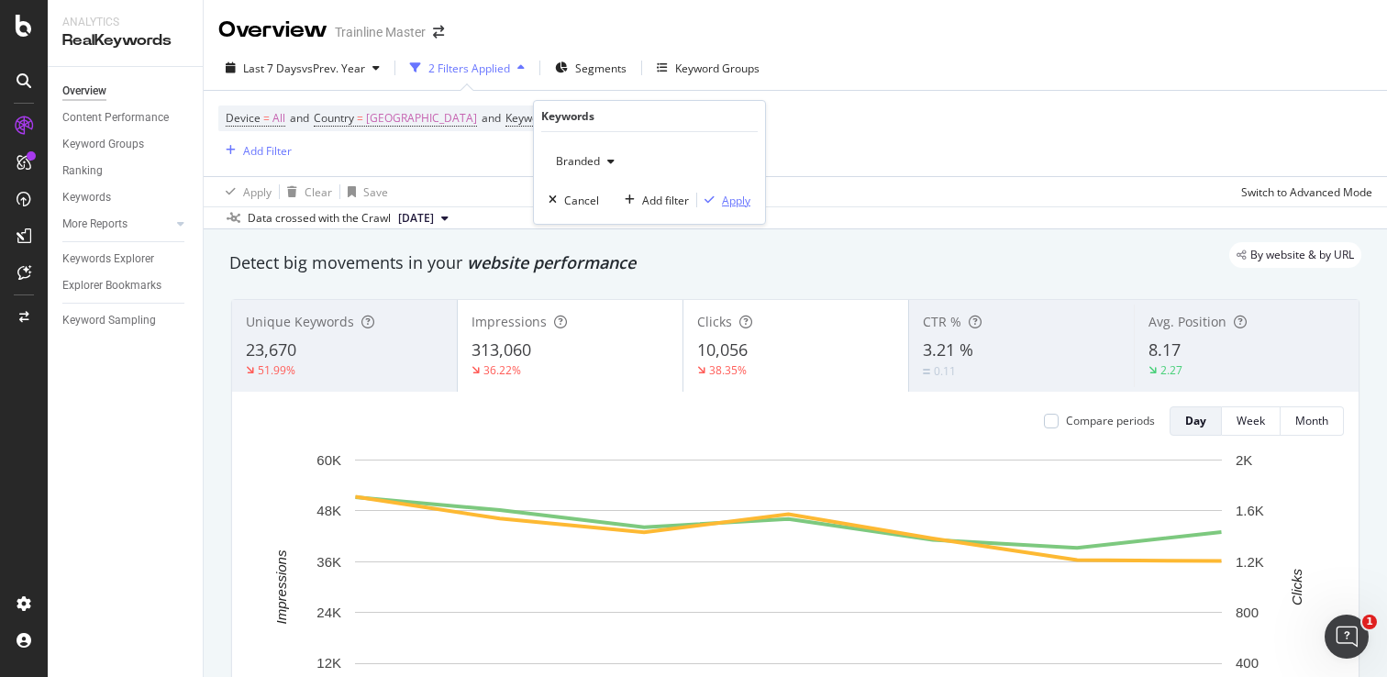
click at [739, 198] on div "Apply" at bounding box center [736, 201] width 28 height 16
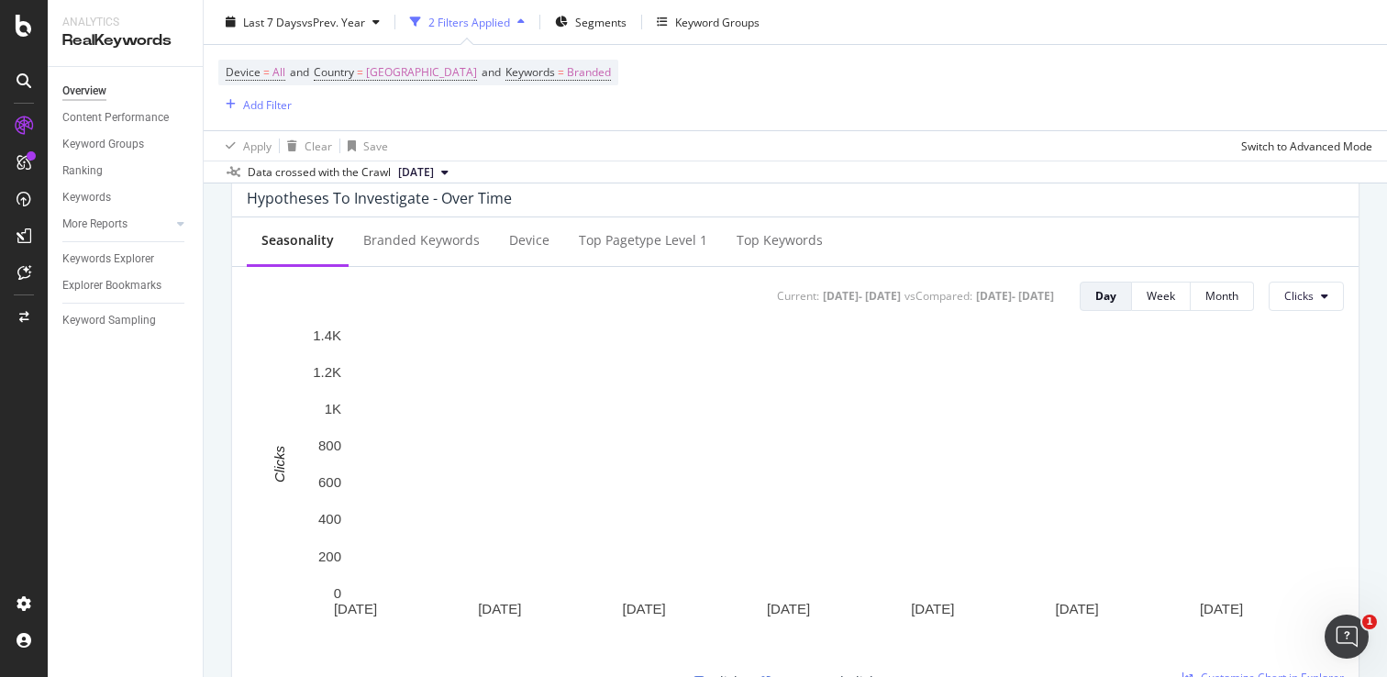
scroll to position [538, 0]
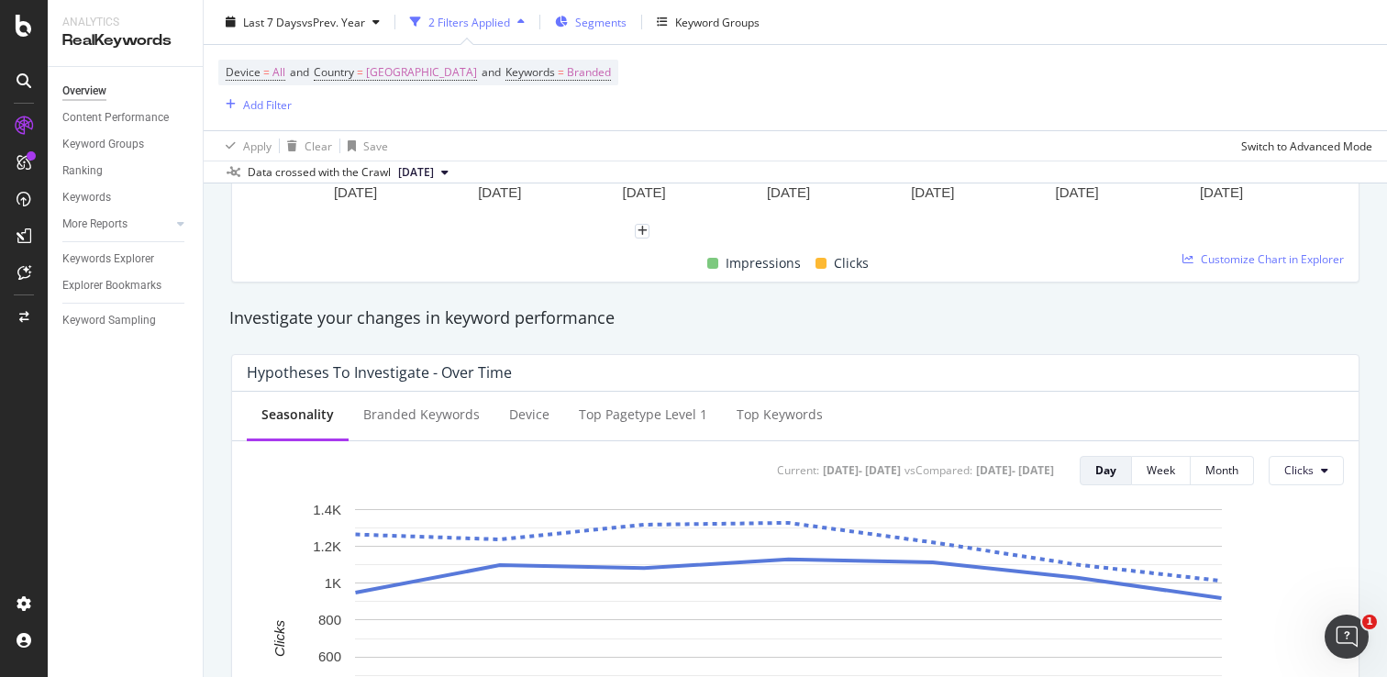
click at [583, 26] on span "Segments" at bounding box center [600, 22] width 51 height 16
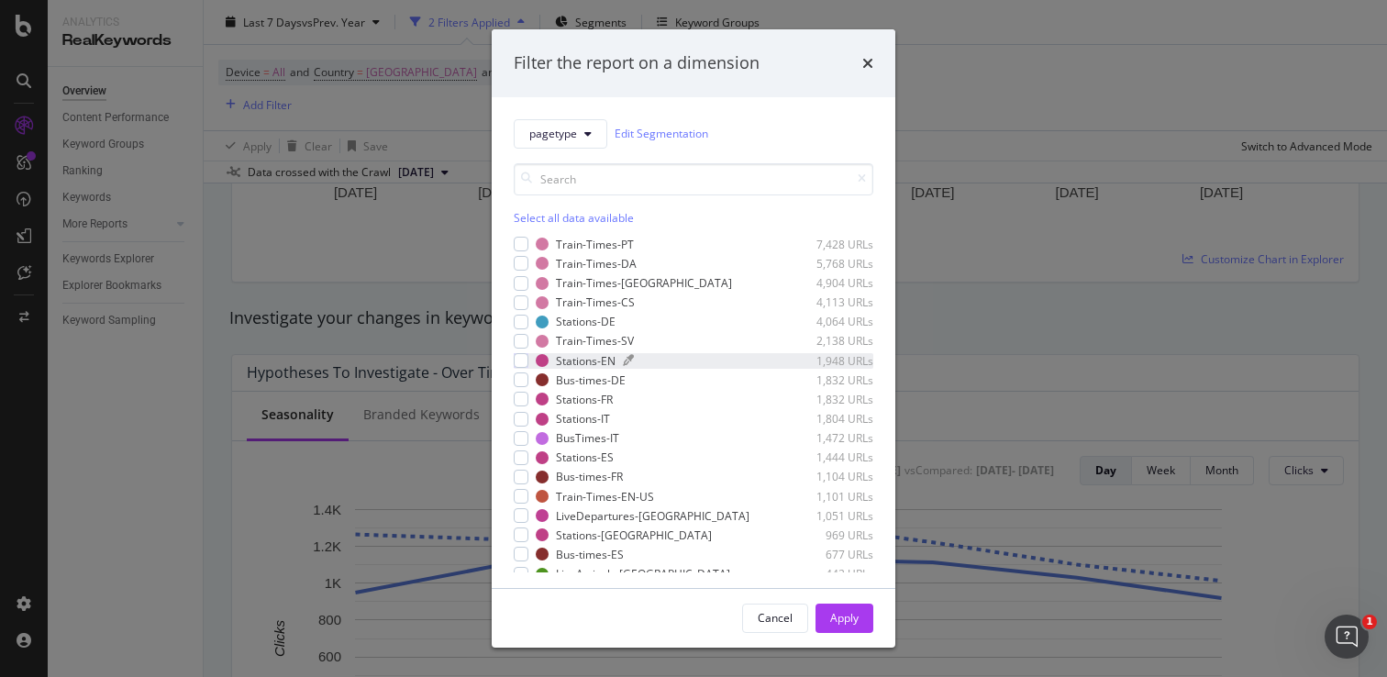
scroll to position [289, 0]
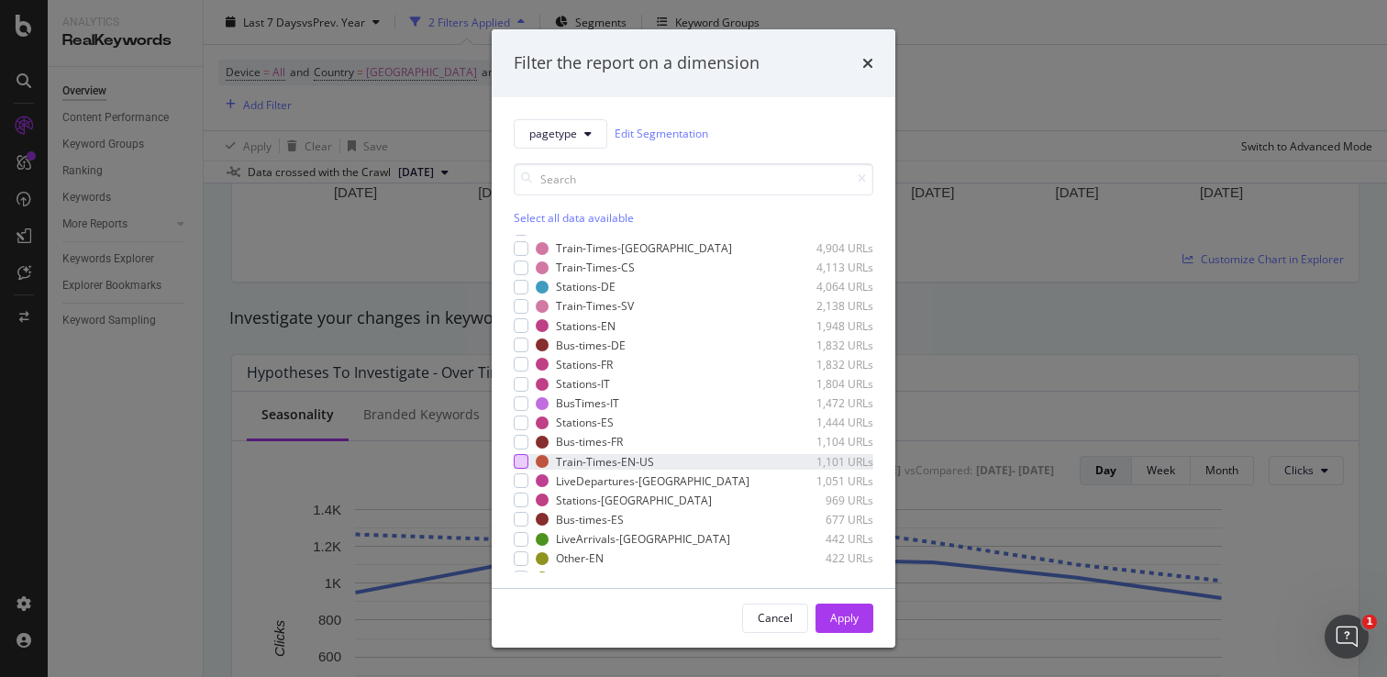
click at [525, 457] on div "modal" at bounding box center [521, 461] width 15 height 15
click at [853, 623] on div "Apply" at bounding box center [844, 618] width 28 height 16
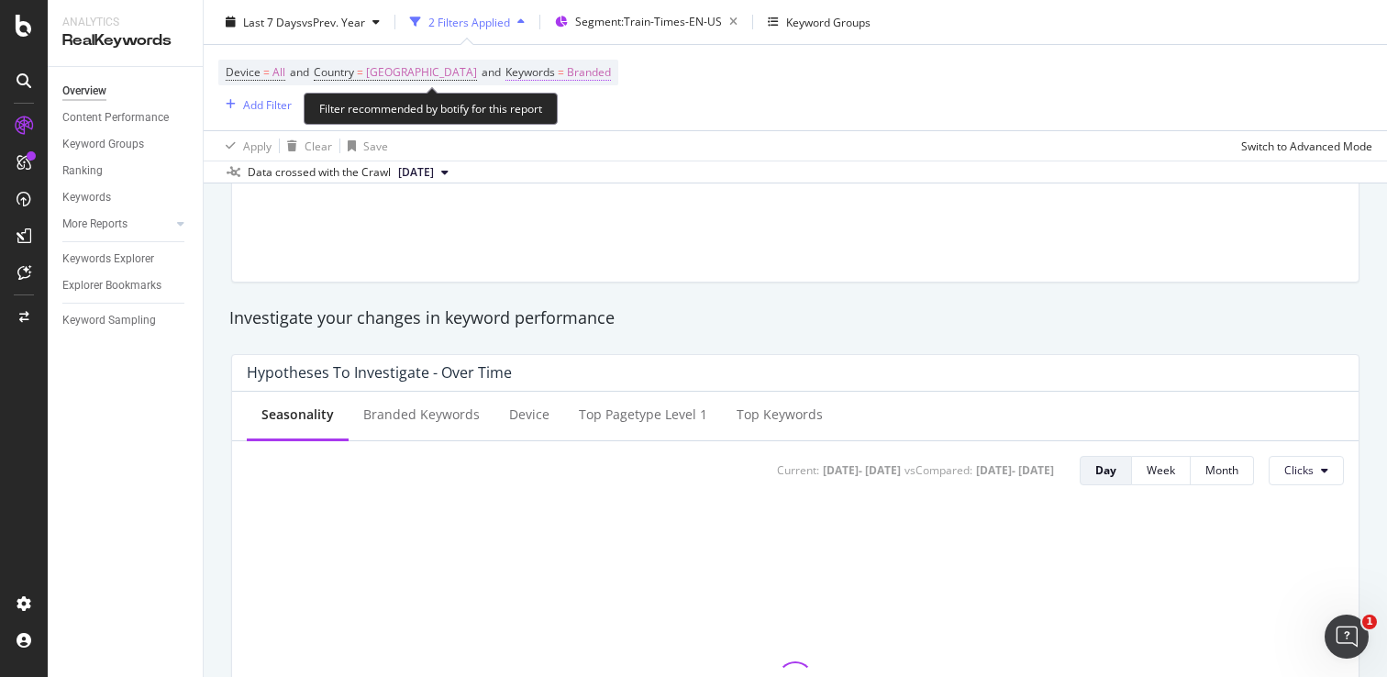
click at [605, 75] on span "Branded" at bounding box center [589, 73] width 44 height 26
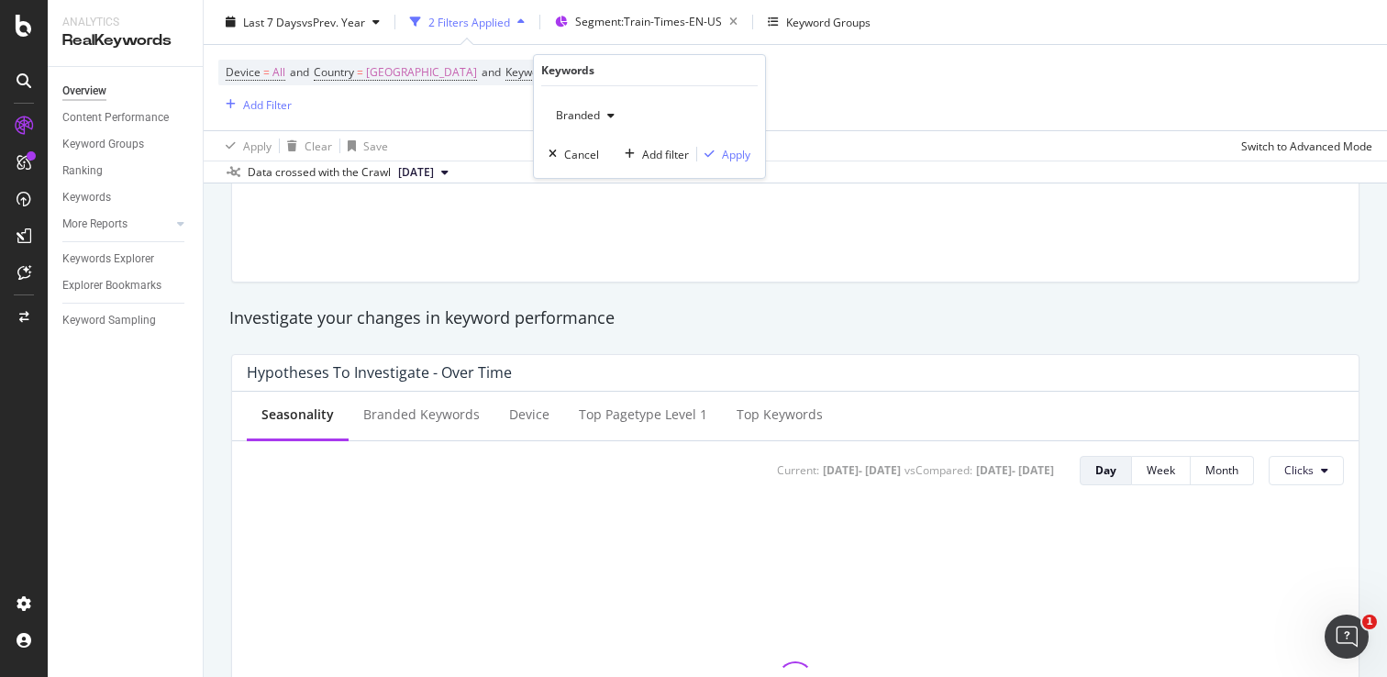
click at [610, 110] on icon "button" at bounding box center [610, 115] width 7 height 11
click at [617, 157] on span "Non-Branded" at bounding box center [657, 152] width 187 height 17
click at [735, 157] on div "Apply" at bounding box center [736, 155] width 28 height 16
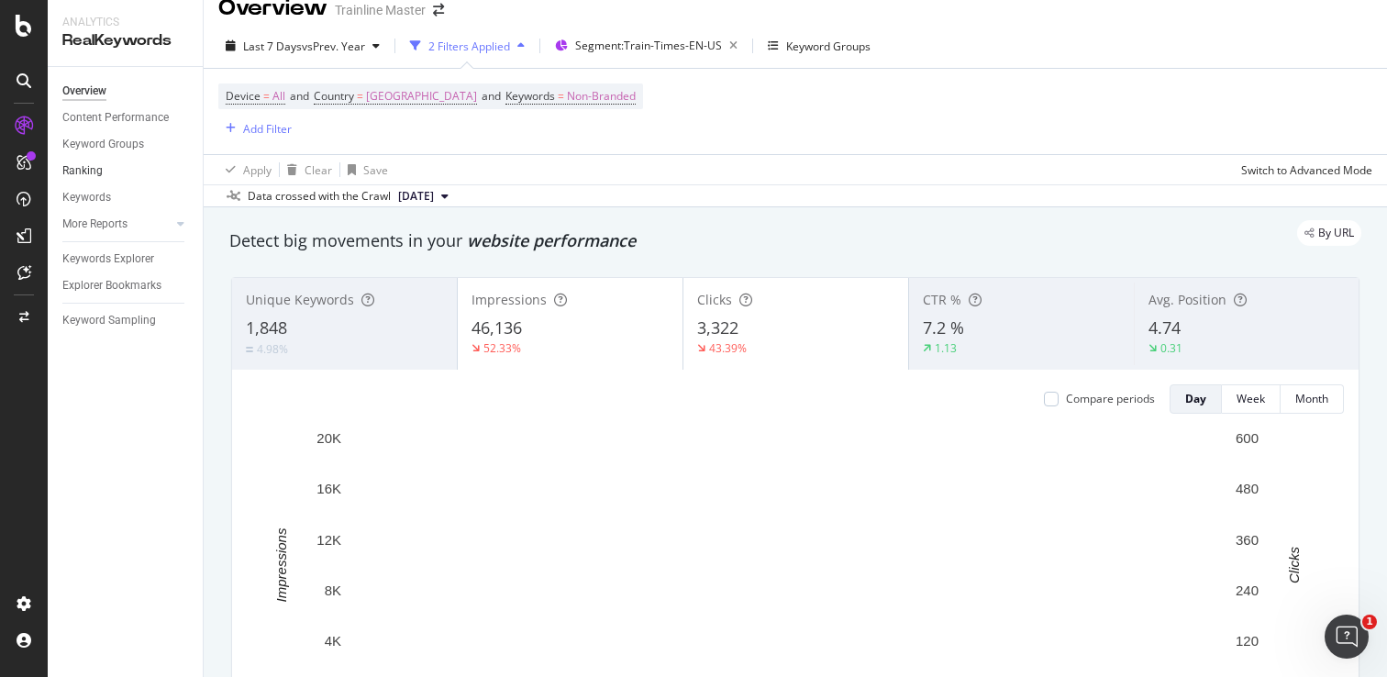
scroll to position [20, 0]
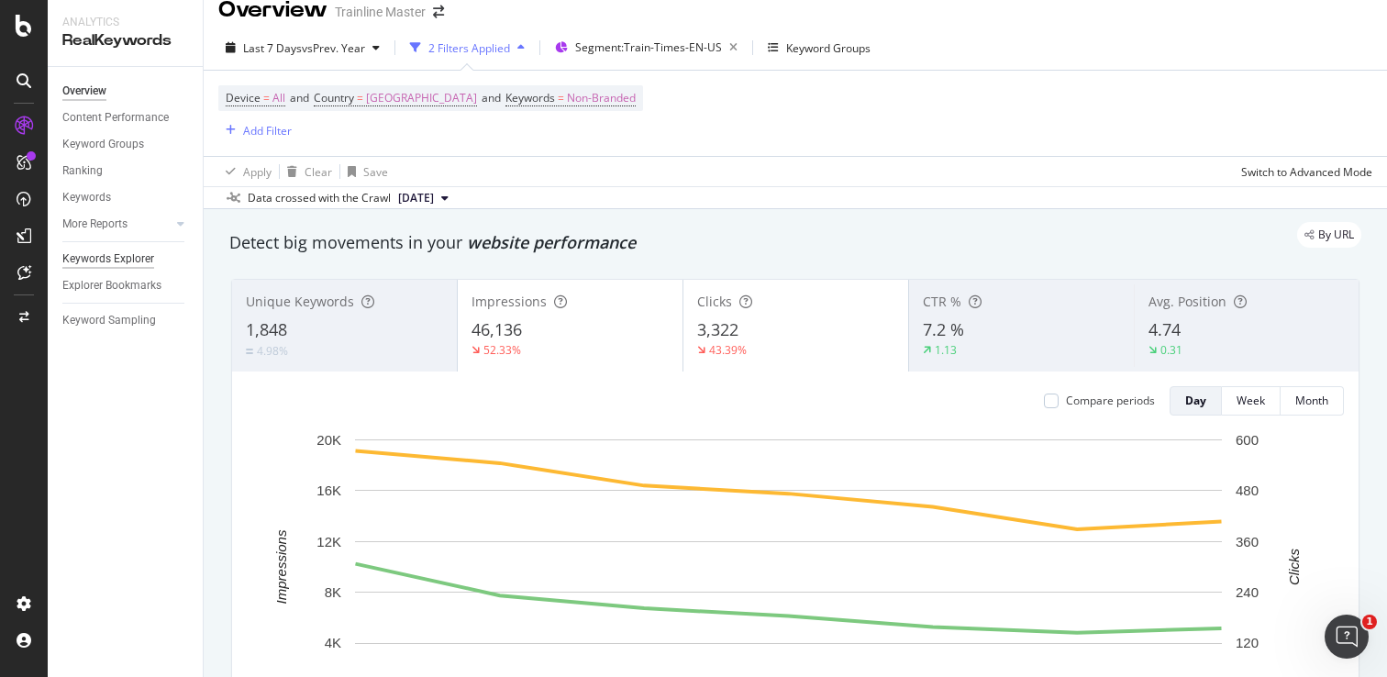
click at [125, 252] on div "Keywords Explorer" at bounding box center [108, 259] width 92 height 19
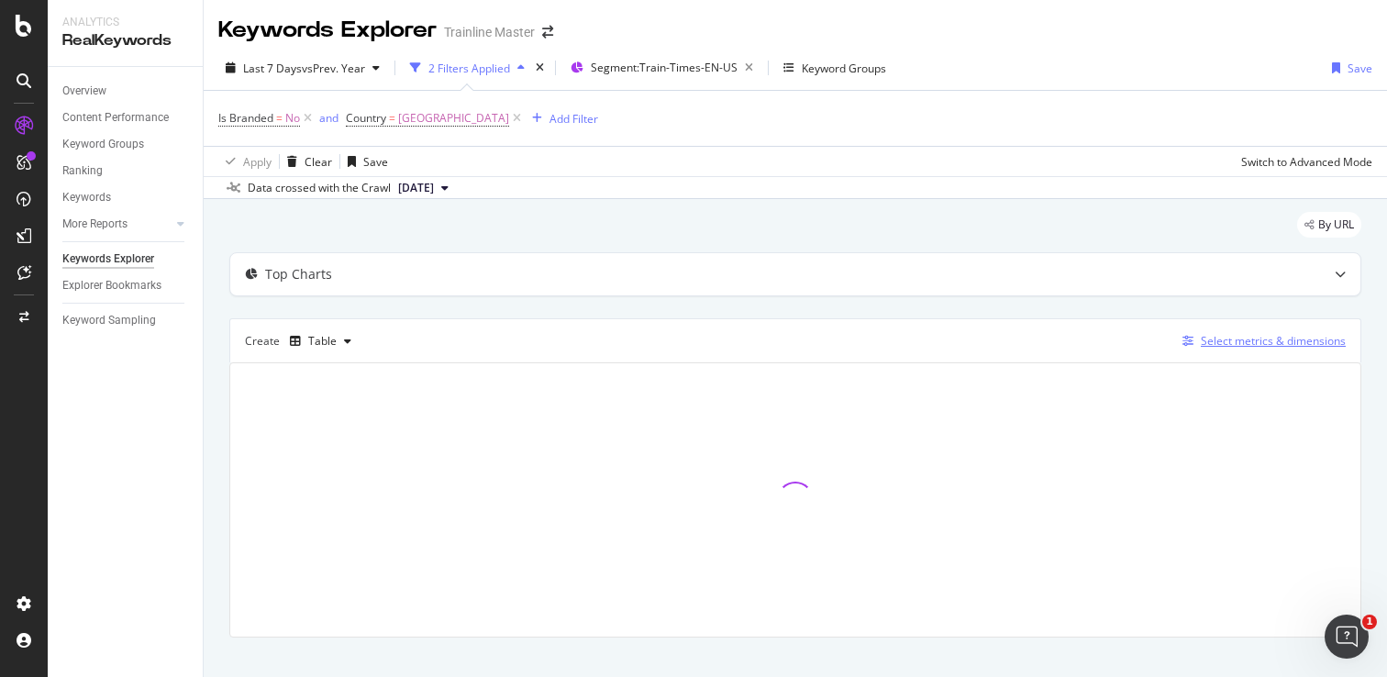
click at [1201, 346] on div "Select metrics & dimensions" at bounding box center [1273, 341] width 145 height 16
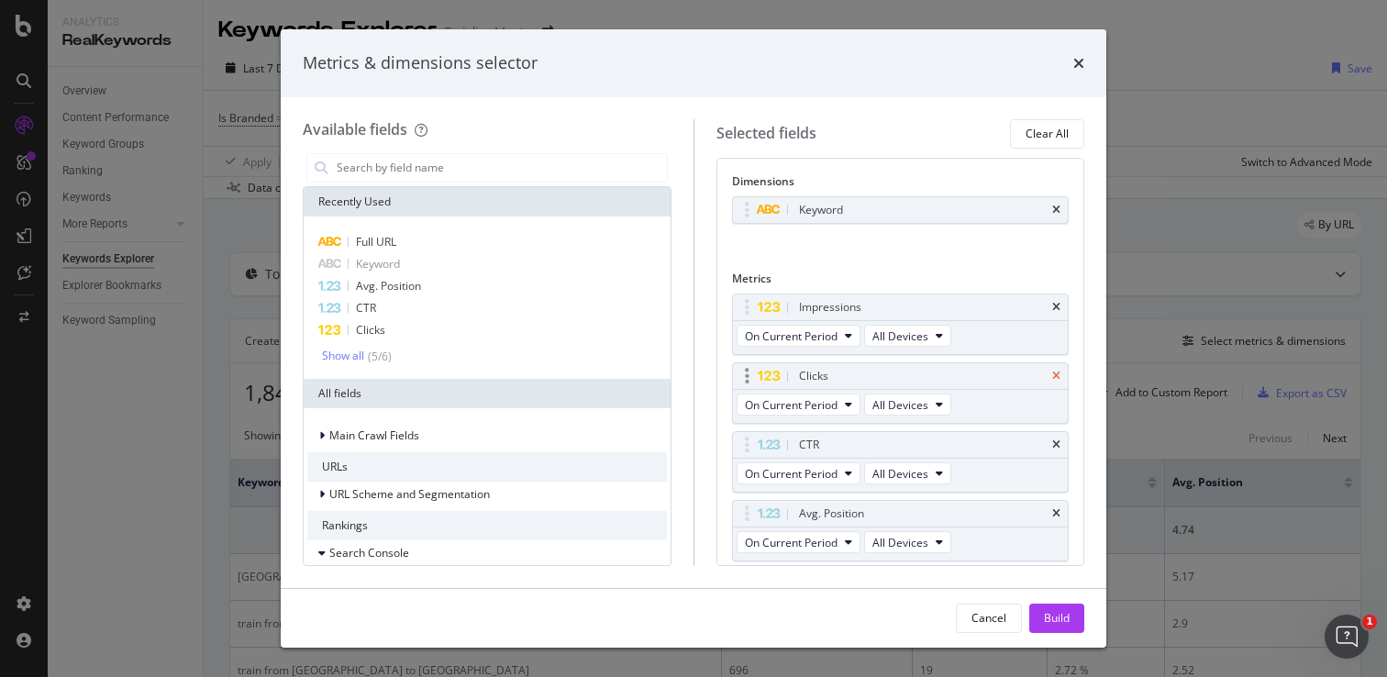
click at [1052, 372] on icon "times" at bounding box center [1056, 376] width 8 height 11
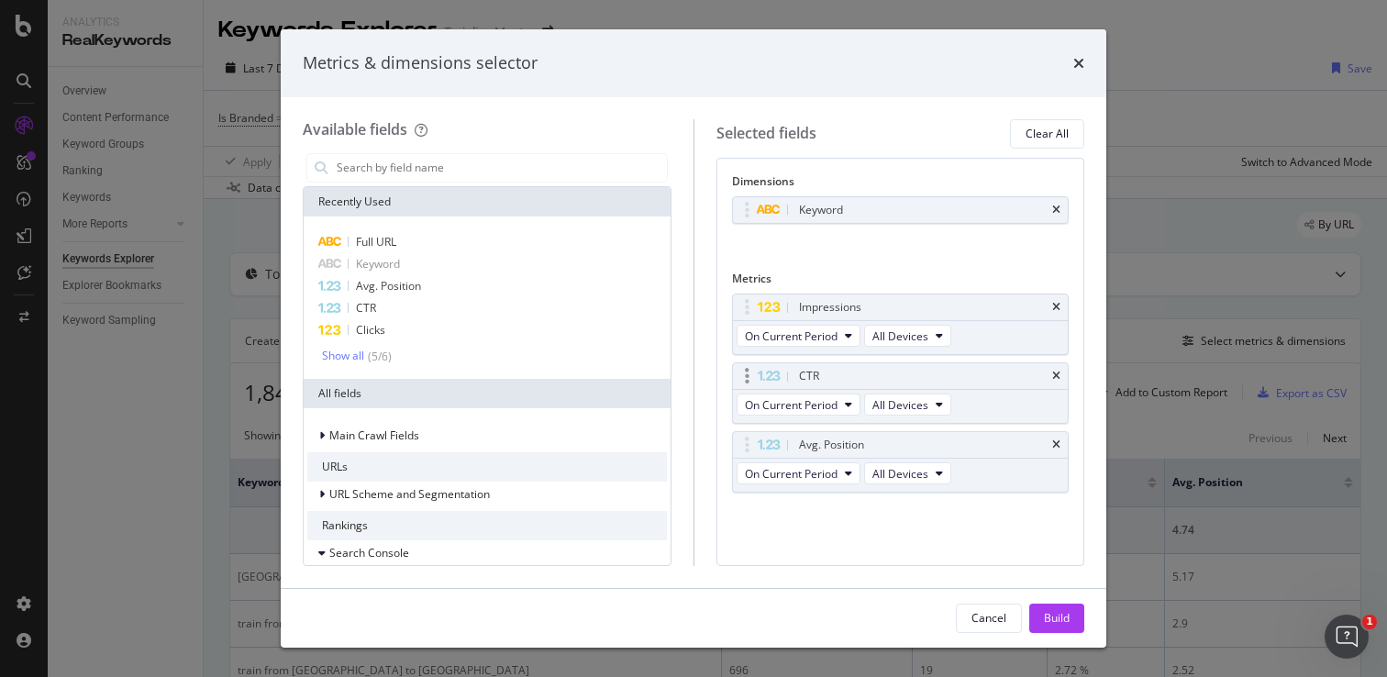
click at [1041, 372] on div "CTR" at bounding box center [922, 376] width 254 height 18
click at [1052, 374] on icon "times" at bounding box center [1056, 376] width 8 height 11
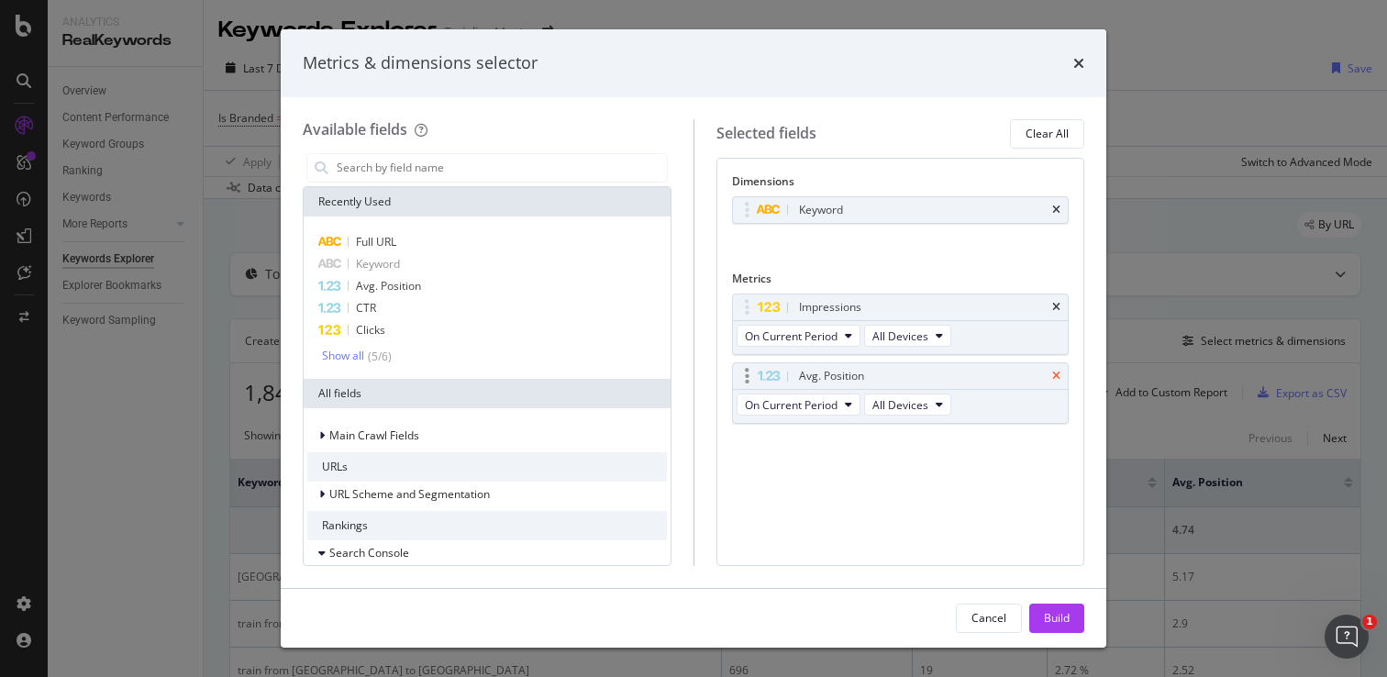
click at [1055, 377] on icon "times" at bounding box center [1056, 376] width 8 height 11
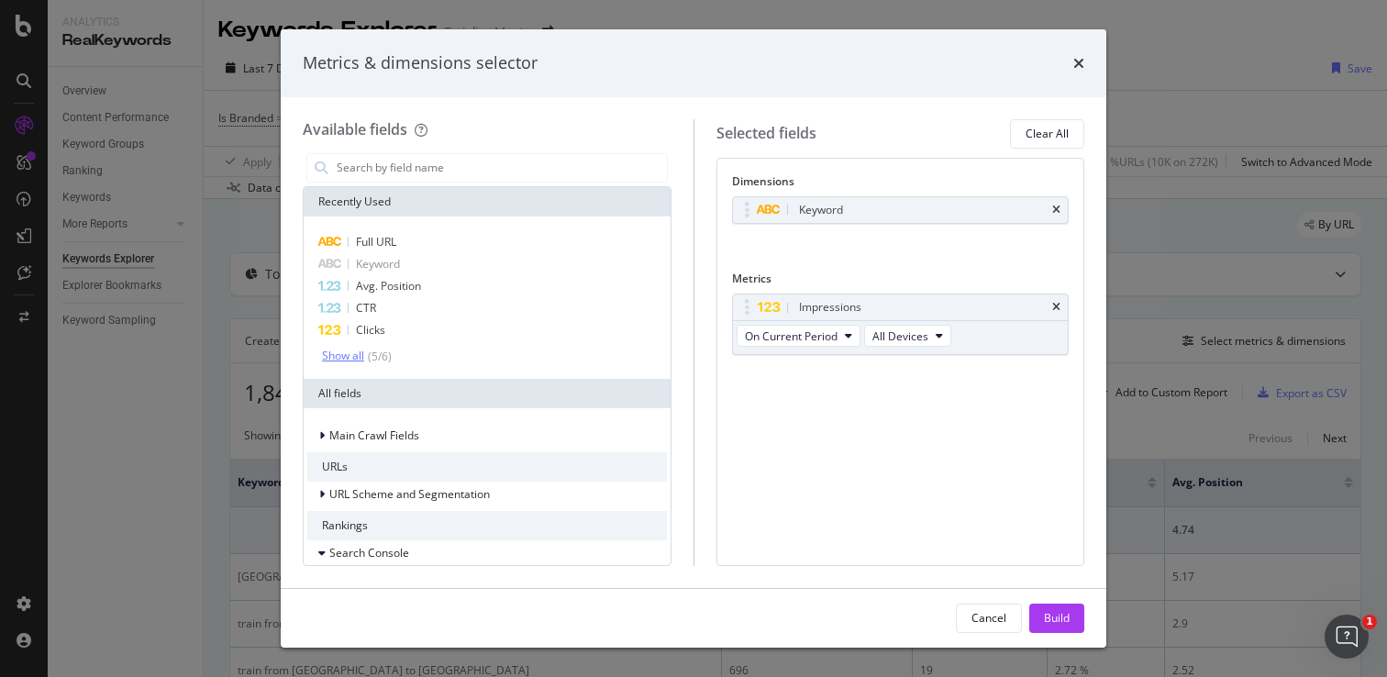
click at [377, 356] on div "( 5 / 6 )" at bounding box center [378, 357] width 28 height 16
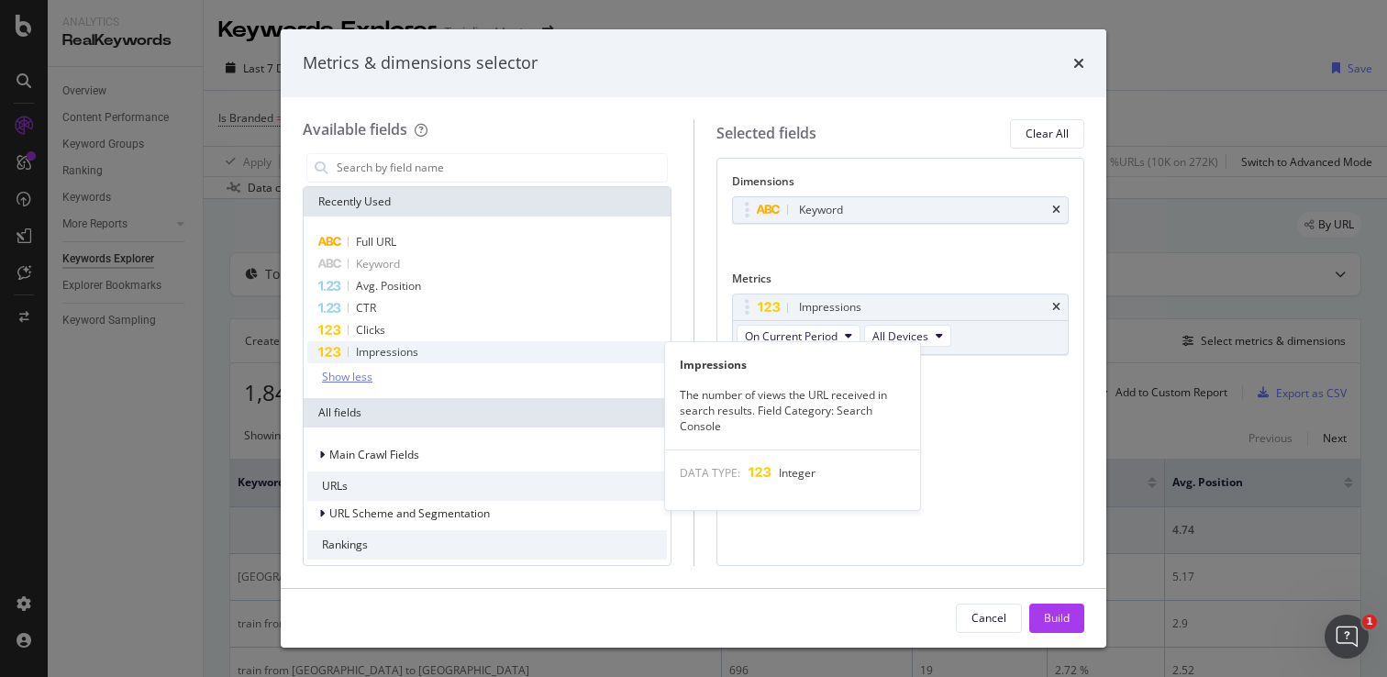
click at [387, 353] on span "Impressions" at bounding box center [387, 352] width 62 height 16
click at [383, 358] on span "Impressions" at bounding box center [387, 352] width 62 height 16
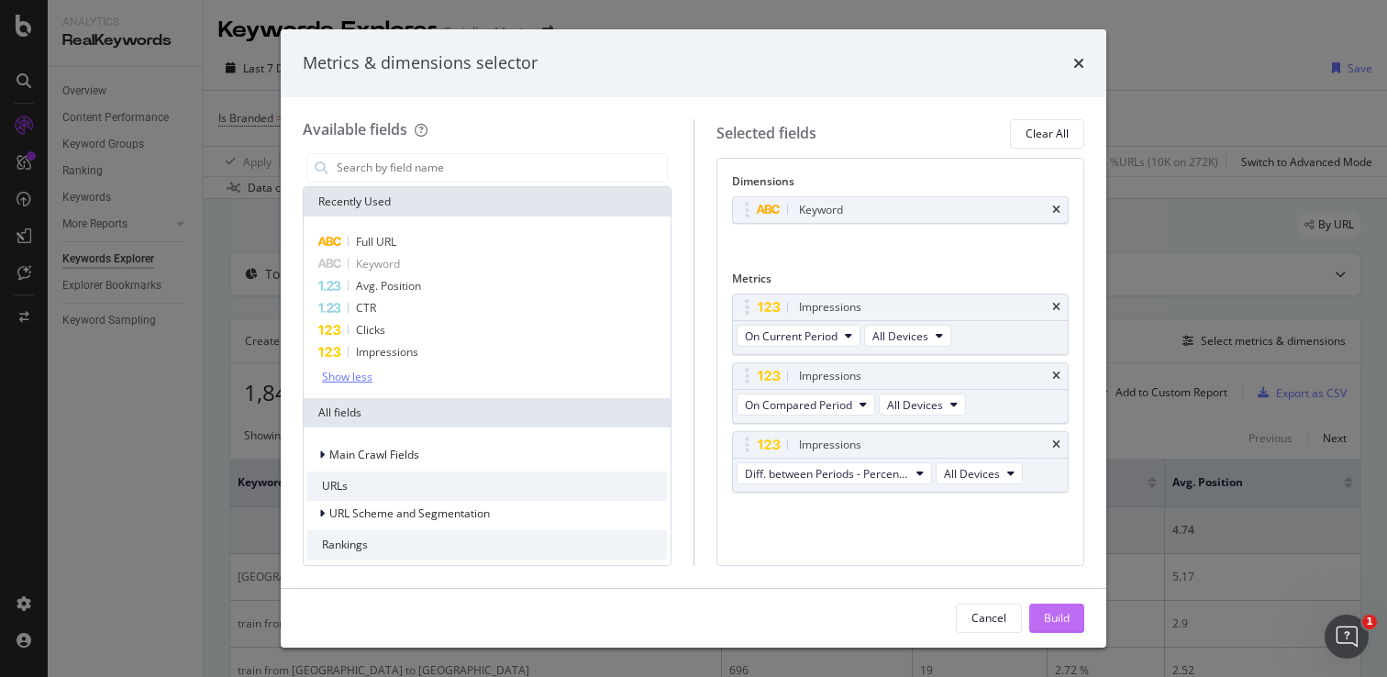
click at [1053, 607] on div "Build" at bounding box center [1057, 619] width 26 height 28
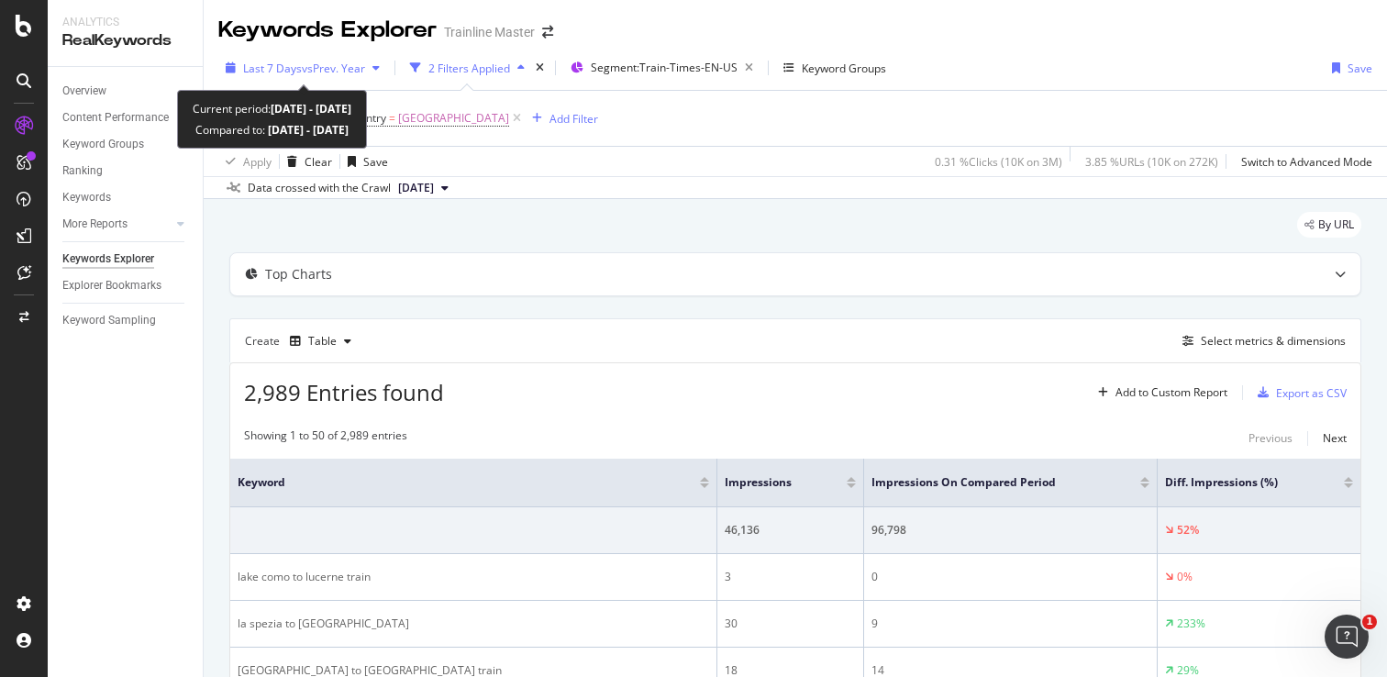
click at [343, 82] on button "Last 7 Days vs Prev. Year" at bounding box center [302, 67] width 169 height 29
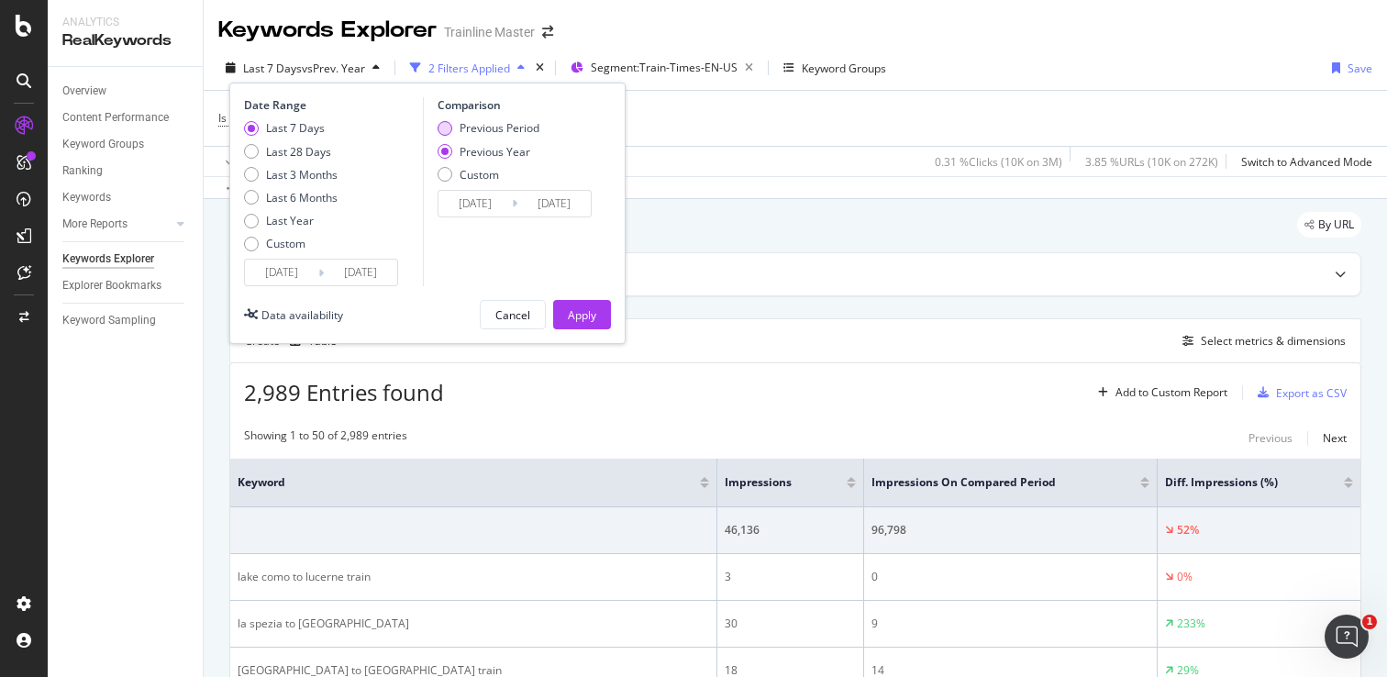
click at [474, 132] on div "Previous Period" at bounding box center [500, 128] width 80 height 16
type input "[DATE]"
click at [587, 315] on div "Apply" at bounding box center [582, 315] width 28 height 16
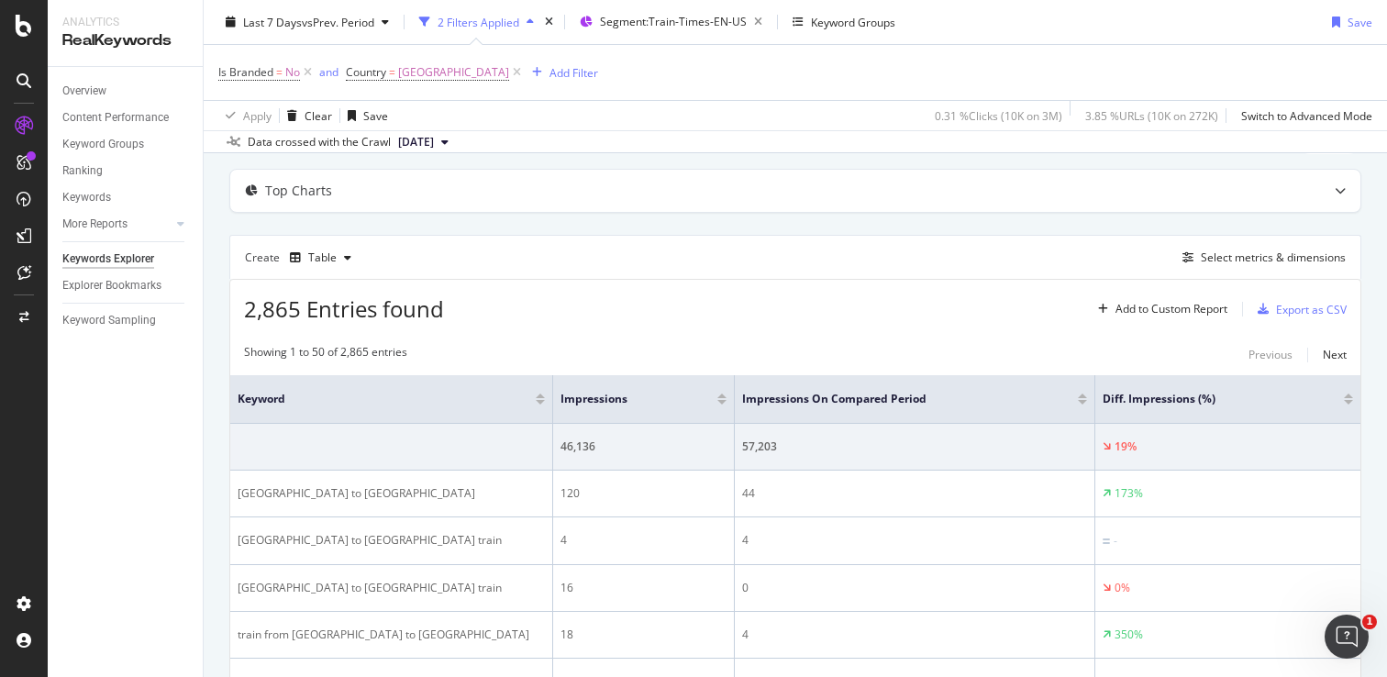
scroll to position [176, 0]
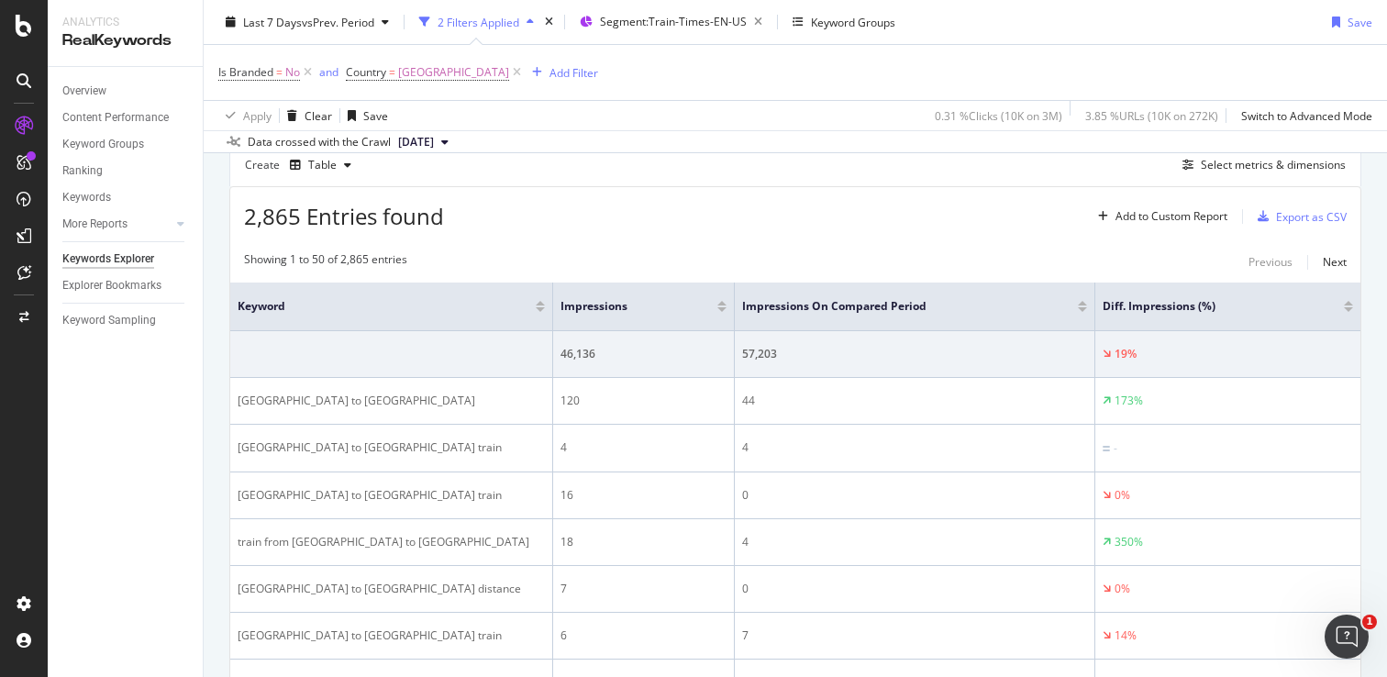
click at [1344, 304] on div at bounding box center [1348, 303] width 9 height 5
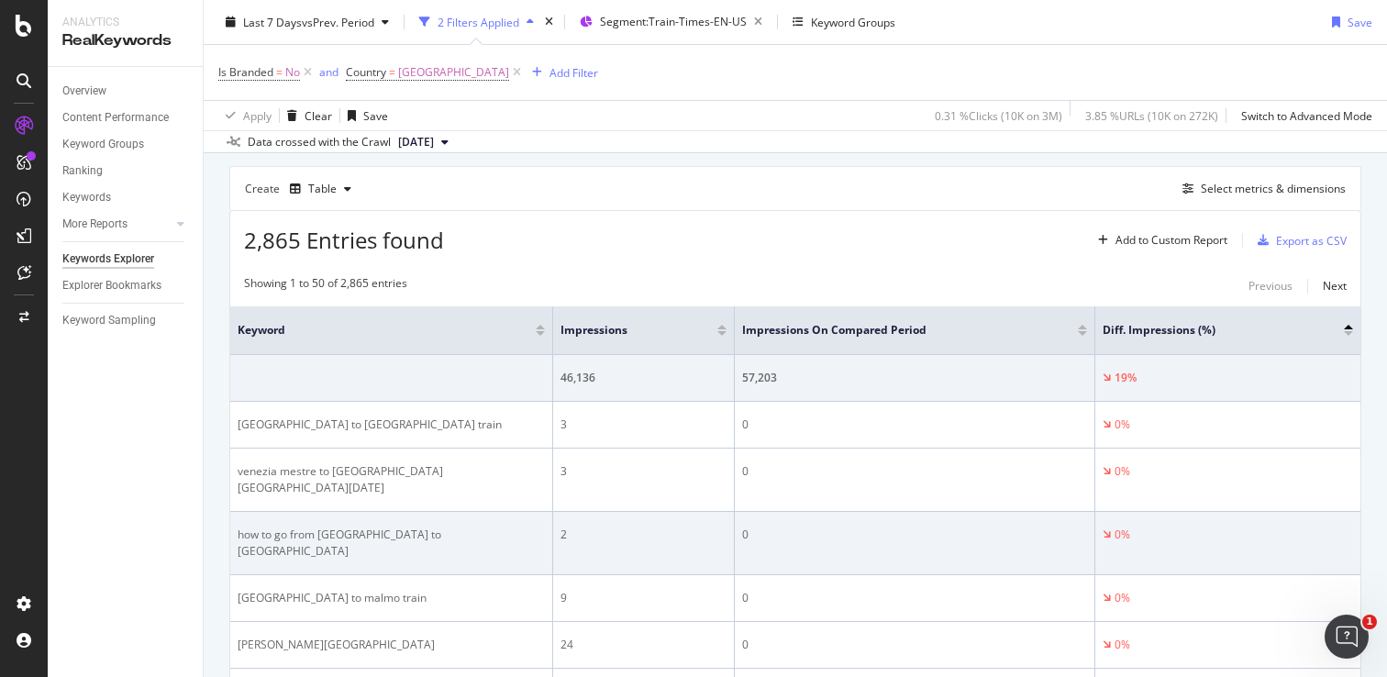
scroll to position [154, 0]
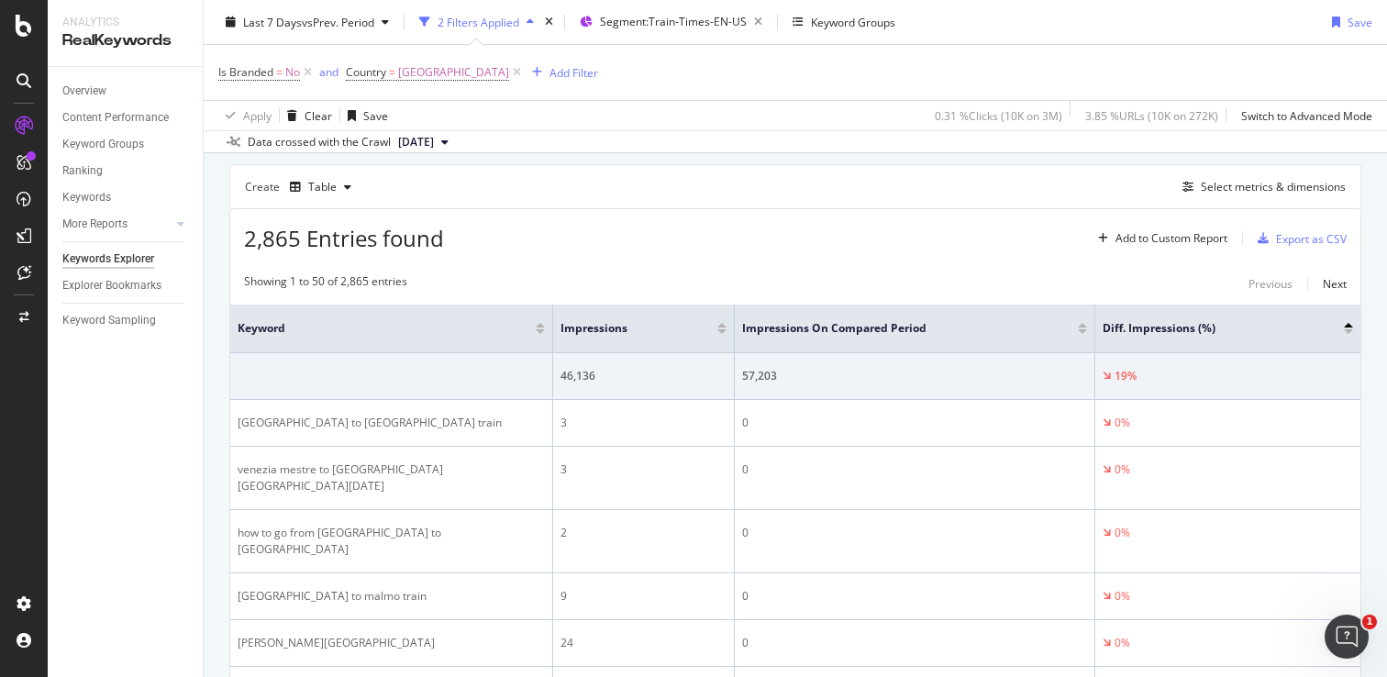
click at [1344, 326] on div at bounding box center [1348, 325] width 9 height 5
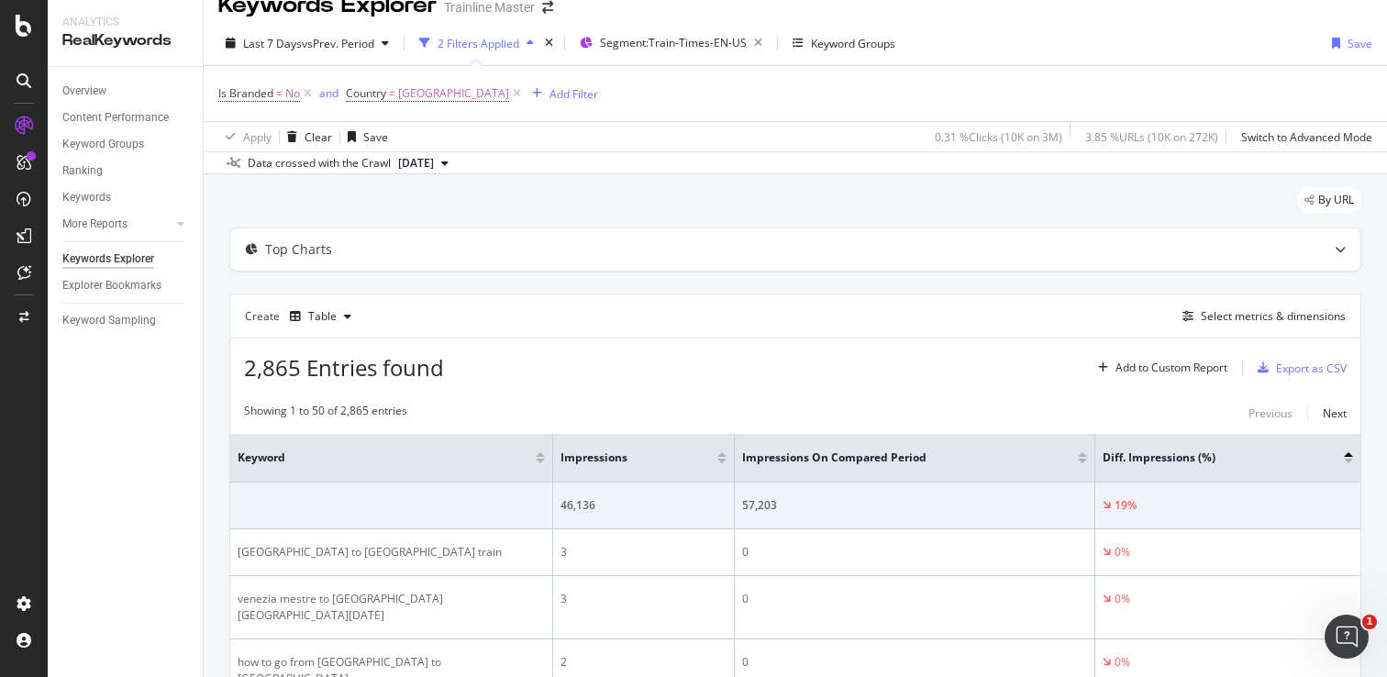
scroll to position [154, 0]
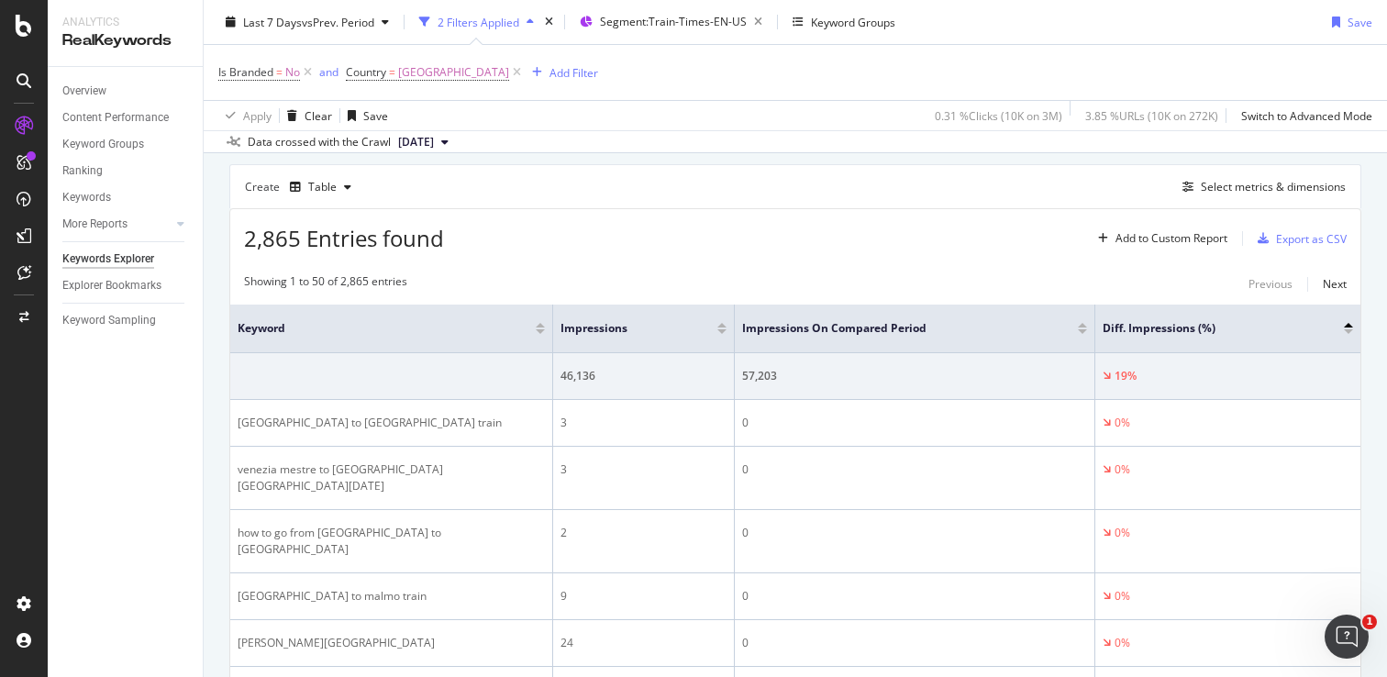
click at [1336, 334] on div "Diff. Impressions (%)" at bounding box center [1228, 328] width 250 height 18
click at [1344, 331] on div at bounding box center [1348, 331] width 9 height 5
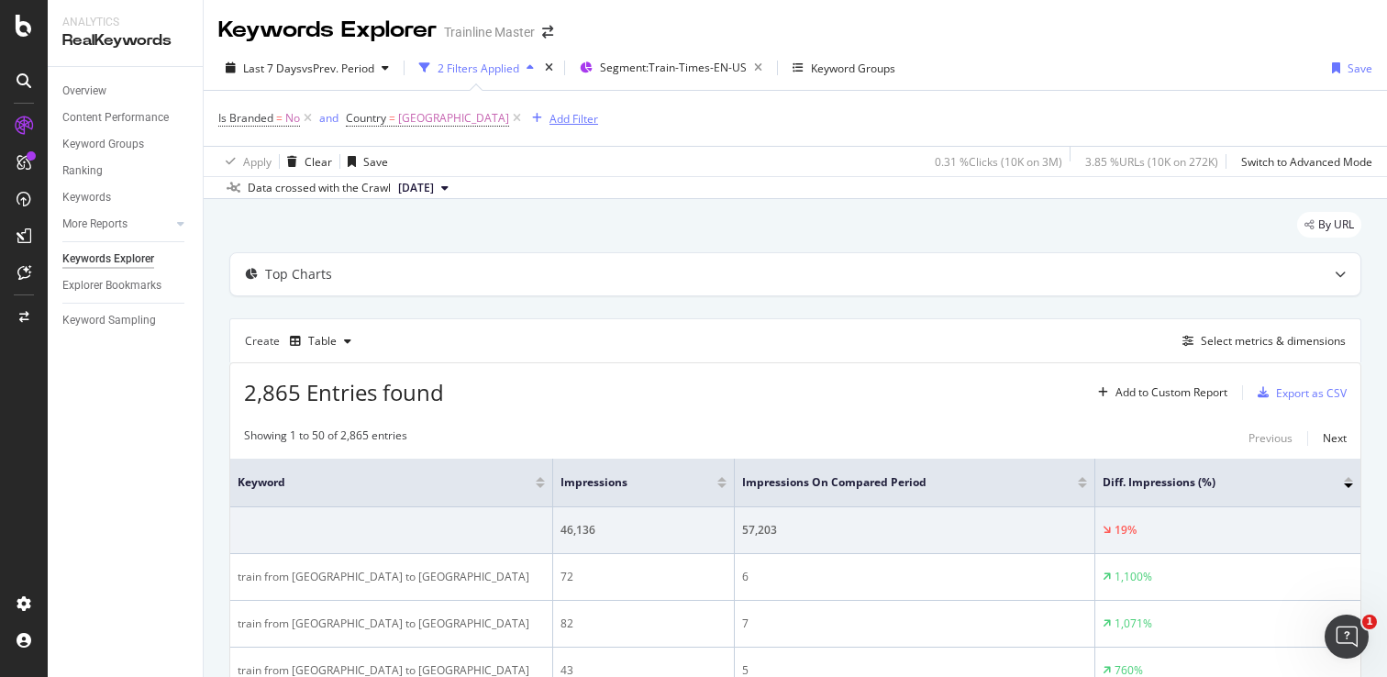
click at [594, 119] on div "Add Filter" at bounding box center [574, 119] width 49 height 16
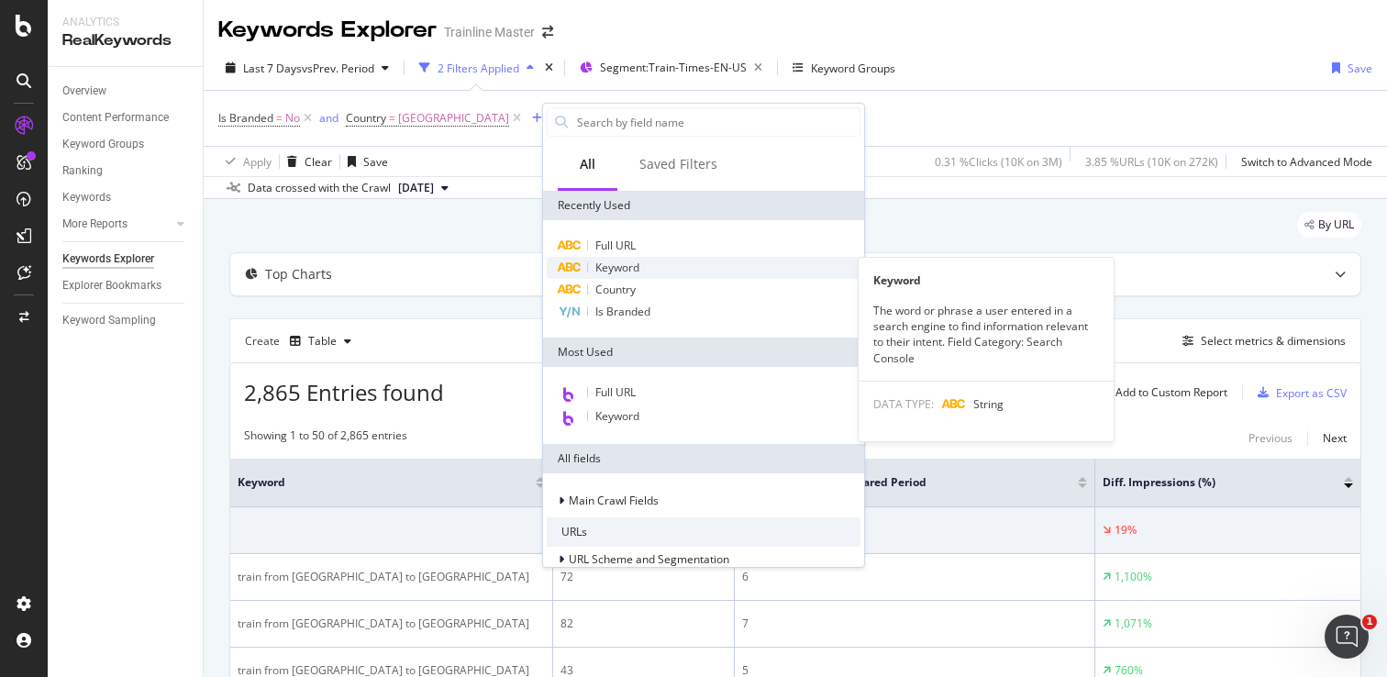
click at [619, 261] on span "Keyword" at bounding box center [617, 268] width 44 height 16
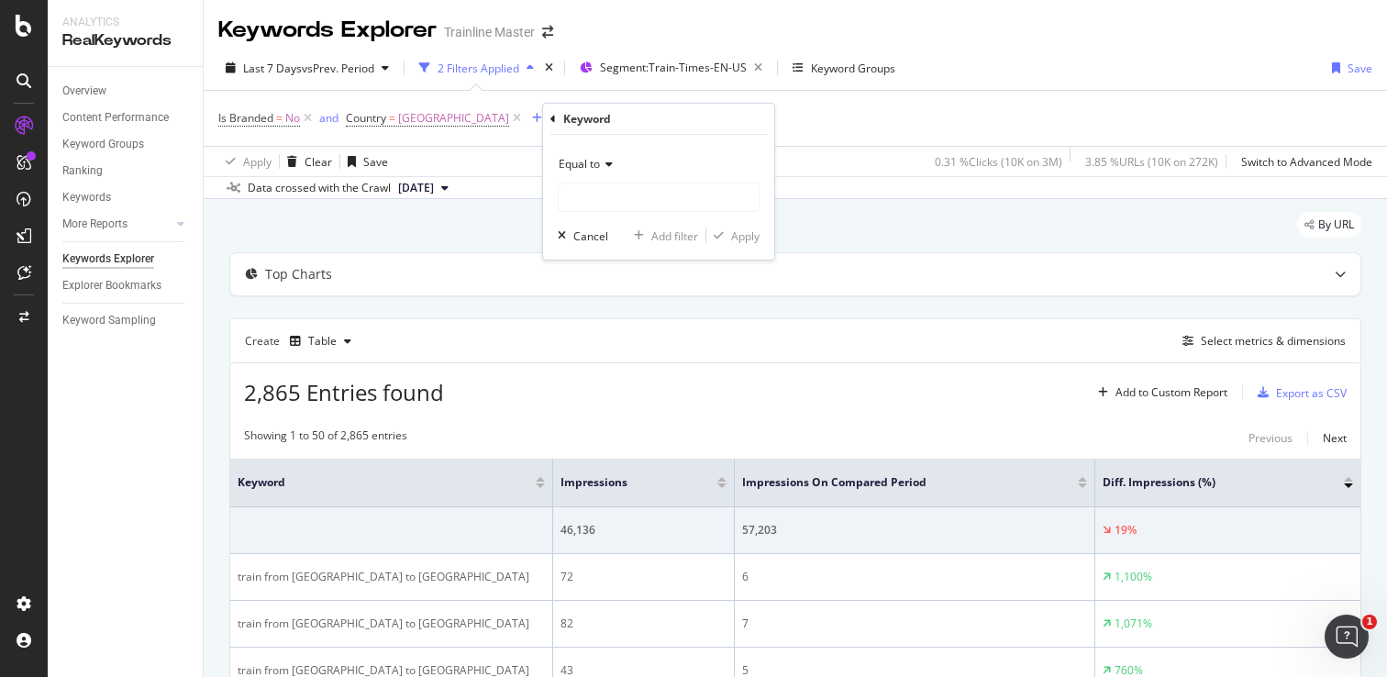
click at [601, 167] on icon at bounding box center [606, 164] width 13 height 11
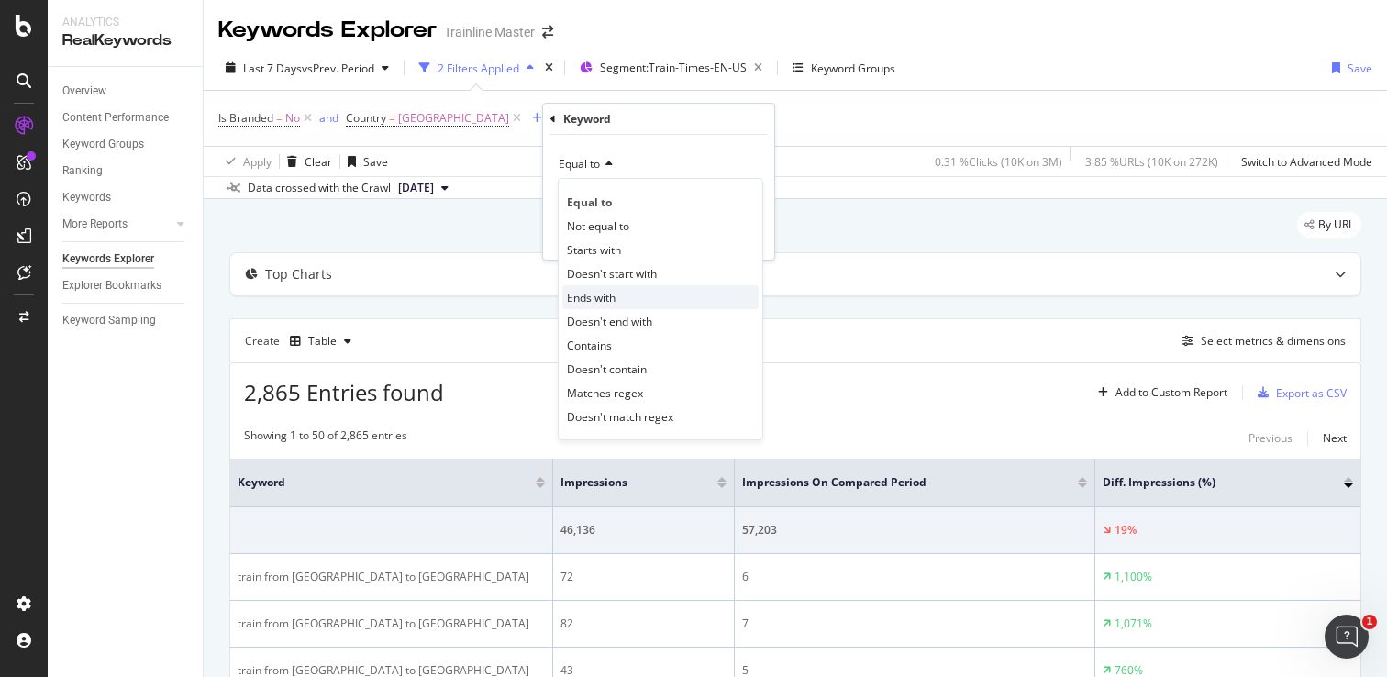
click at [616, 289] on div "Ends with" at bounding box center [660, 297] width 196 height 24
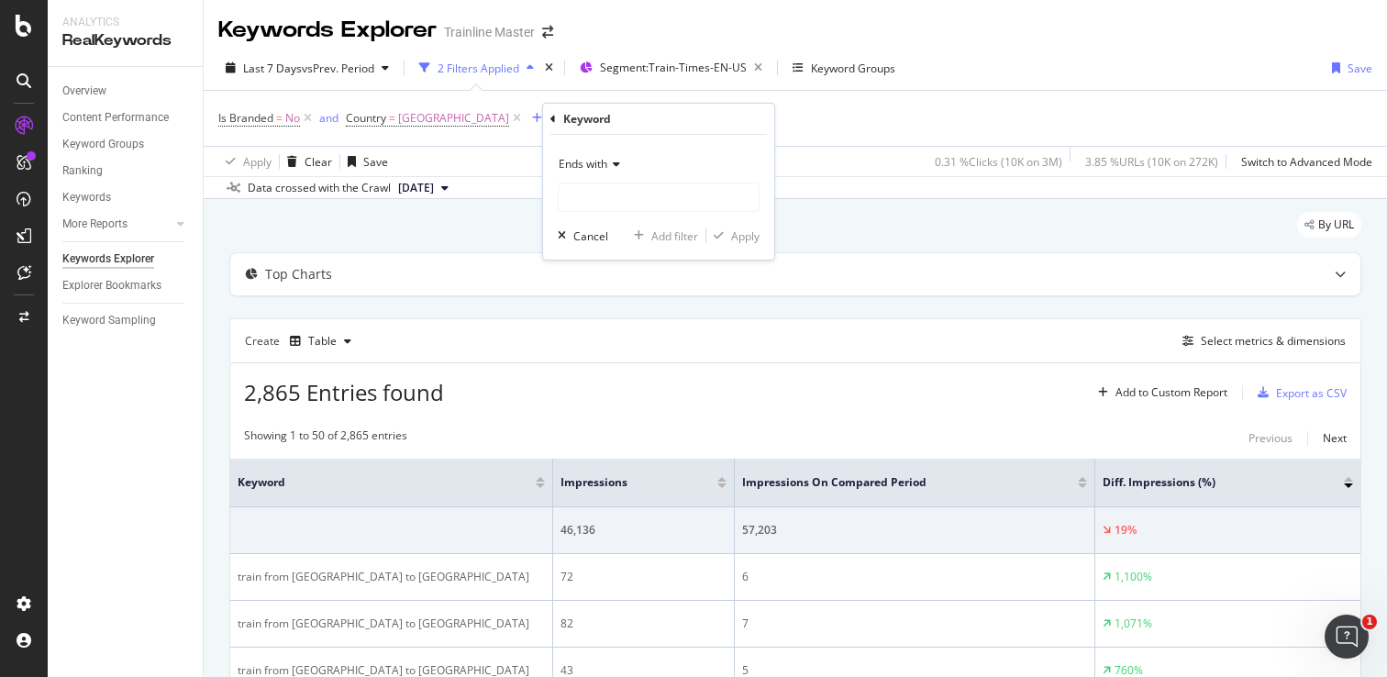
click at [616, 212] on div "Ends with Cancel Add filter Apply" at bounding box center [658, 197] width 231 height 125
click at [619, 200] on input "text" at bounding box center [659, 197] width 200 height 29
type input "train"
click at [728, 235] on div "button" at bounding box center [718, 235] width 25 height 11
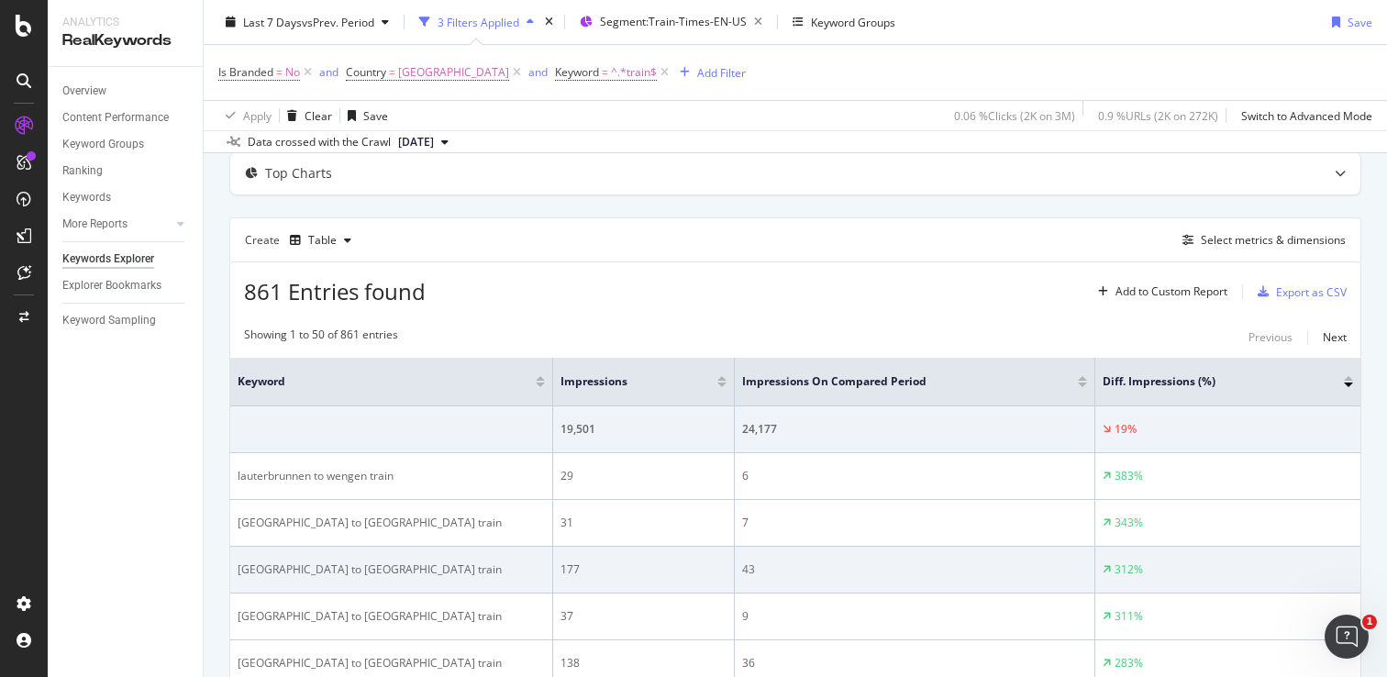
scroll to position [188, 0]
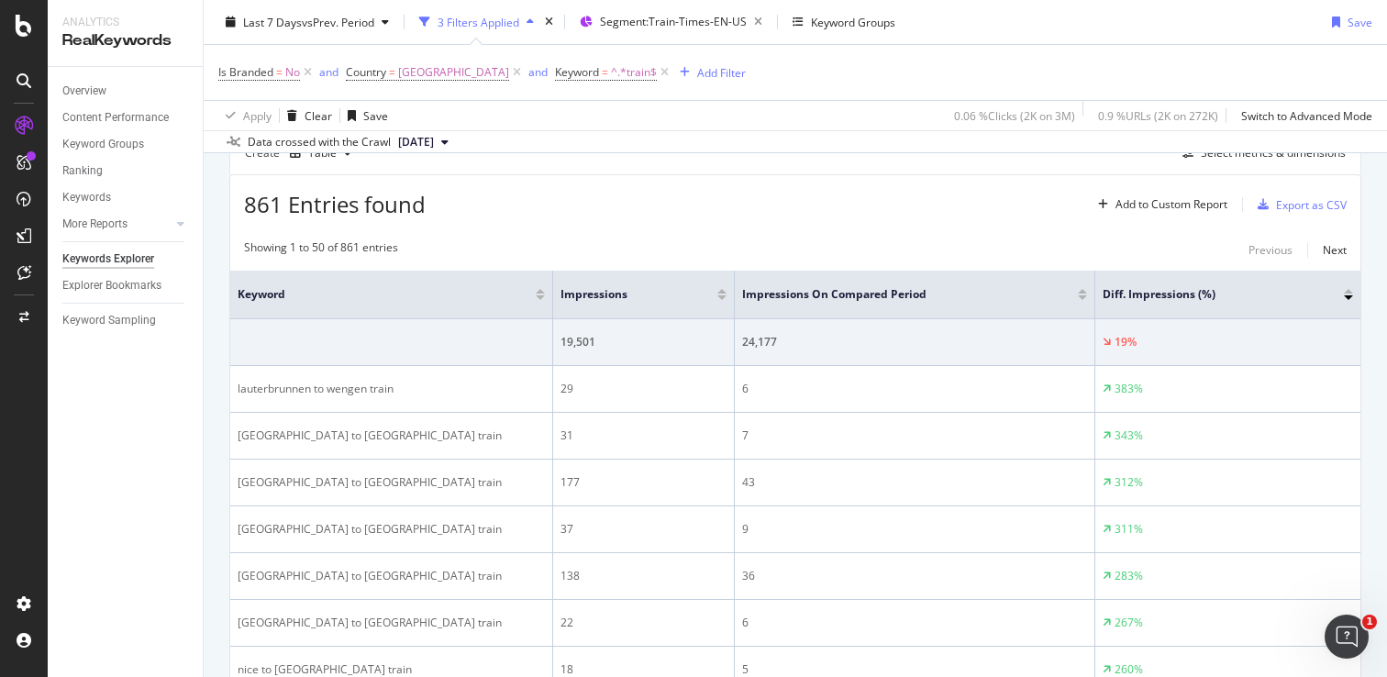
click at [1344, 292] on div at bounding box center [1348, 291] width 9 height 5
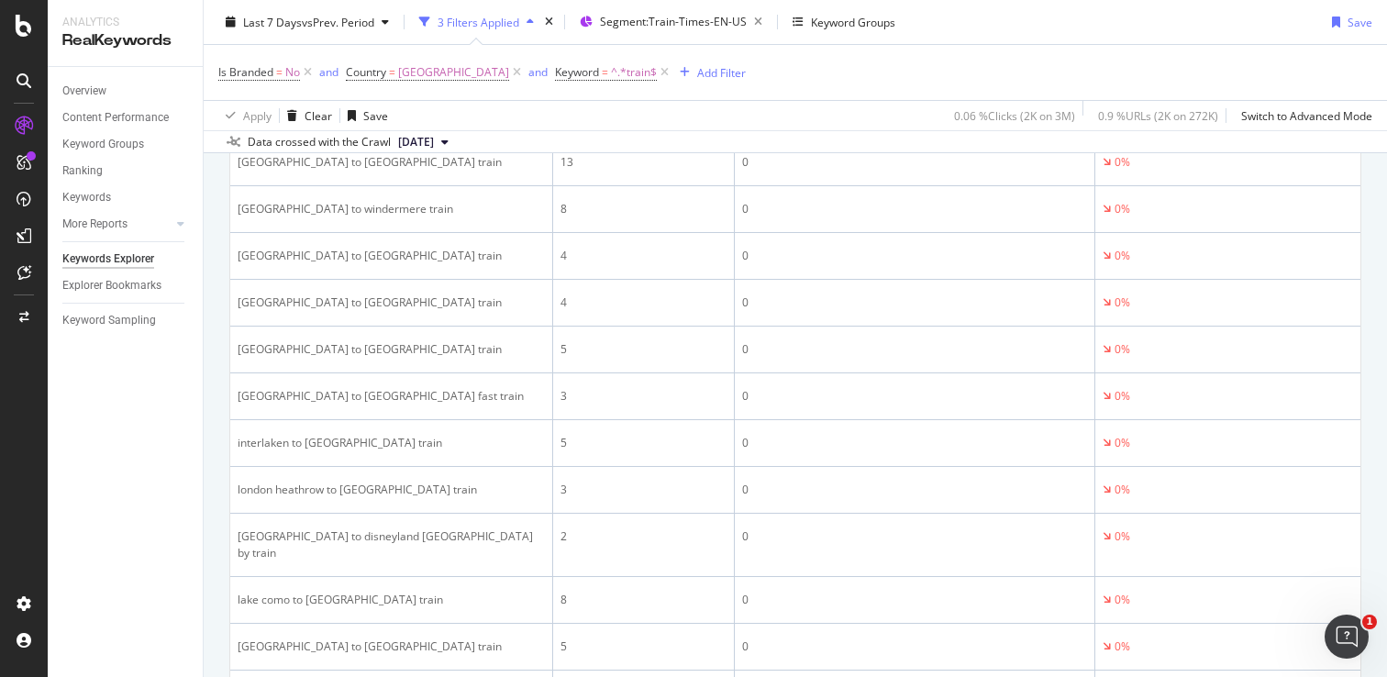
scroll to position [2322, 0]
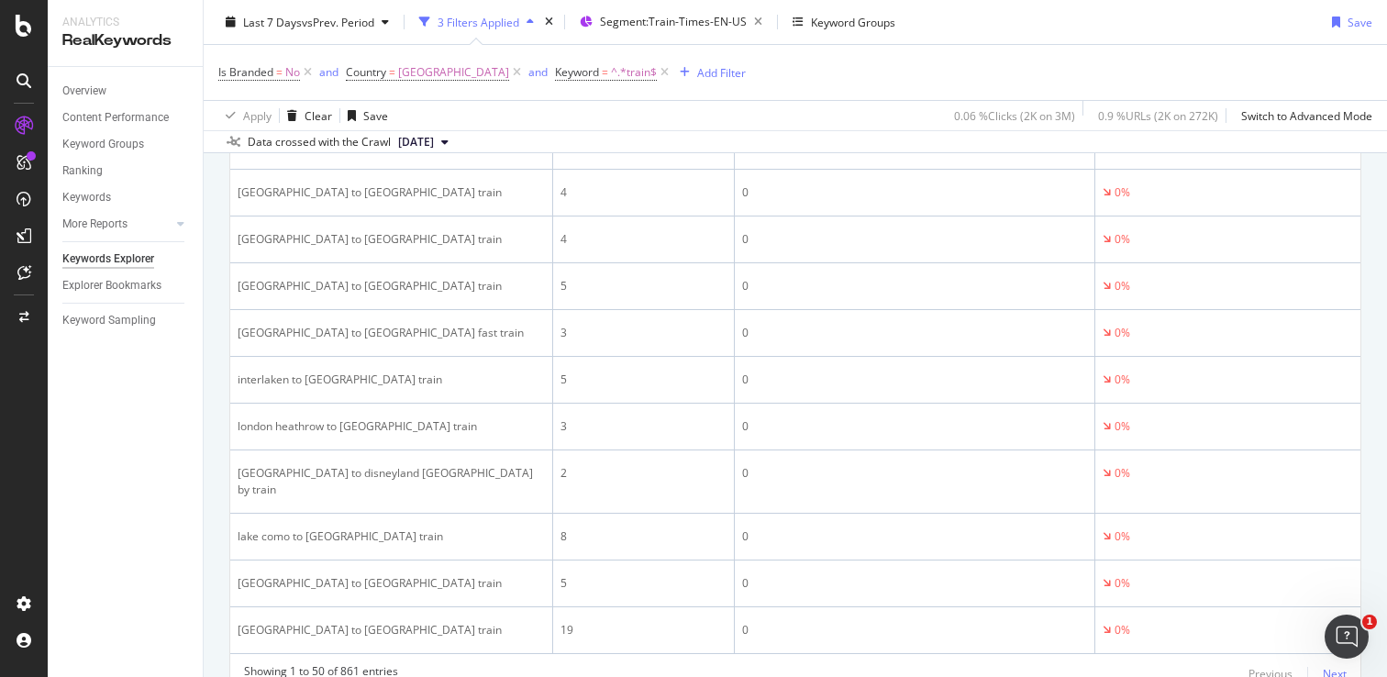
click at [1323, 666] on div "Next" at bounding box center [1335, 674] width 24 height 16
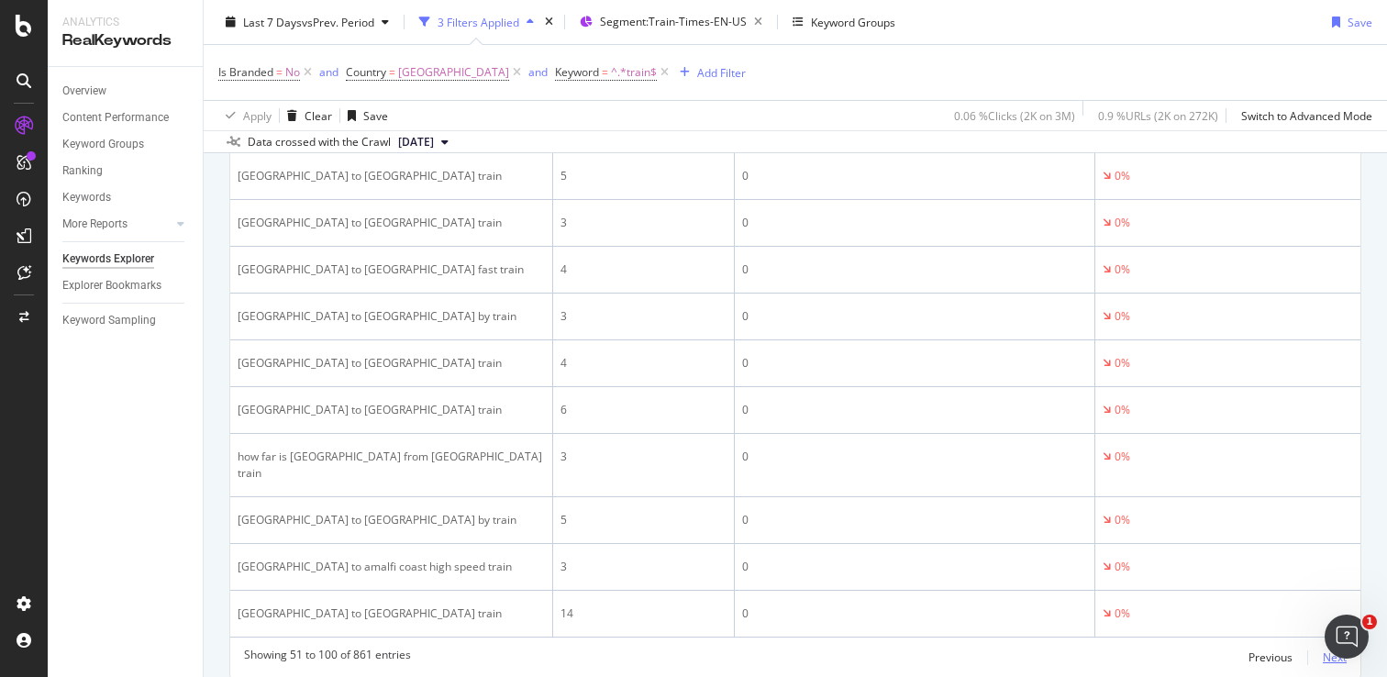
click at [1323, 650] on div "Next" at bounding box center [1335, 658] width 24 height 16
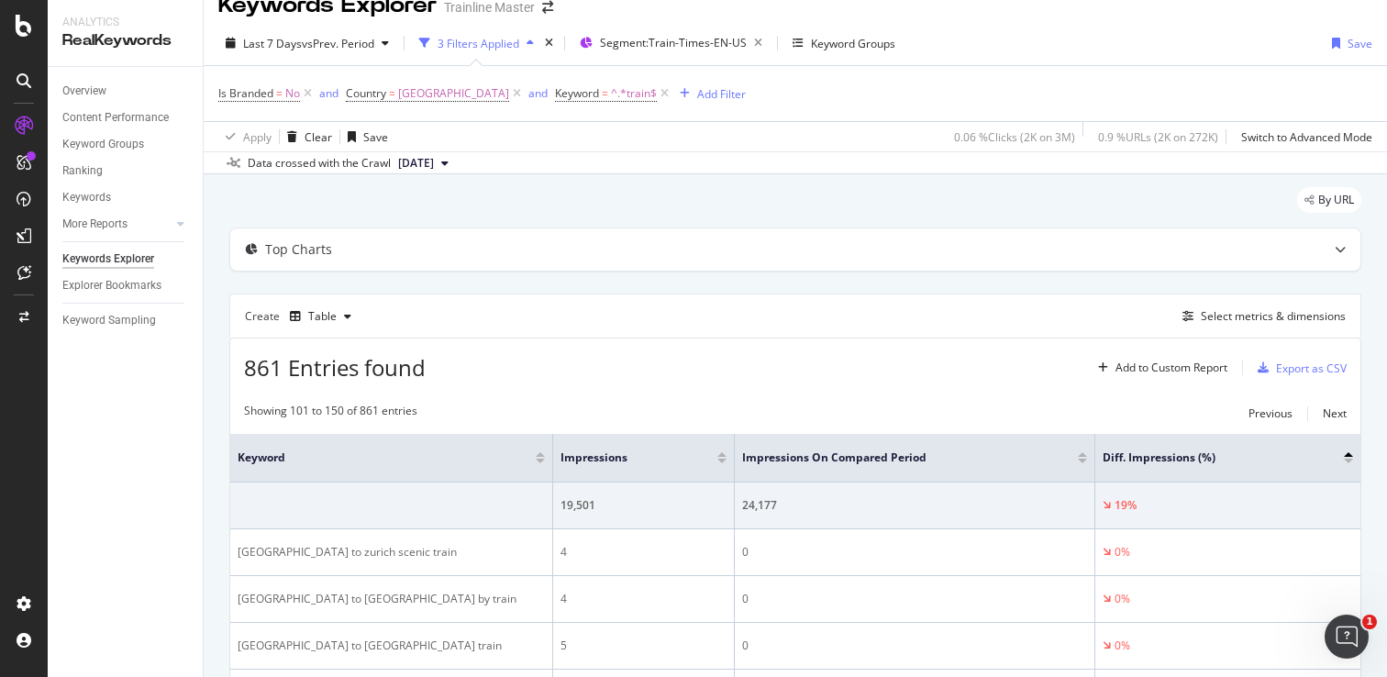
scroll to position [2322, 0]
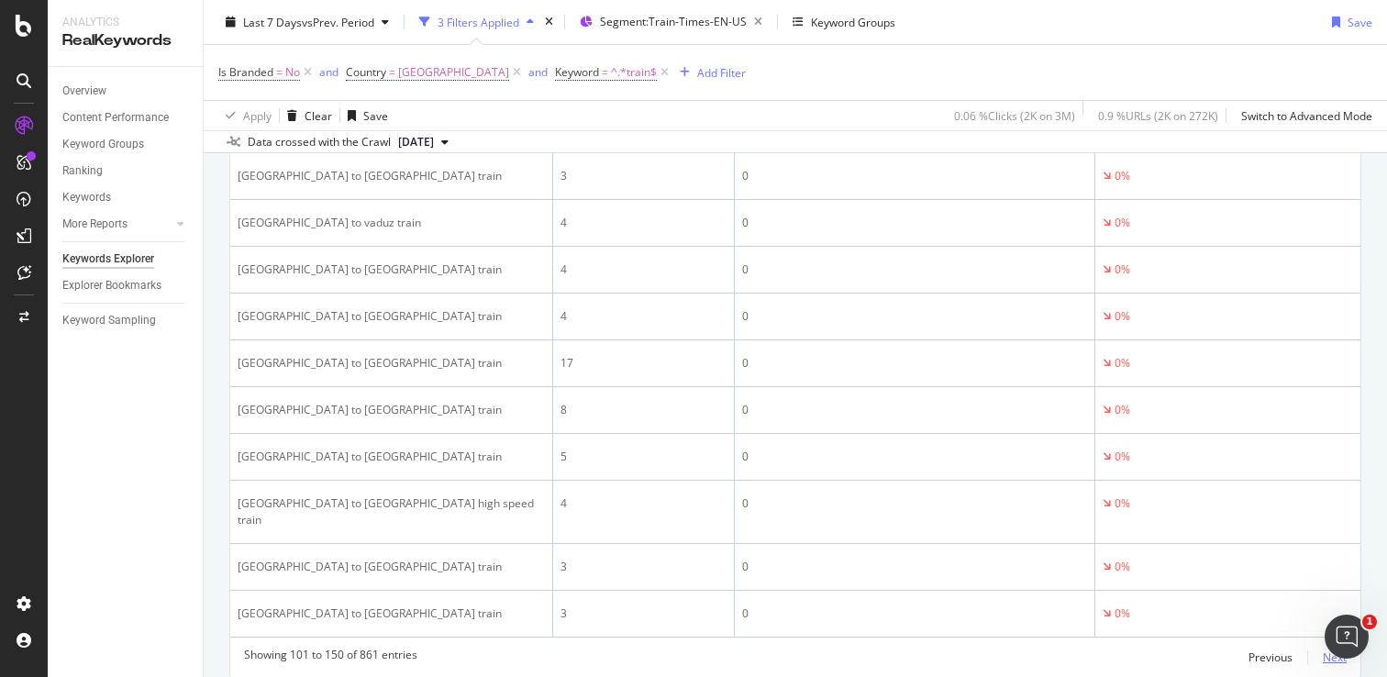
click at [1323, 650] on div "Next" at bounding box center [1335, 658] width 24 height 16
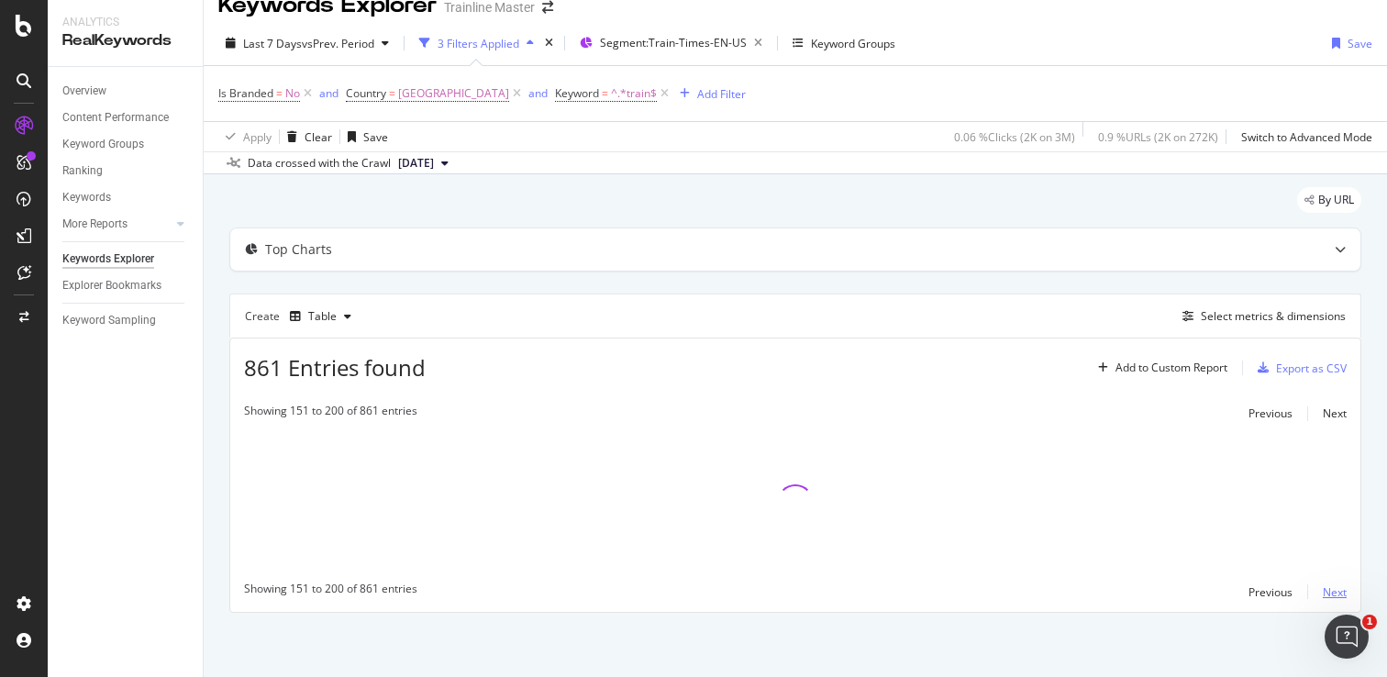
scroll to position [25, 0]
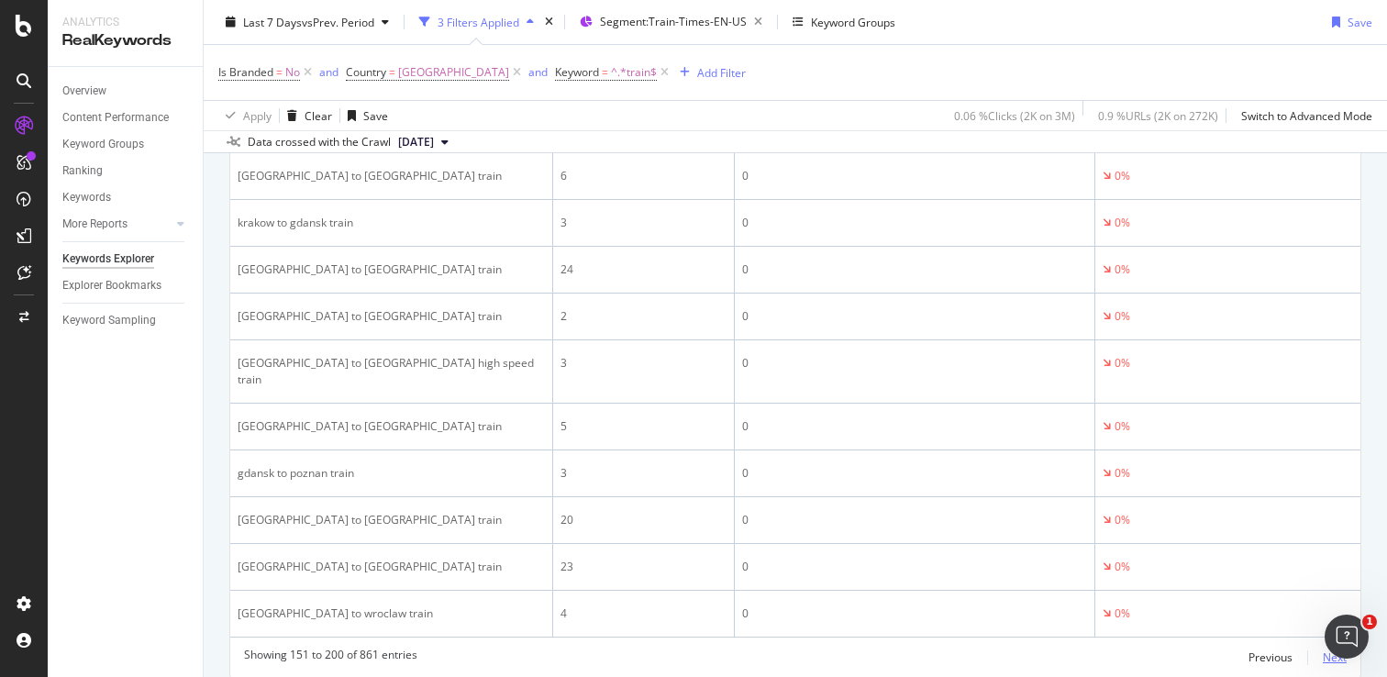
click at [1323, 650] on div "Next" at bounding box center [1335, 658] width 24 height 16
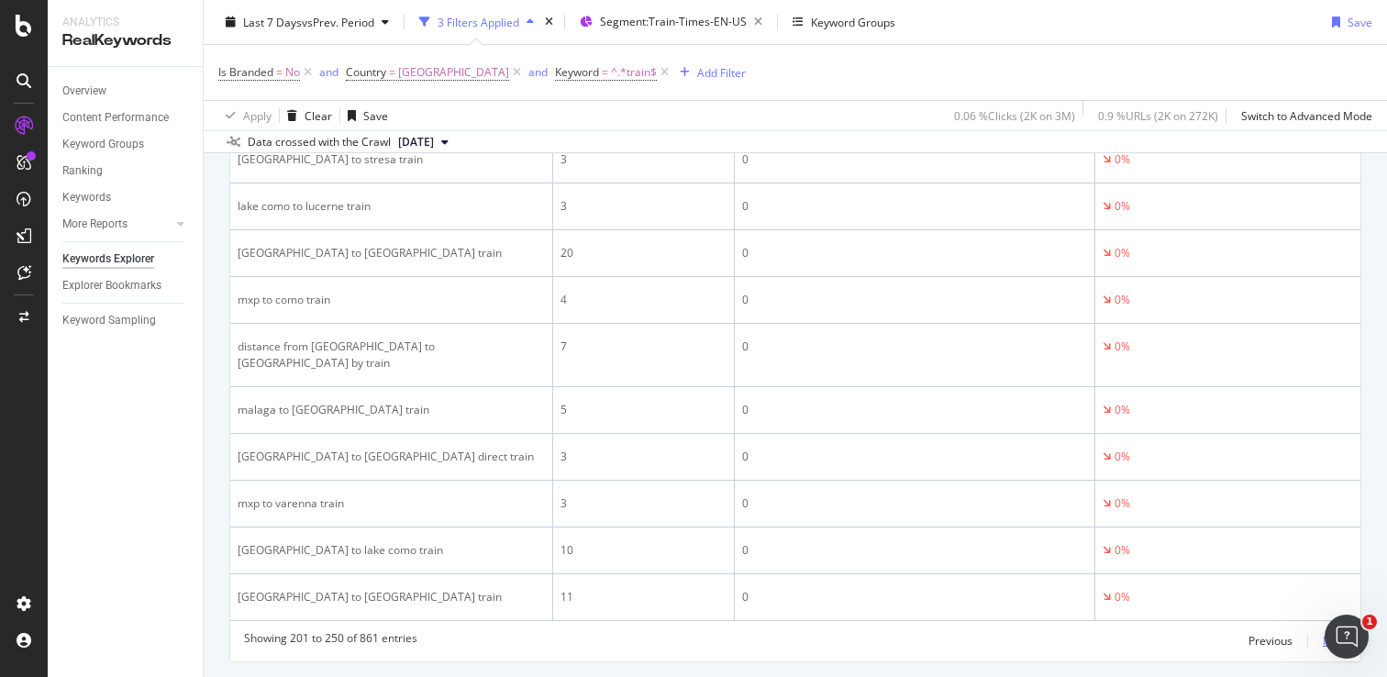
click at [1323, 633] on div "Next" at bounding box center [1335, 641] width 24 height 16
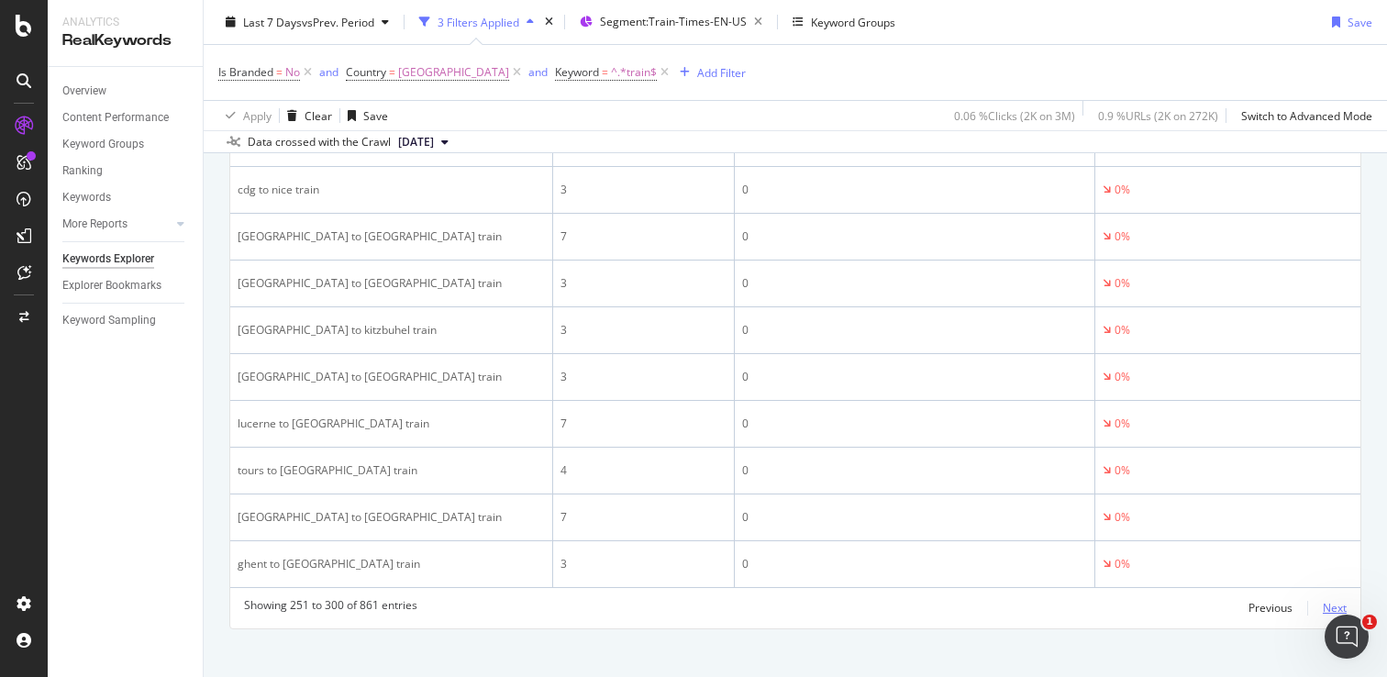
click at [1323, 600] on div "Next" at bounding box center [1335, 608] width 24 height 16
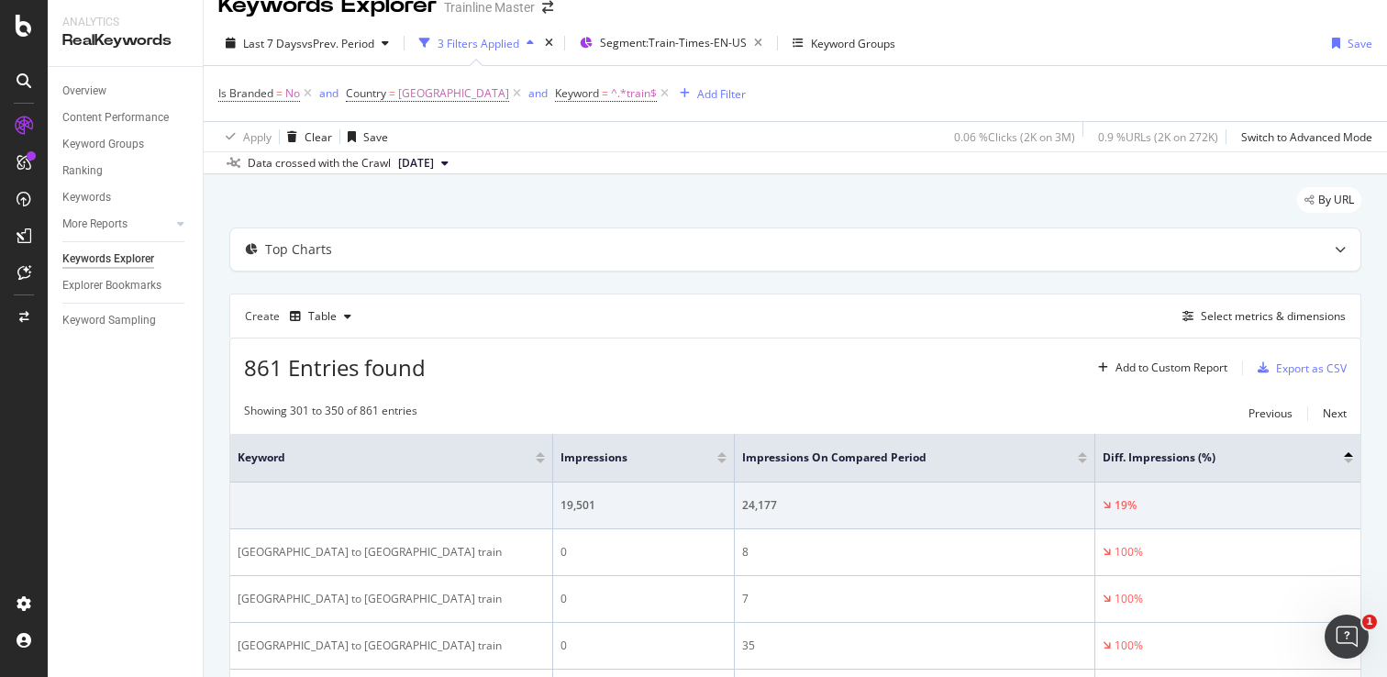
scroll to position [2322, 0]
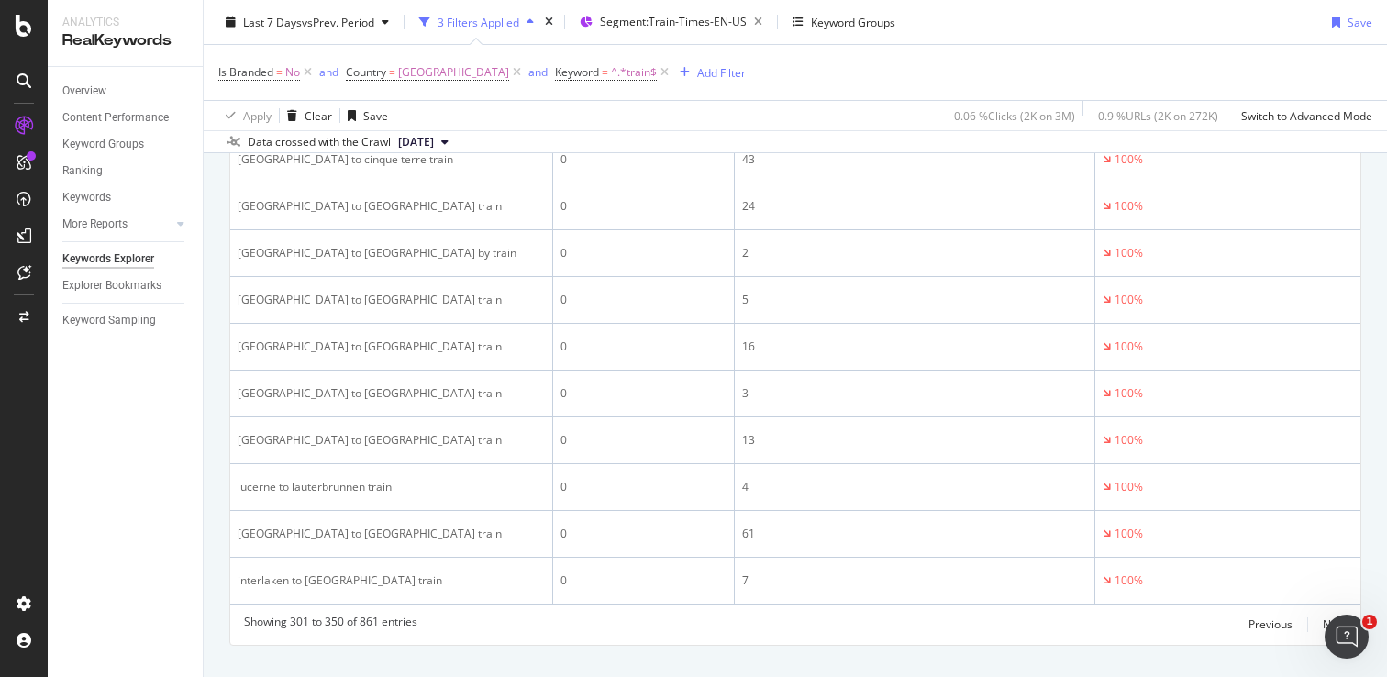
click at [1307, 614] on div "Previous Next" at bounding box center [1298, 625] width 98 height 22
click at [1323, 616] on div "Next" at bounding box center [1335, 624] width 24 height 16
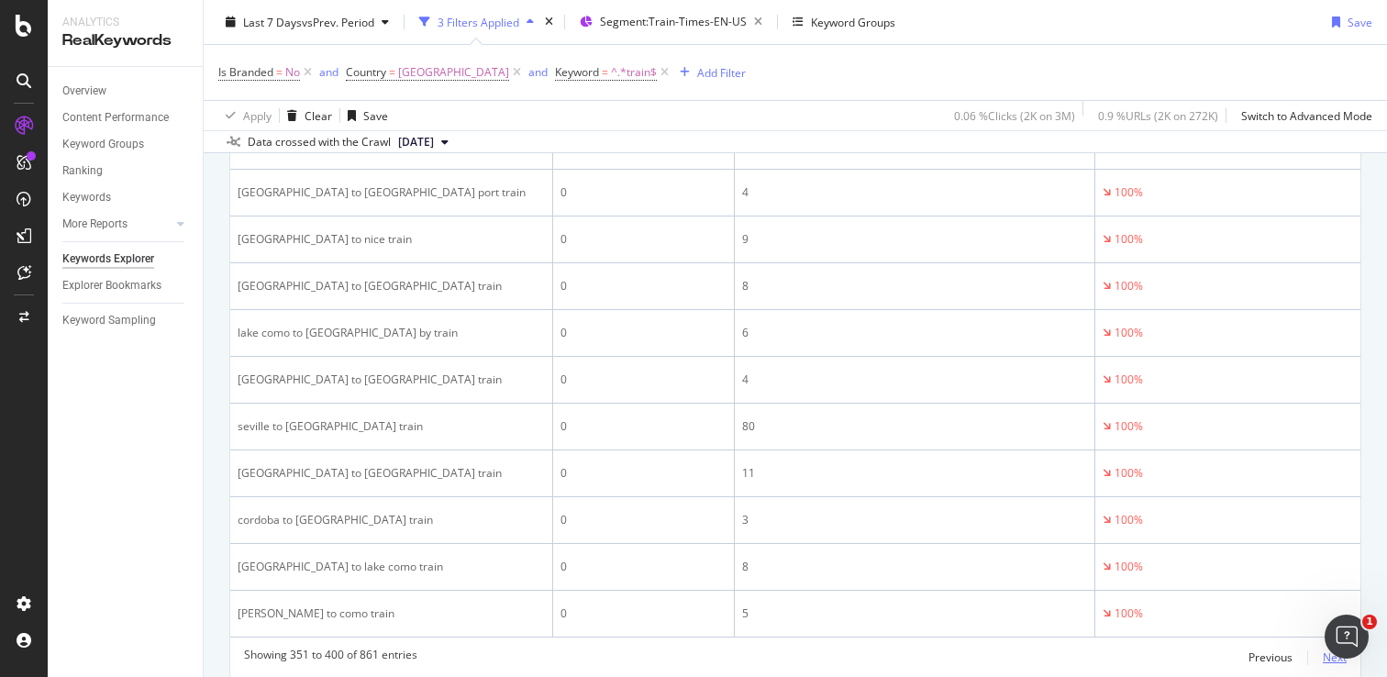
click at [1323, 650] on div "Next" at bounding box center [1335, 658] width 24 height 16
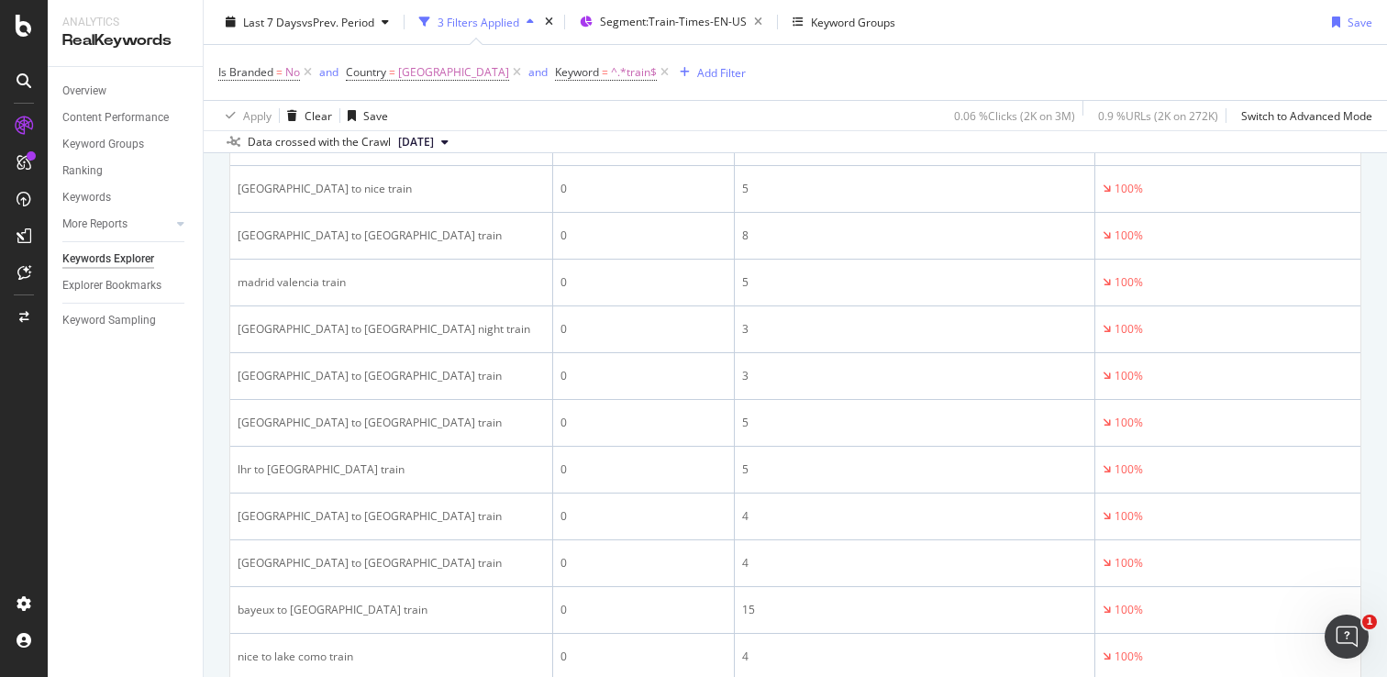
scroll to position [961, 0]
